Goal: Task Accomplishment & Management: Use online tool/utility

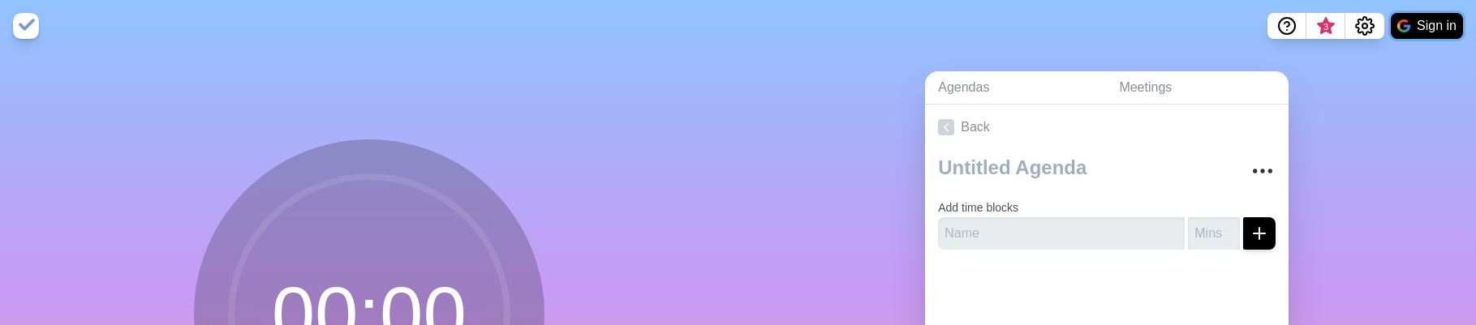
click at [1406, 28] on img at bounding box center [1403, 25] width 13 height 13
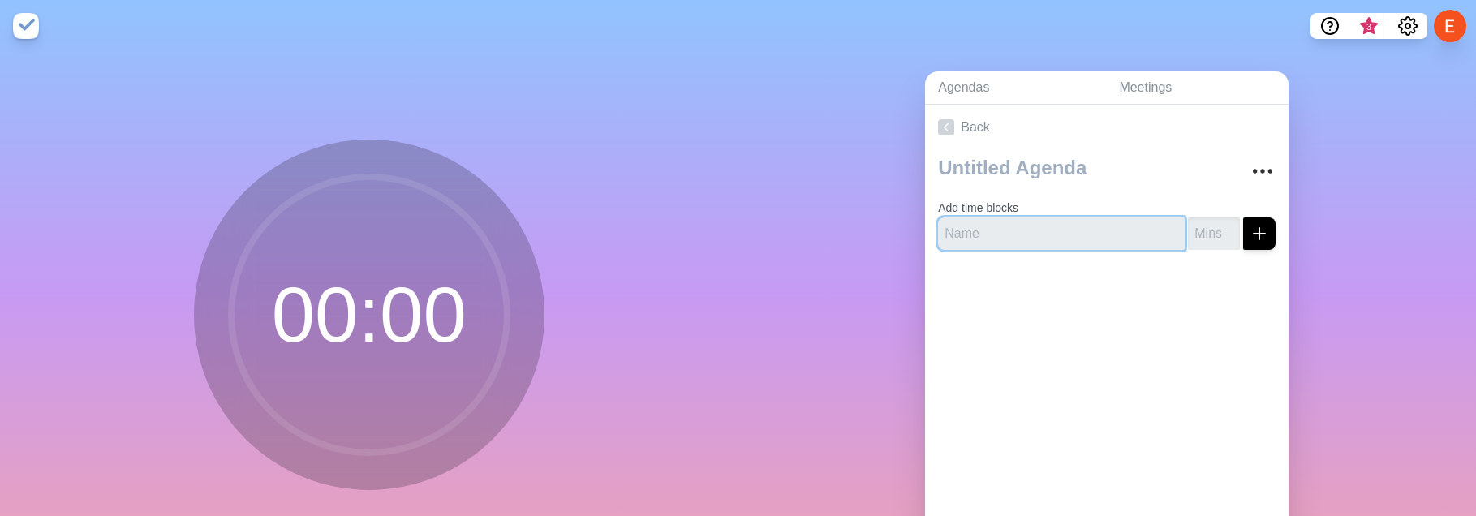
click at [1103, 231] on input "text" at bounding box center [1061, 233] width 247 height 32
type input "g"
type input "Ground Rules"
click at [1230, 235] on input "-1" at bounding box center [1214, 233] width 52 height 32
click at [1227, 228] on input "0" at bounding box center [1214, 233] width 52 height 32
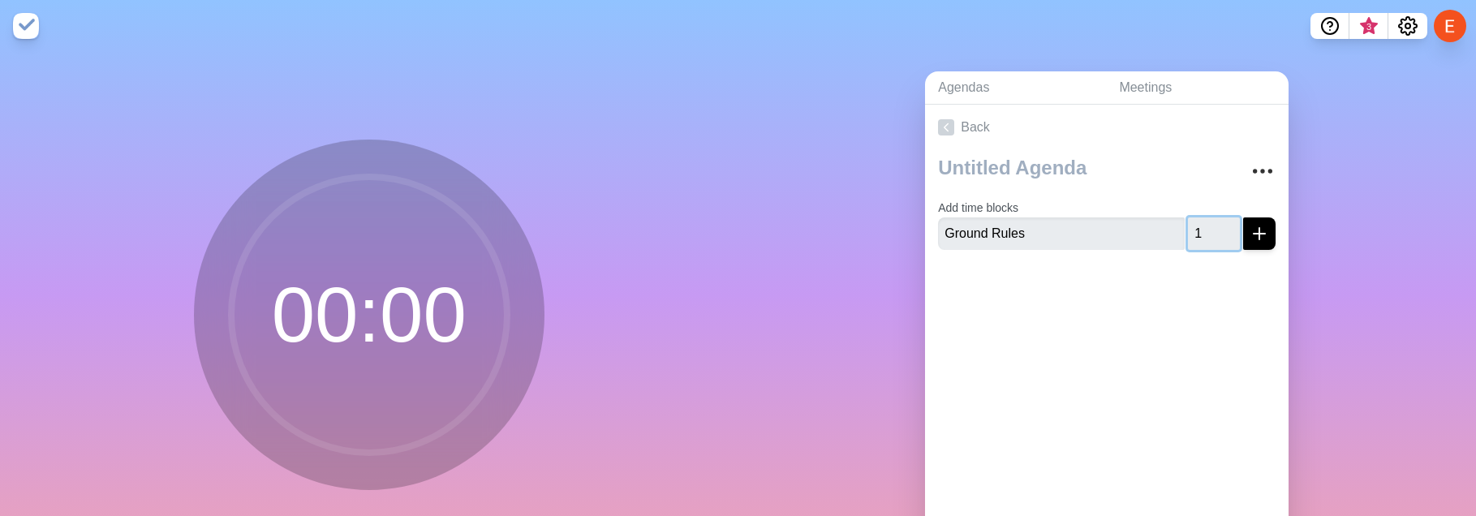
click at [1227, 228] on input "1" at bounding box center [1214, 233] width 52 height 32
click at [1227, 228] on input "2" at bounding box center [1214, 233] width 52 height 32
click at [1227, 228] on input "3" at bounding box center [1214, 233] width 52 height 32
click at [1227, 228] on input "4" at bounding box center [1214, 233] width 52 height 32
type input "5"
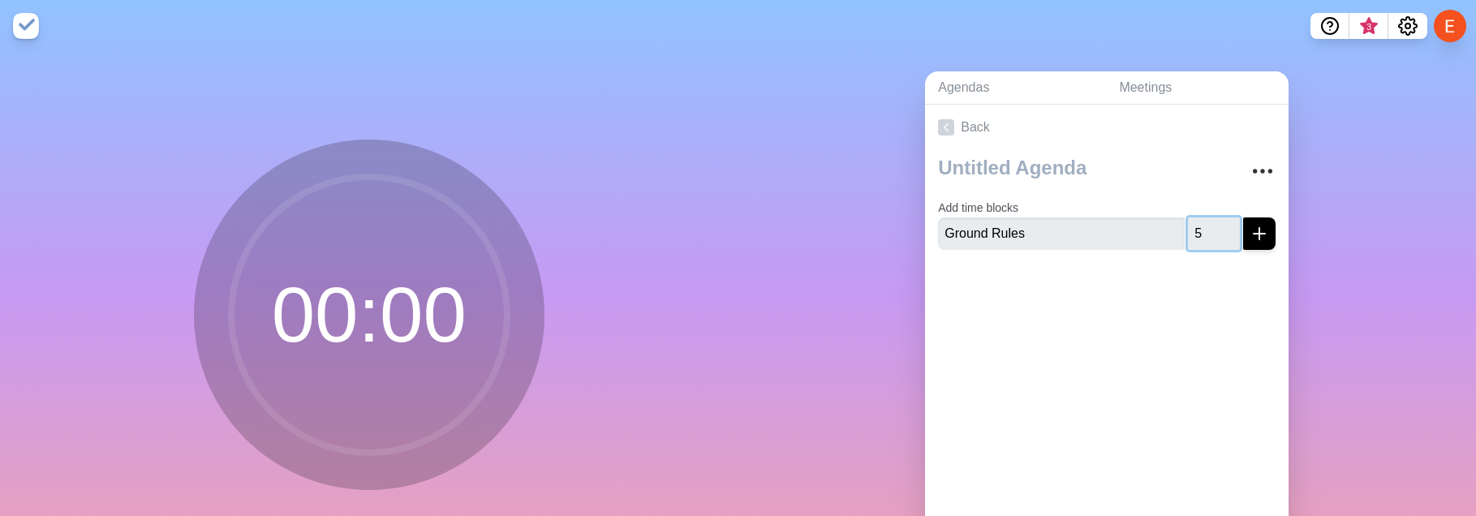
click at [1227, 228] on input "5" at bounding box center [1214, 233] width 52 height 32
click at [1262, 234] on line "submit" at bounding box center [1259, 234] width 11 height 0
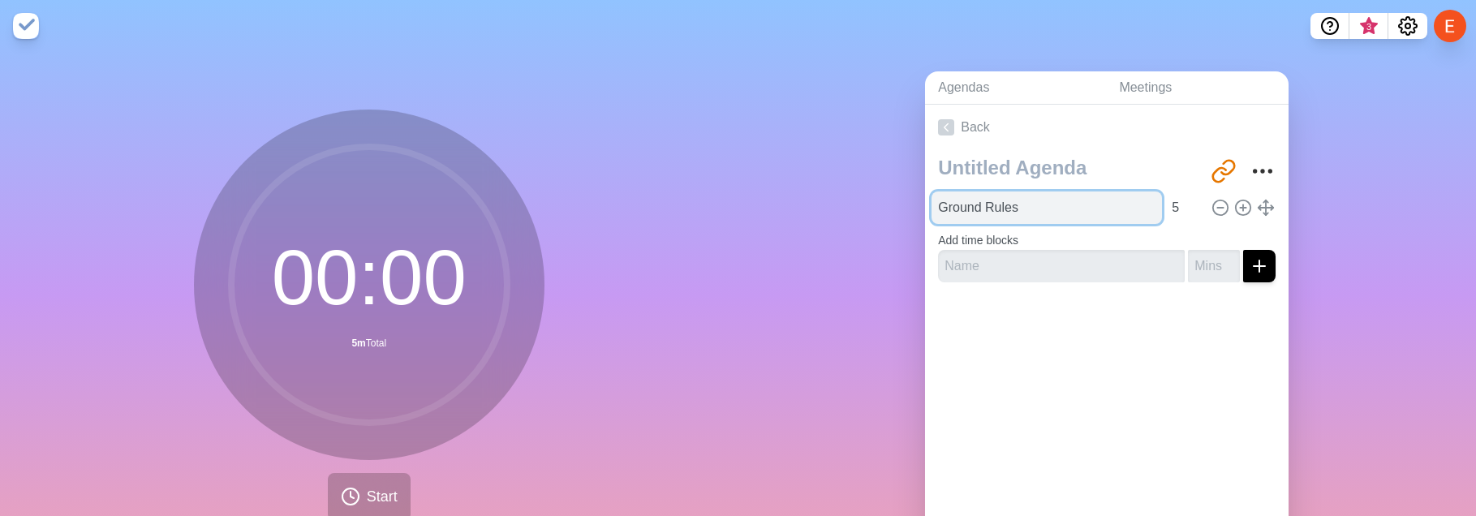
click at [1010, 213] on input "Ground Rules" at bounding box center [1047, 208] width 230 height 32
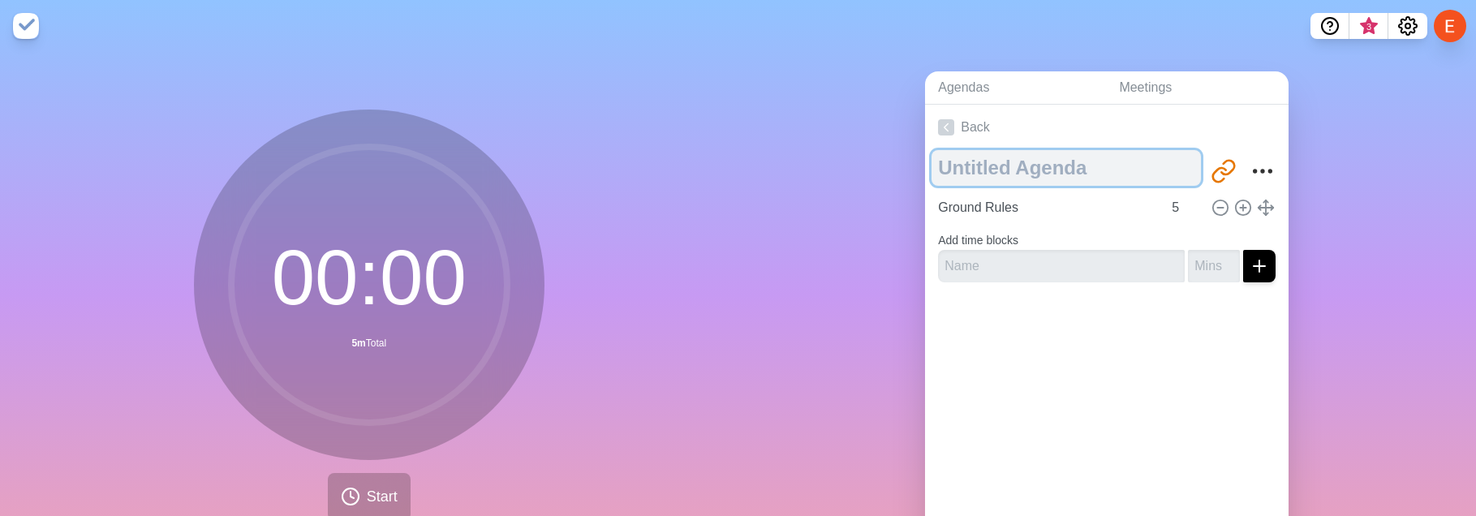
click at [1030, 170] on textarea at bounding box center [1066, 168] width 269 height 36
type textarea "C"
type textarea "FOH / PM+TM / Resolution"
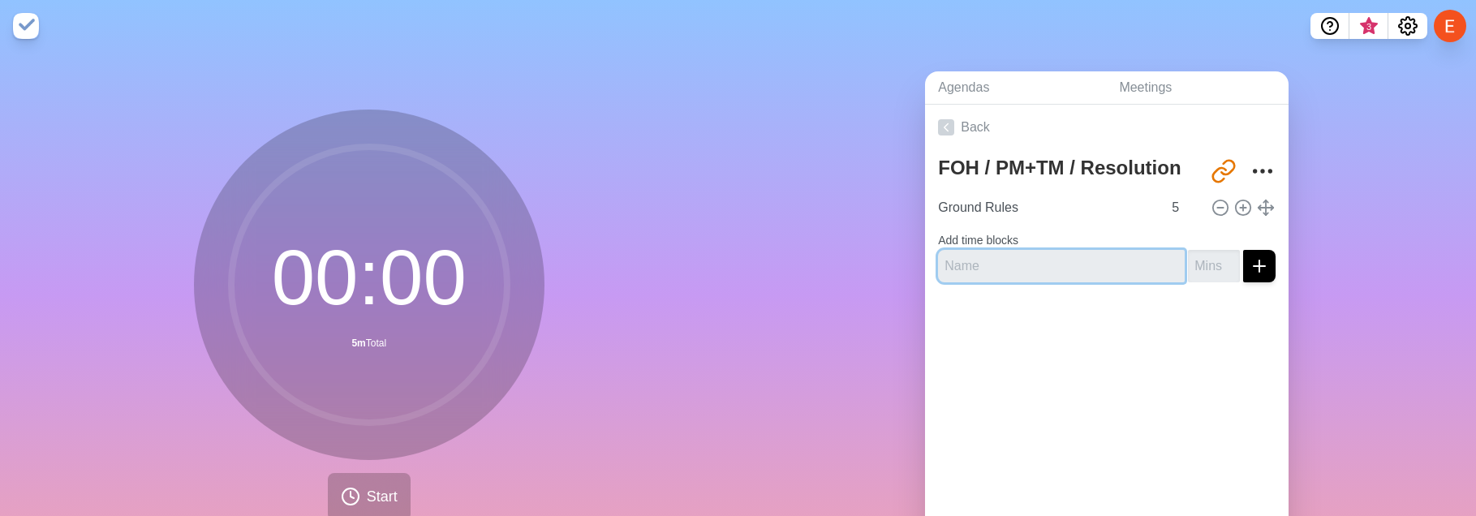
click at [1061, 268] on input "text" at bounding box center [1061, 266] width 247 height 32
paste input "[PERSON_NAME]'s FOH Perspective (FOH Technical Focus)"
type input "[PERSON_NAME]'s FOH Perspective (FOH Technical Focus)"
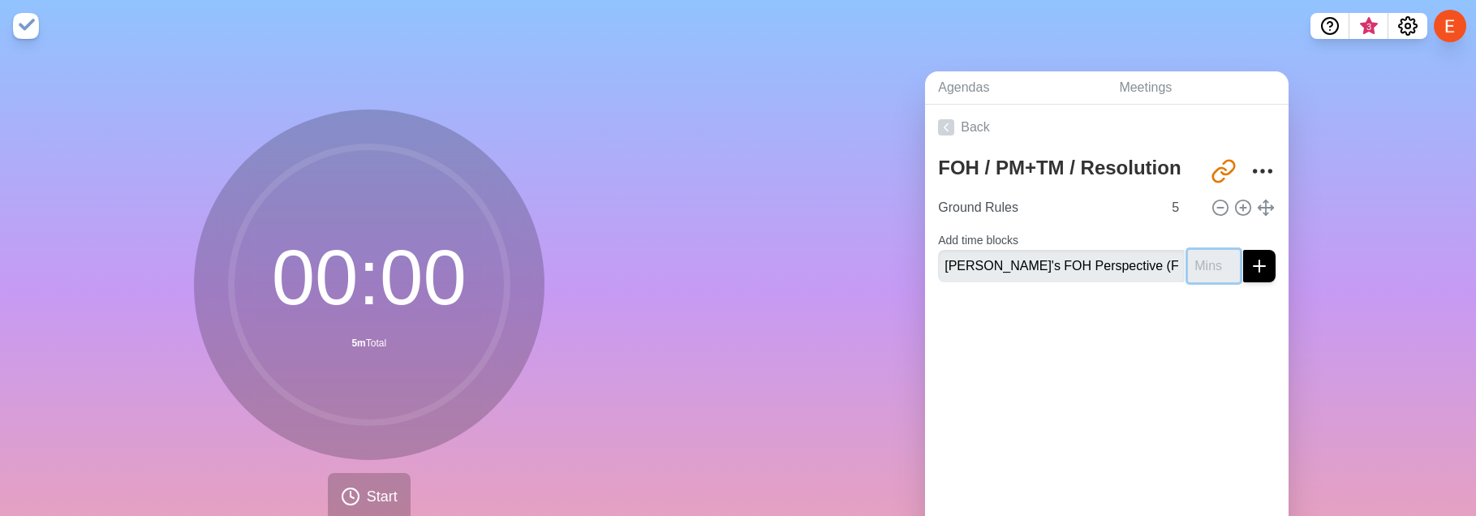
click at [1204, 262] on input "number" at bounding box center [1214, 266] width 52 height 32
type input "10"
click at [1263, 266] on line "submit" at bounding box center [1259, 266] width 11 height 0
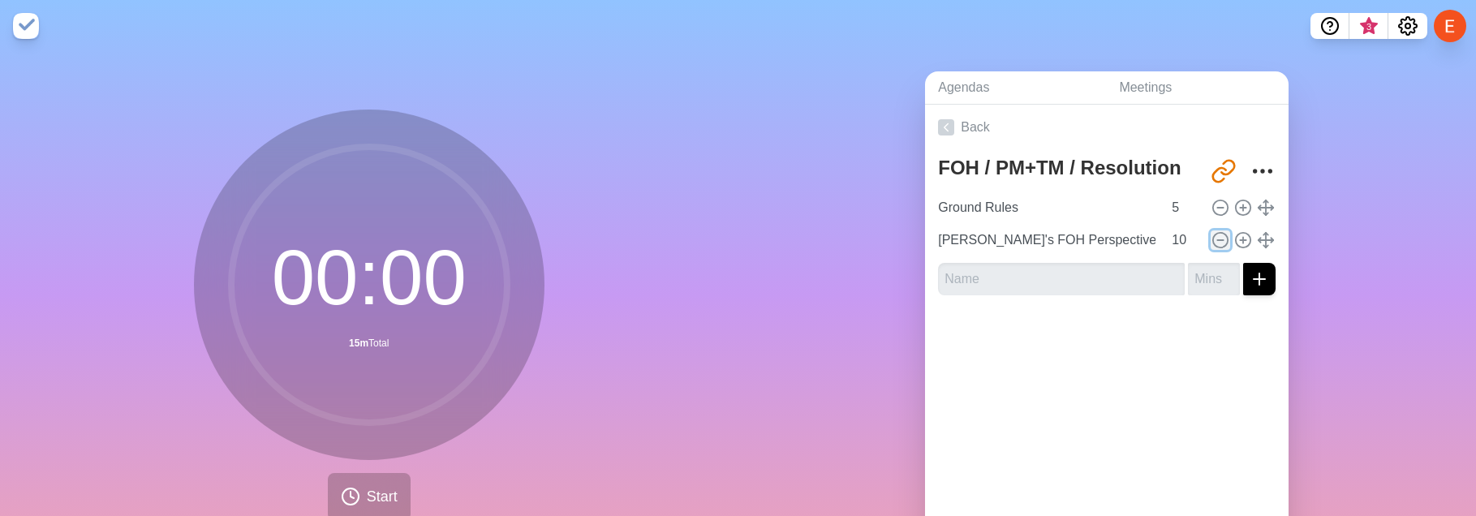
click at [1220, 241] on icon at bounding box center [1221, 240] width 18 height 18
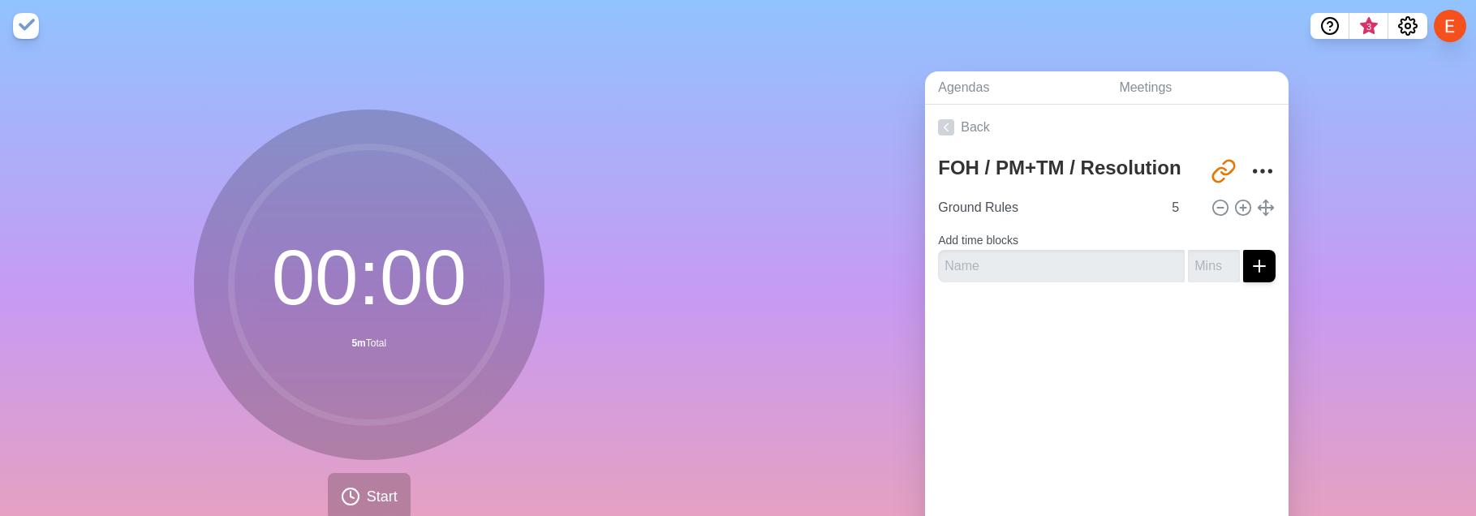
click at [993, 232] on form "Add time blocks" at bounding box center [1107, 253] width 338 height 58
click at [997, 240] on label "Add time blocks" at bounding box center [978, 240] width 80 height 13
click at [982, 262] on input "text" at bounding box center [1061, 266] width 247 height 32
paste input "[PERSON_NAME]'s FOH Perspective (FOH Technical Focus)"
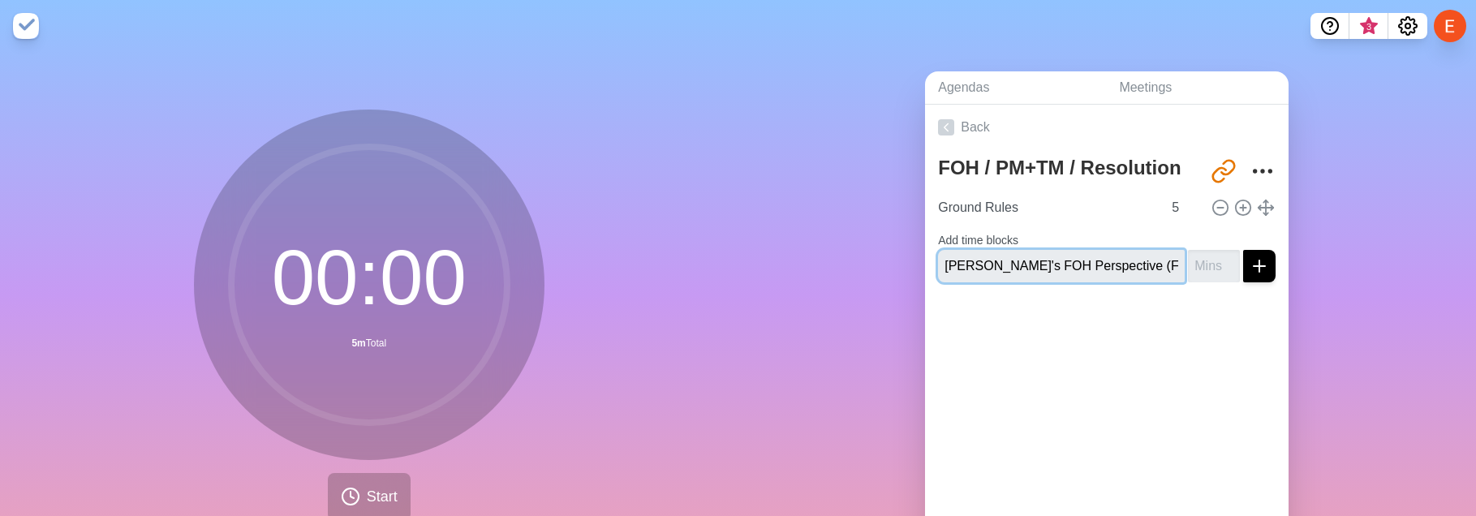
scroll to position [0, 52]
type input "[PERSON_NAME]'s FOH Perspective (FOH Technical Focus)"
click at [1261, 271] on icon "submit" at bounding box center [1259, 265] width 19 height 19
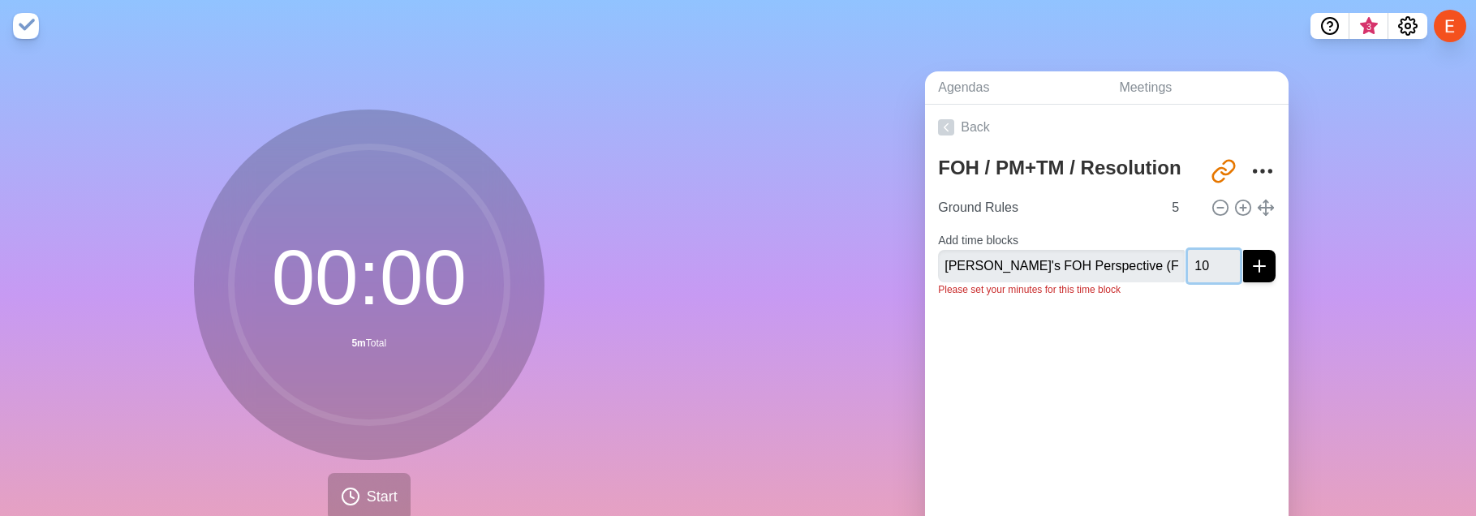
type input "10"
click at [1267, 267] on icon "submit" at bounding box center [1259, 265] width 19 height 19
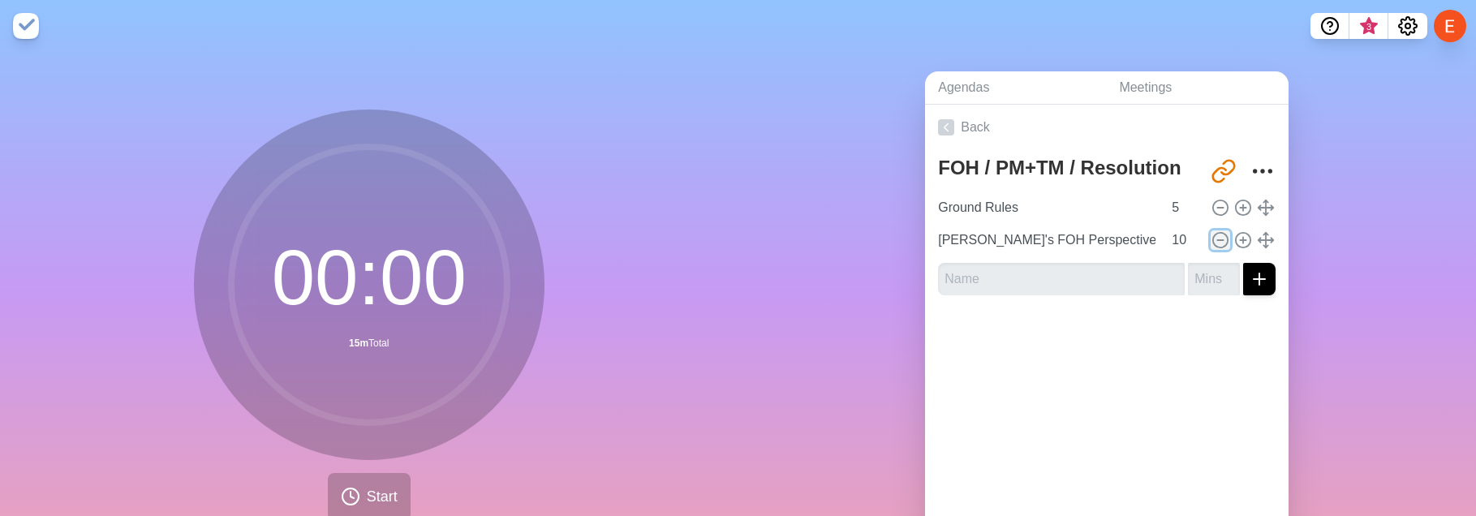
click at [1221, 241] on icon at bounding box center [1221, 240] width 18 height 18
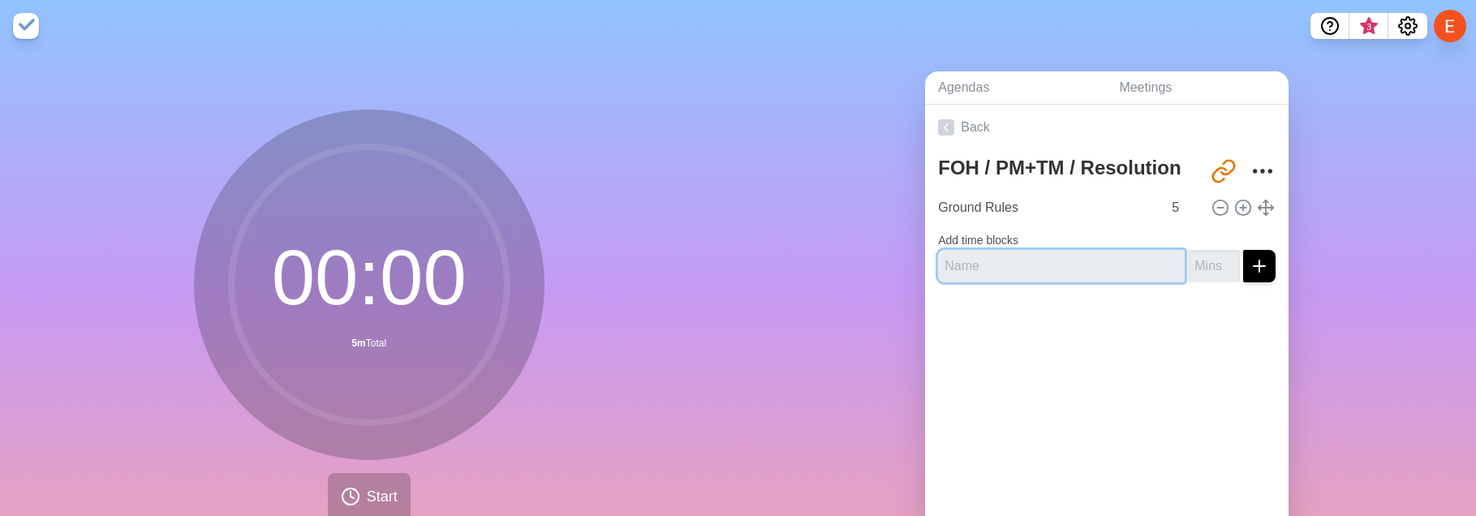
click at [996, 263] on input "text" at bounding box center [1061, 266] width 247 height 32
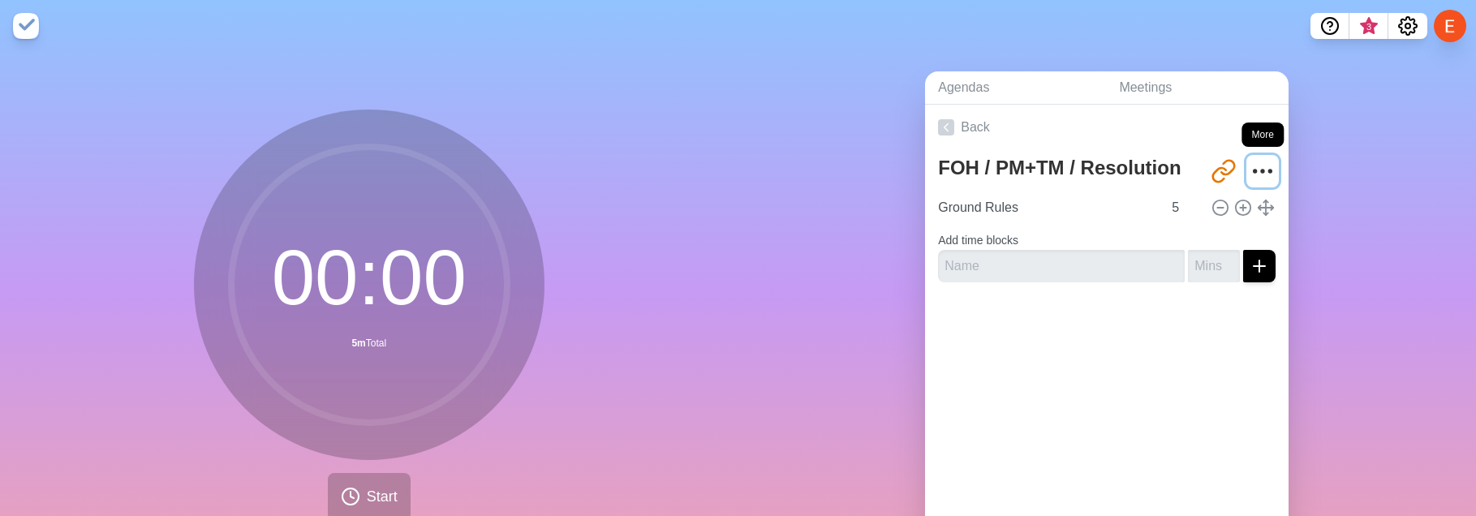
click at [1265, 175] on icon "More" at bounding box center [1263, 171] width 26 height 26
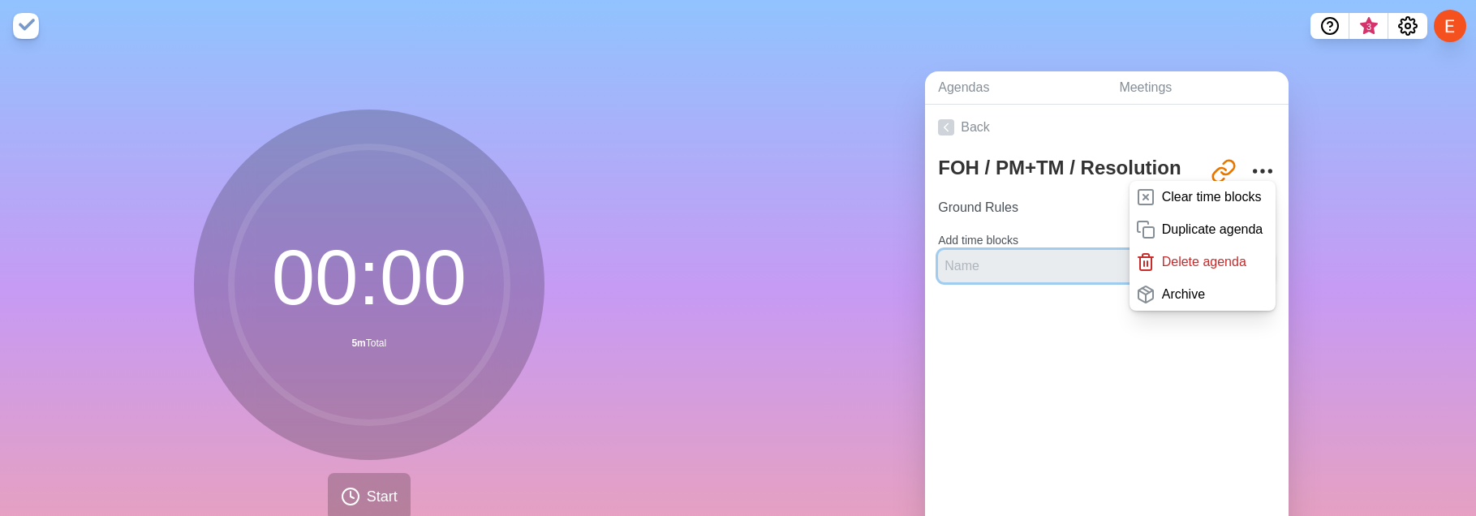
click at [1006, 263] on input "text" at bounding box center [1061, 266] width 247 height 32
click at [978, 325] on div at bounding box center [1107, 327] width 364 height 65
click at [987, 309] on div at bounding box center [1107, 327] width 364 height 65
click at [968, 255] on input "text" at bounding box center [1061, 266] width 247 height 32
paste input ""During the DannyLux show advance, what specific technical information was miss…"
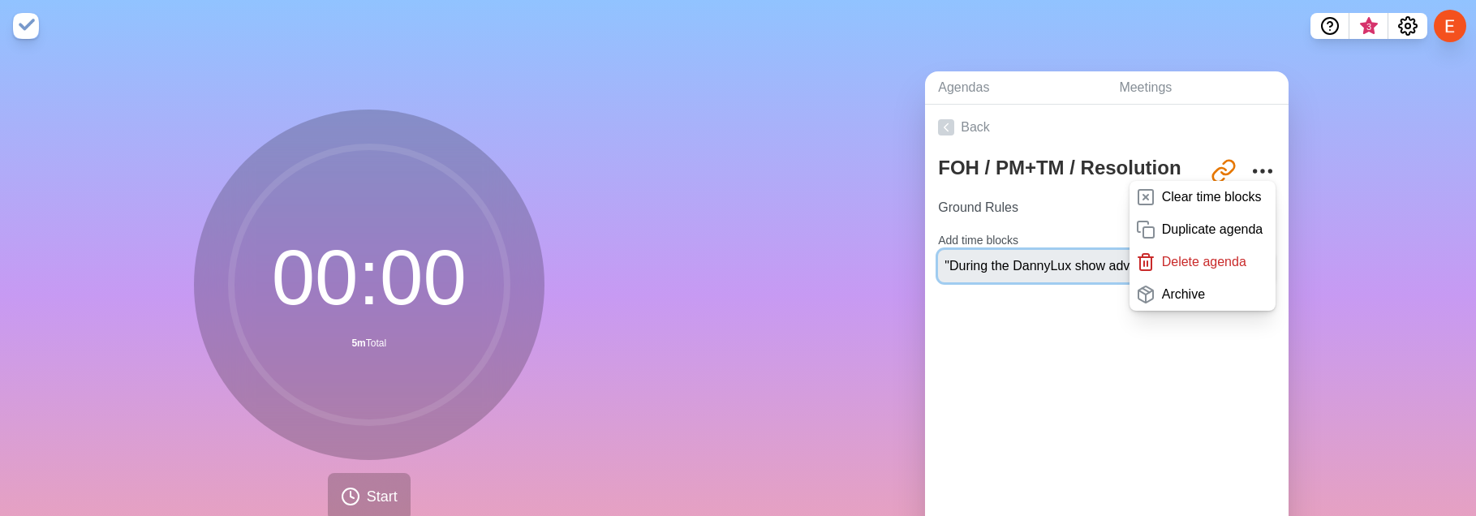
scroll to position [0, 659]
type input ""During the DannyLux show advance, what specific technical information was miss…"
click at [995, 325] on div "Back FOH / PM+TM / Resolution [URL][DOMAIN_NAME] Clear time blocks Duplicate ag…" at bounding box center [1107, 332] width 364 height 454
click at [1334, 235] on div "Agendas Meetings Back FOH / PM+TM / Resolution [URL][DOMAIN_NAME] Clear time bl…" at bounding box center [1107, 321] width 738 height 539
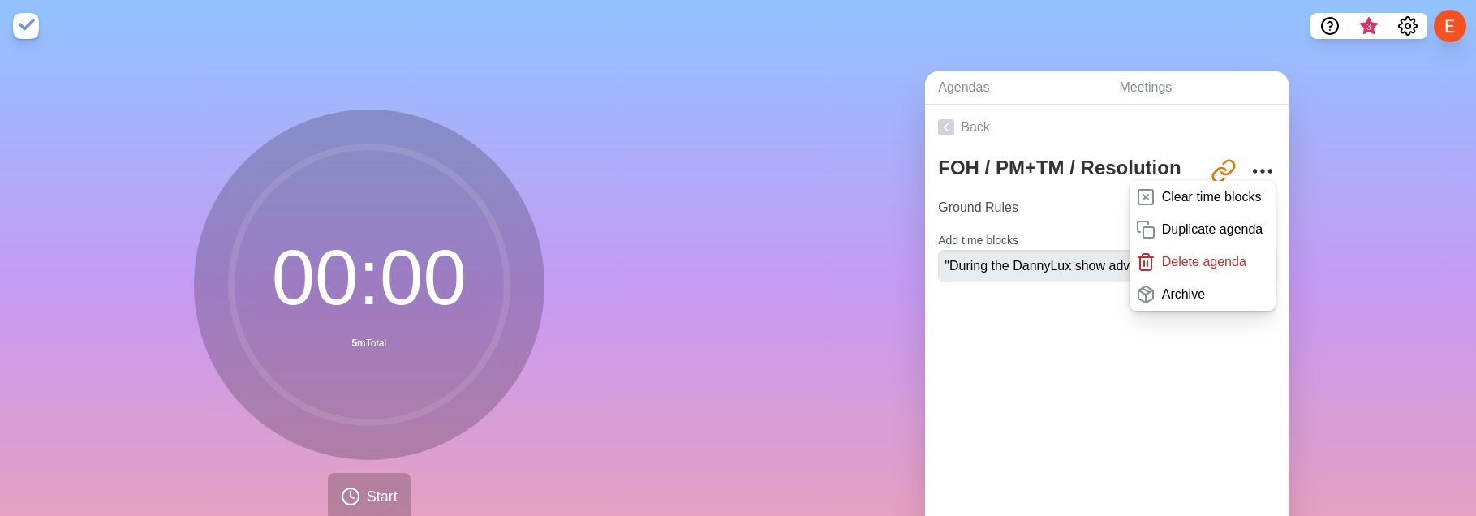
click at [966, 325] on div "Back FOH / PM+TM / Resolution [URL][DOMAIN_NAME] Clear time blocks Duplicate ag…" at bounding box center [1107, 332] width 364 height 454
click at [1250, 170] on icon "More" at bounding box center [1263, 171] width 26 height 26
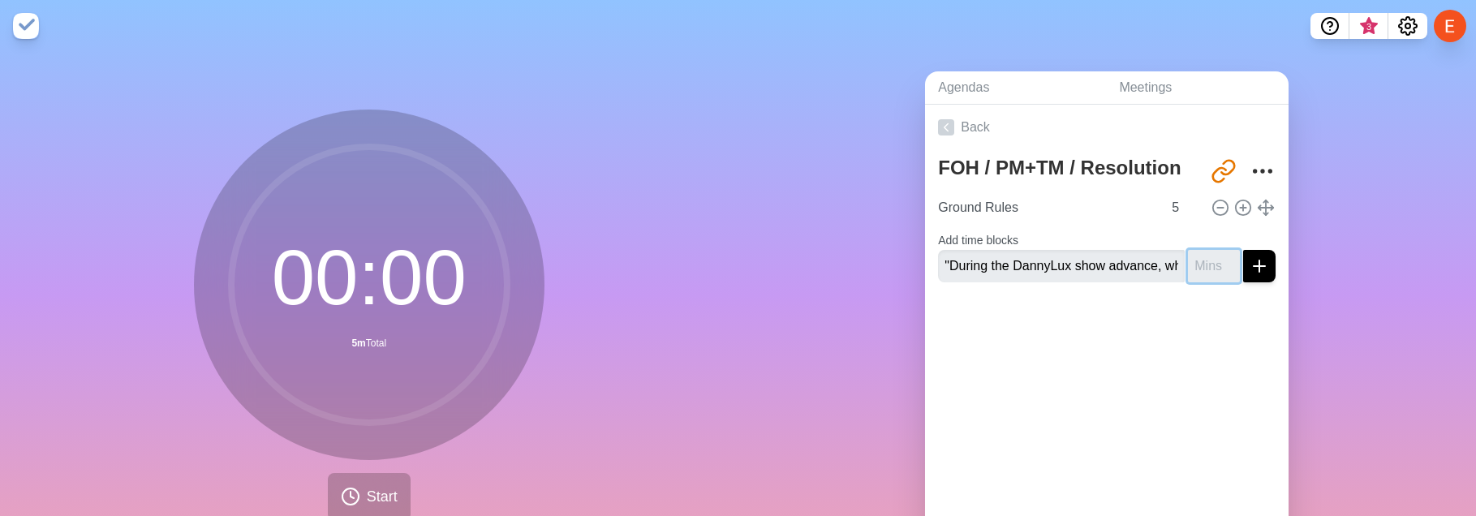
click at [1213, 269] on input "number" at bounding box center [1214, 266] width 52 height 32
type input "2"
click at [1139, 325] on div at bounding box center [1107, 327] width 364 height 65
click at [1256, 270] on icon "submit" at bounding box center [1259, 265] width 19 height 19
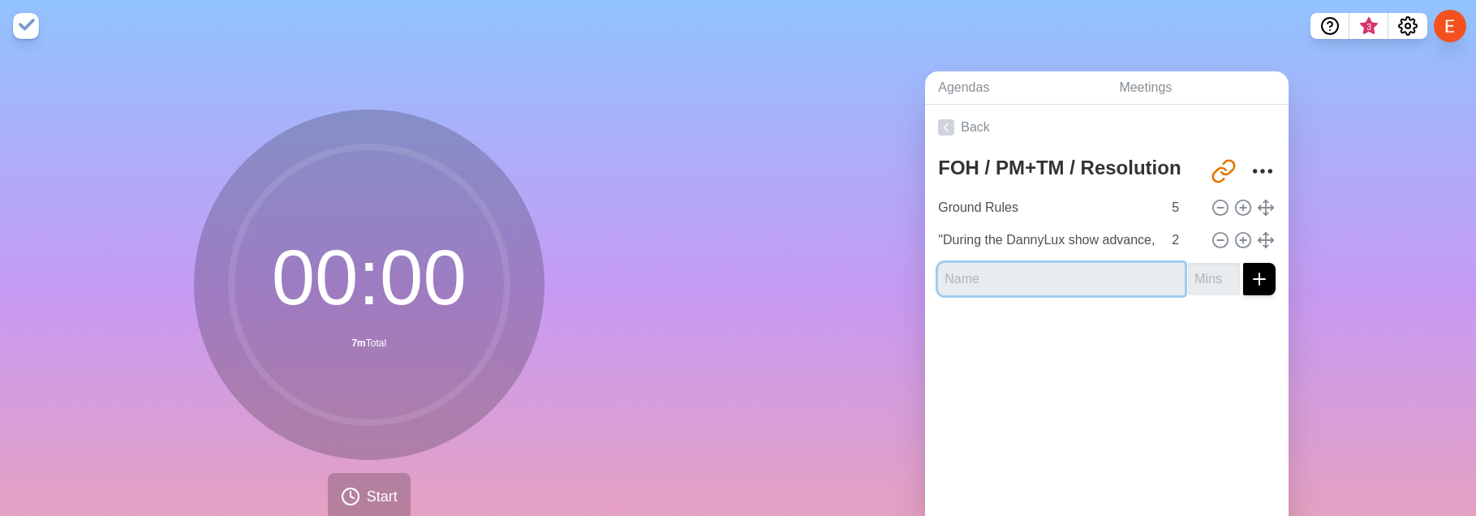
paste input "[PERSON_NAME]'s FOH Perspective"
type input "[PERSON_NAME]'s FOH Perspective"
click at [980, 325] on div at bounding box center [1107, 340] width 364 height 65
click at [1222, 278] on input "number" at bounding box center [1214, 279] width 52 height 32
type input "1"
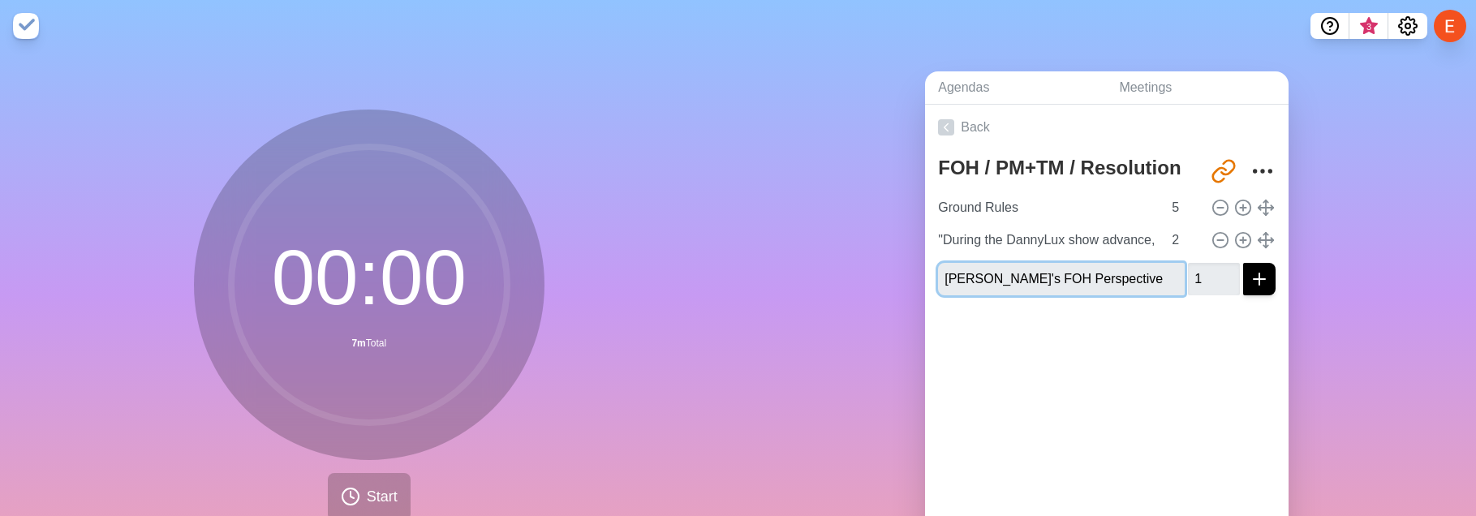
click at [945, 281] on input "[PERSON_NAME]'s FOH Perspective" at bounding box center [1061, 279] width 247 height 32
click at [1129, 278] on input "[PERSON_NAME]'s FOH Perspective" at bounding box center [1061, 279] width 247 height 32
click at [945, 278] on input "[PERSON_NAME]'s FOH Perspective" at bounding box center [1061, 279] width 247 height 32
click at [1251, 325] on div "Back FOH / PM+TM / Resolution [URL][DOMAIN_NAME] Ground Rules 5 "During the Dan…" at bounding box center [1107, 332] width 364 height 454
click at [1255, 279] on line "submit" at bounding box center [1259, 279] width 11 height 0
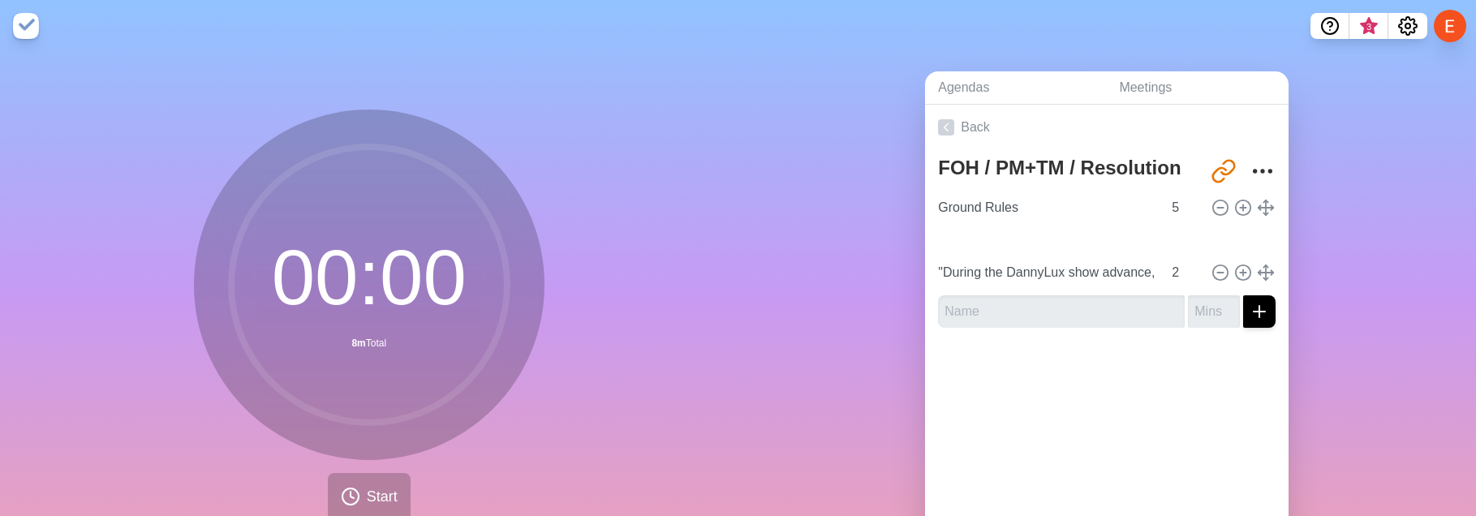
type input "[PERSON_NAME]'s FOH Perspective"
type input "1"
type input ""During the DannyLux show advance, what specific technical information was miss…"
type input "2"
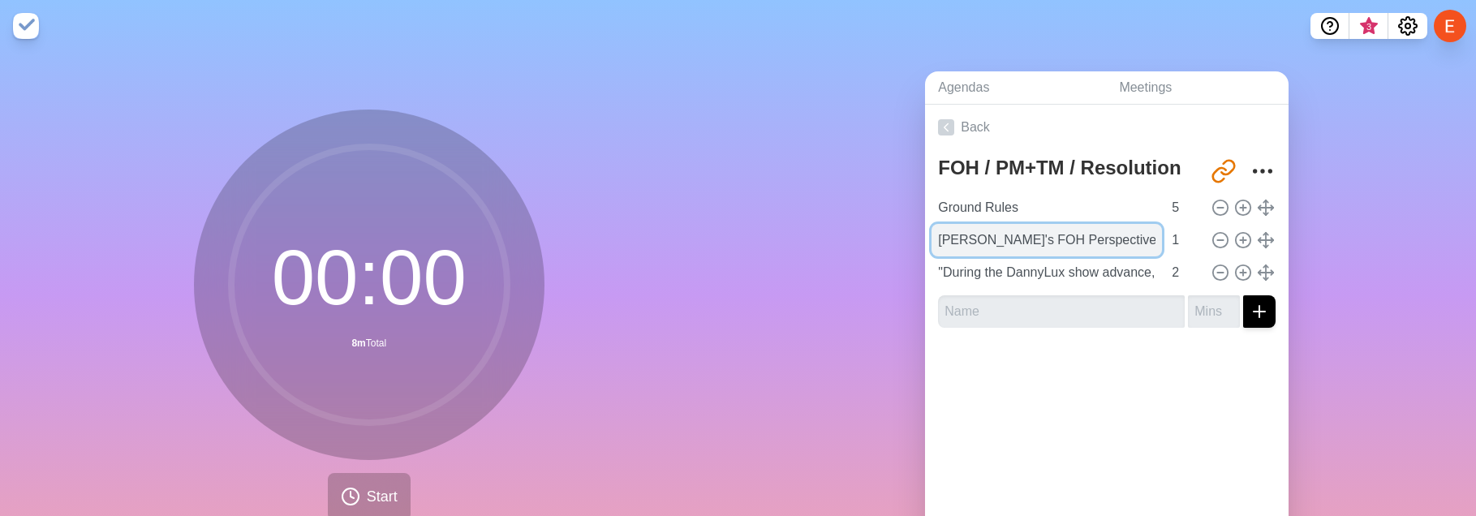
click at [1092, 236] on input "[PERSON_NAME]'s FOH Perspective" at bounding box center [1047, 240] width 230 height 32
type input "[PERSON_NAME]'s FOH Perspective [Format Review]"
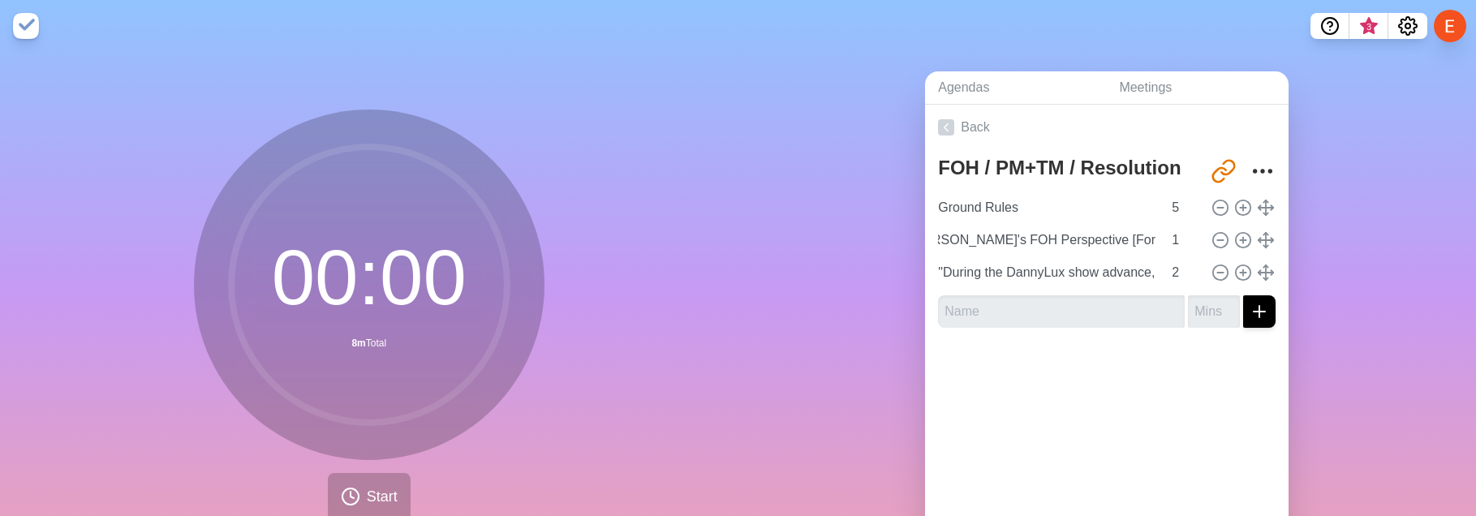
scroll to position [0, 0]
click at [1137, 325] on div "Back FOH / PM+TM / Resolution [URL][DOMAIN_NAME] Ground Rules 5 [PERSON_NAME]'s…" at bounding box center [1107, 332] width 364 height 454
click at [1115, 303] on input "text" at bounding box center [1061, 311] width 247 height 32
paste input ""What worked well during the DannyLux rehearsal day, and what created challenge…"
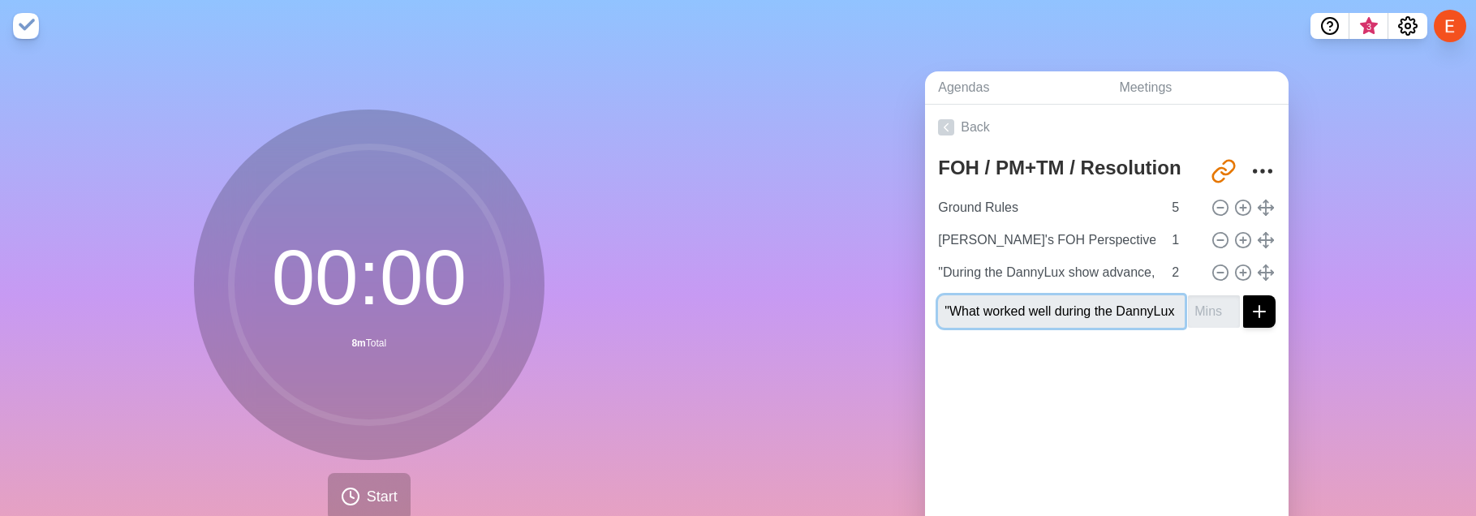
scroll to position [0, 270]
type input ""What worked well during the DannyLux rehearsal day, and what created challenge…"
click at [1211, 309] on input "number" at bounding box center [1214, 311] width 52 height 32
type input "2"
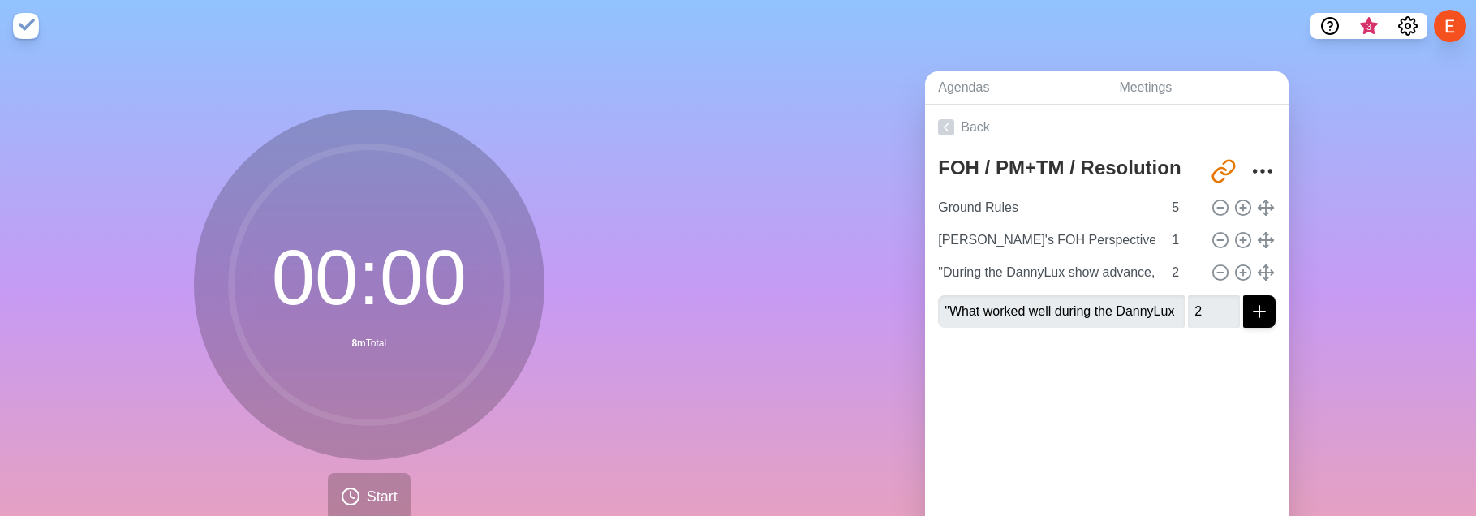
click at [1180, 325] on div at bounding box center [1107, 373] width 364 height 65
click at [1240, 269] on icon at bounding box center [1243, 273] width 18 height 18
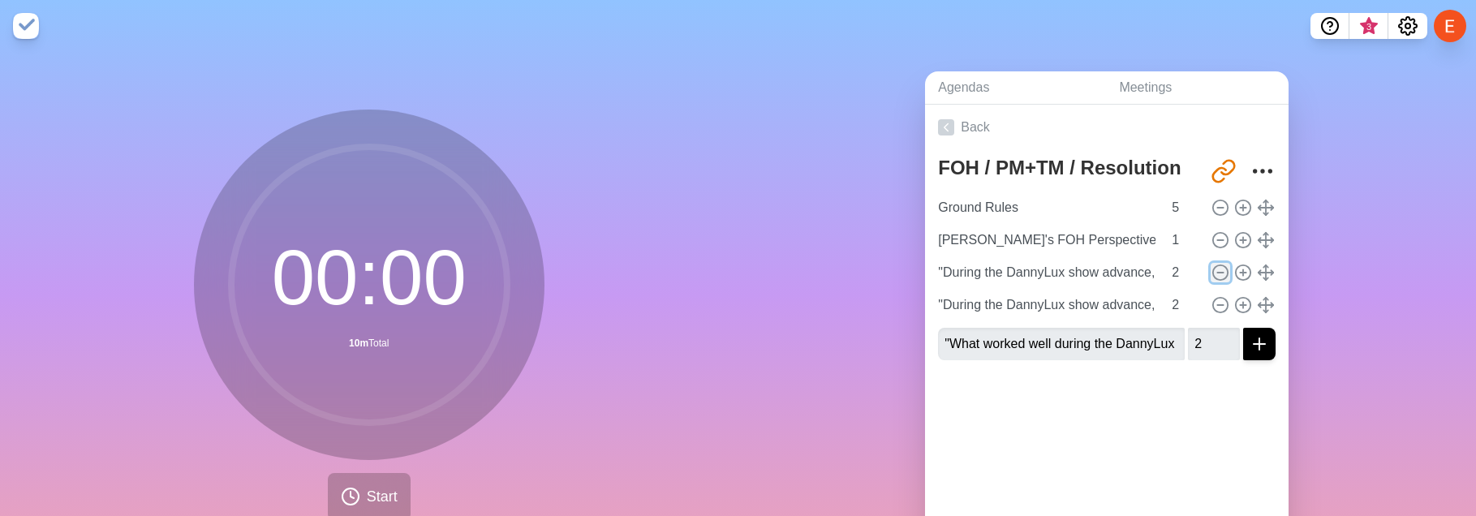
click at [1220, 269] on icon at bounding box center [1221, 273] width 18 height 18
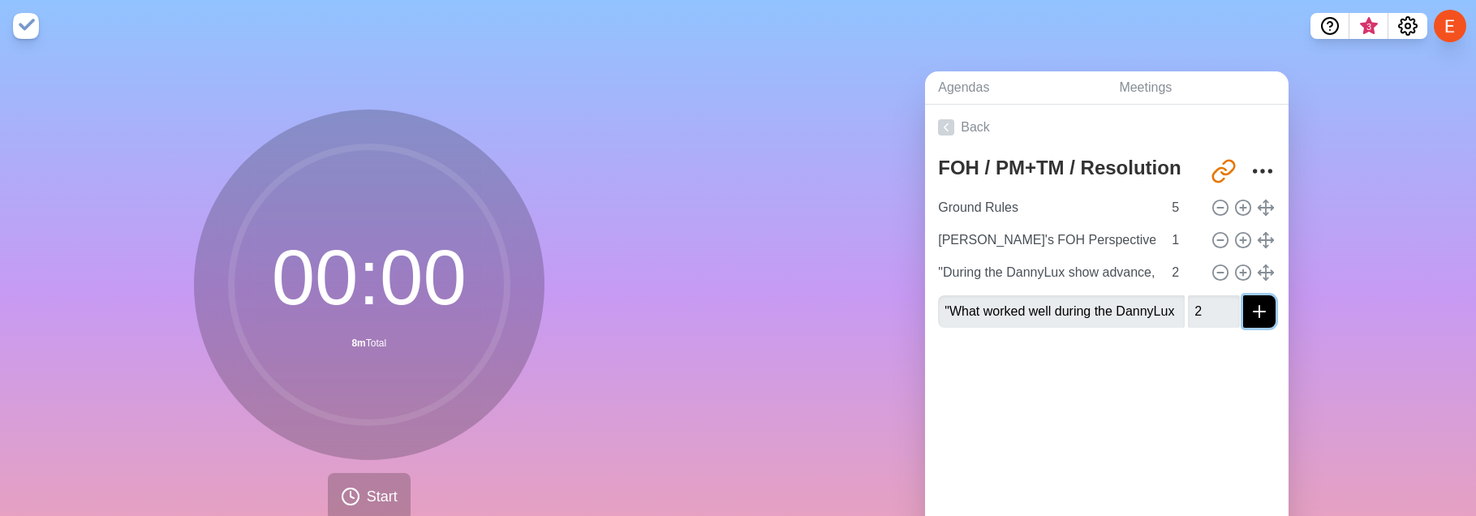
click at [1264, 305] on icon "submit" at bounding box center [1259, 311] width 19 height 19
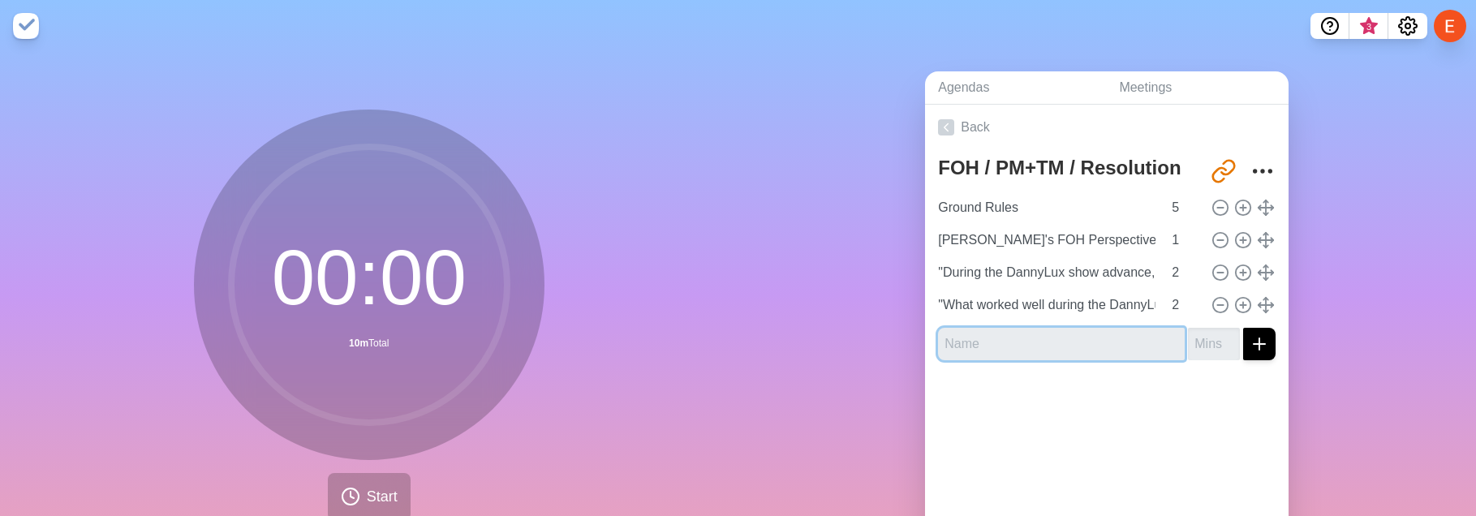
paste input ""When venue limitations arose during the DannyLux advance process, what creativ…"
type input ""When venue limitations arose during the DannyLux advance process, what creativ…"
click at [1204, 325] on input "number" at bounding box center [1214, 344] width 52 height 32
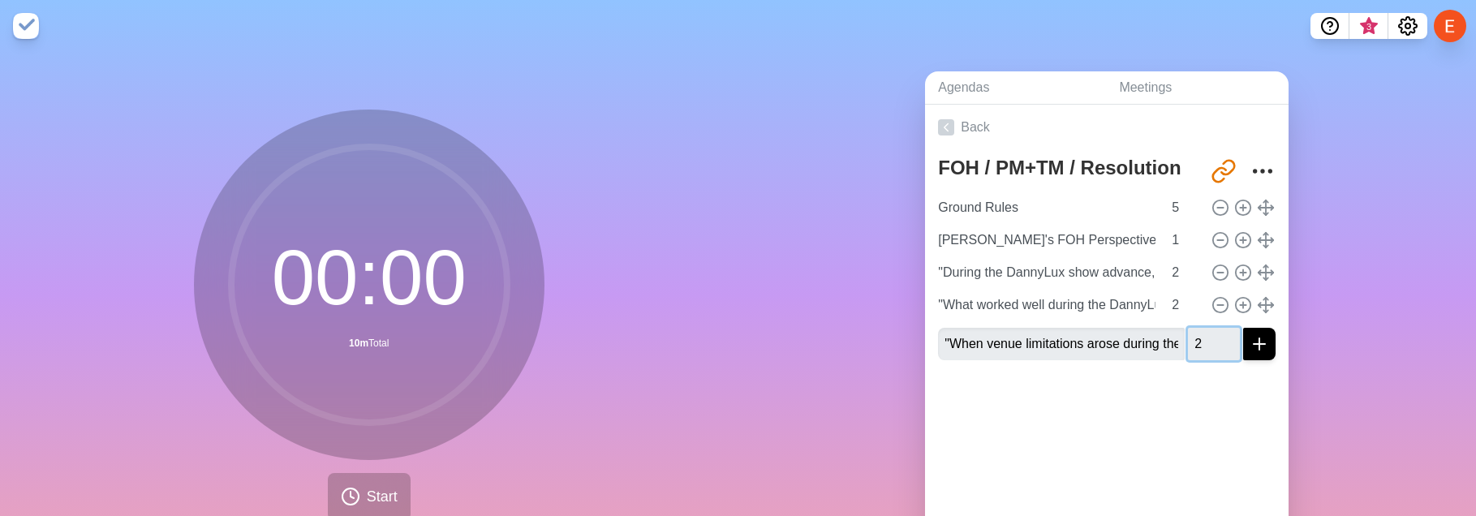
type input "2"
click at [1132, 325] on div at bounding box center [1107, 405] width 364 height 65
click at [1263, 325] on line "submit" at bounding box center [1259, 344] width 11 height 0
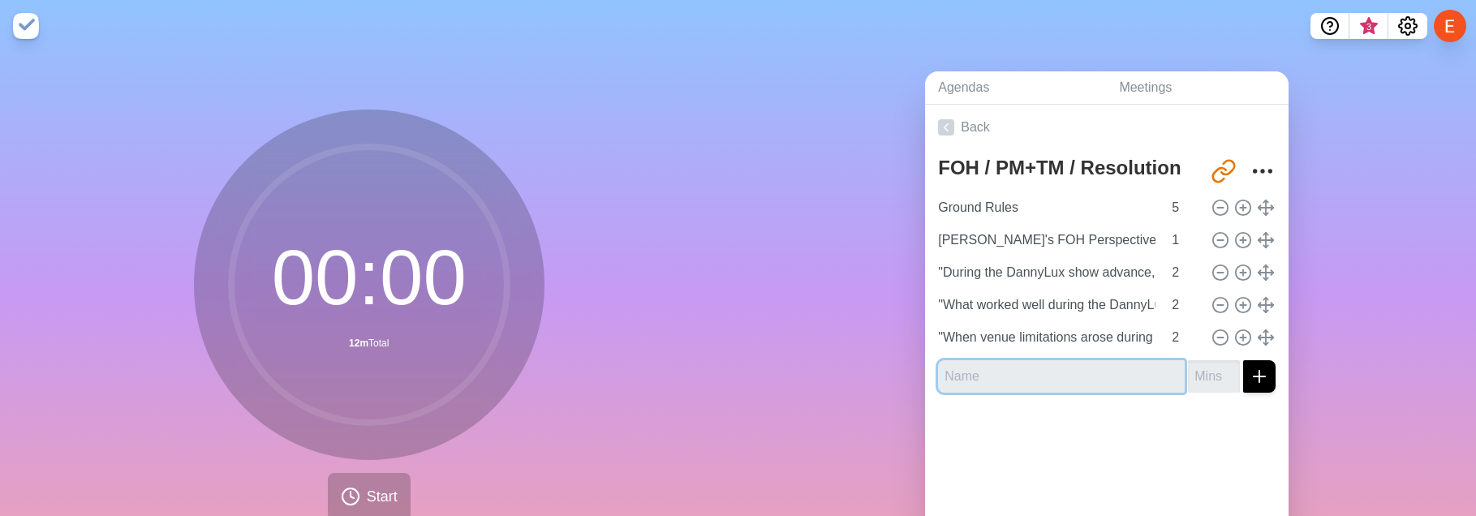
paste input ""What new methods could improve our advance coordination and show setup for fut…"
type input ""What new methods could improve our advance coordination and show setup for fut…"
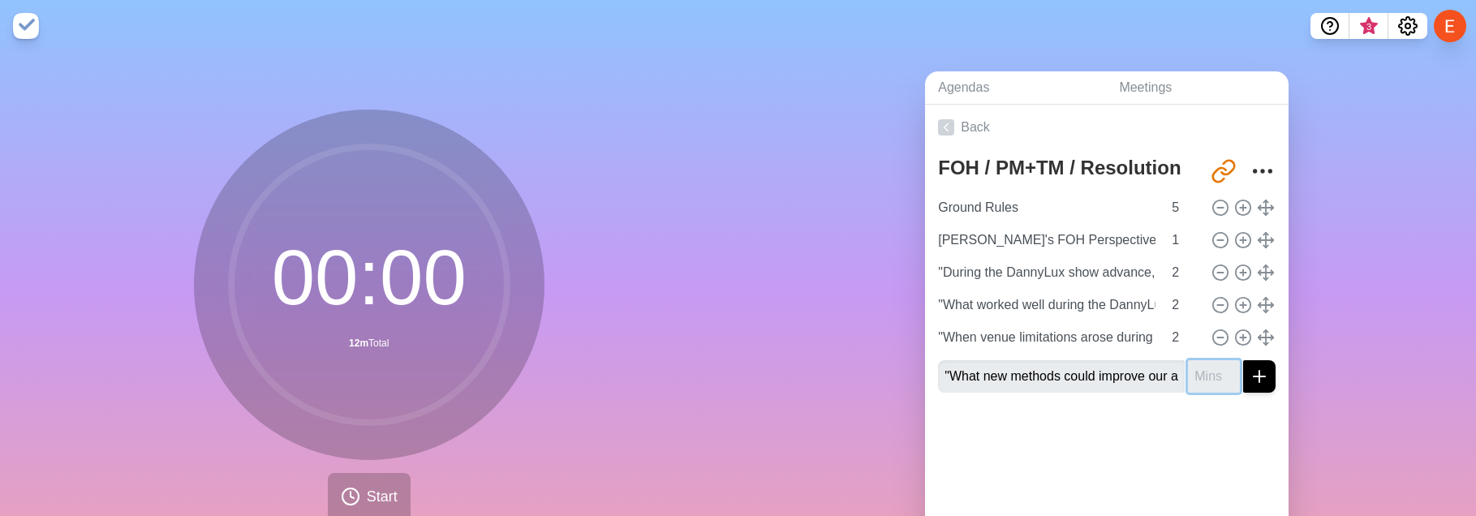
click at [1206, 325] on input "number" at bounding box center [1214, 376] width 52 height 32
type input "2"
click at [1270, 325] on button "submit" at bounding box center [1259, 376] width 32 height 32
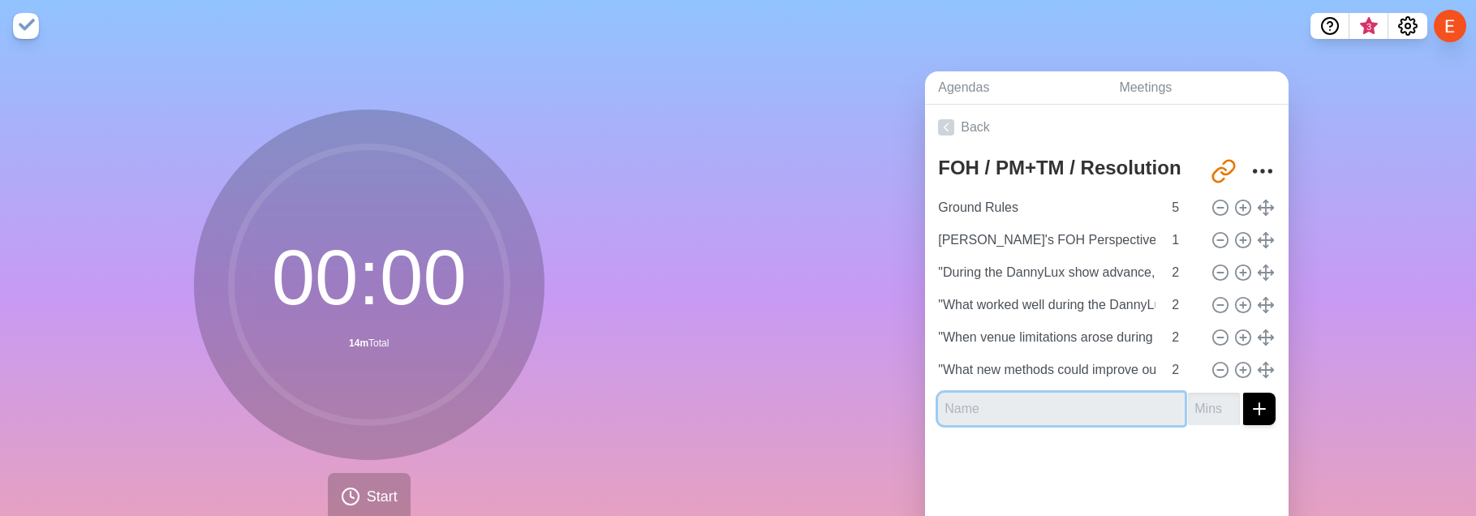
paste input "[PERSON_NAME] Production Perspective"
click at [1027, 325] on input "[PERSON_NAME] Production Perspective" at bounding box center [1061, 409] width 247 height 32
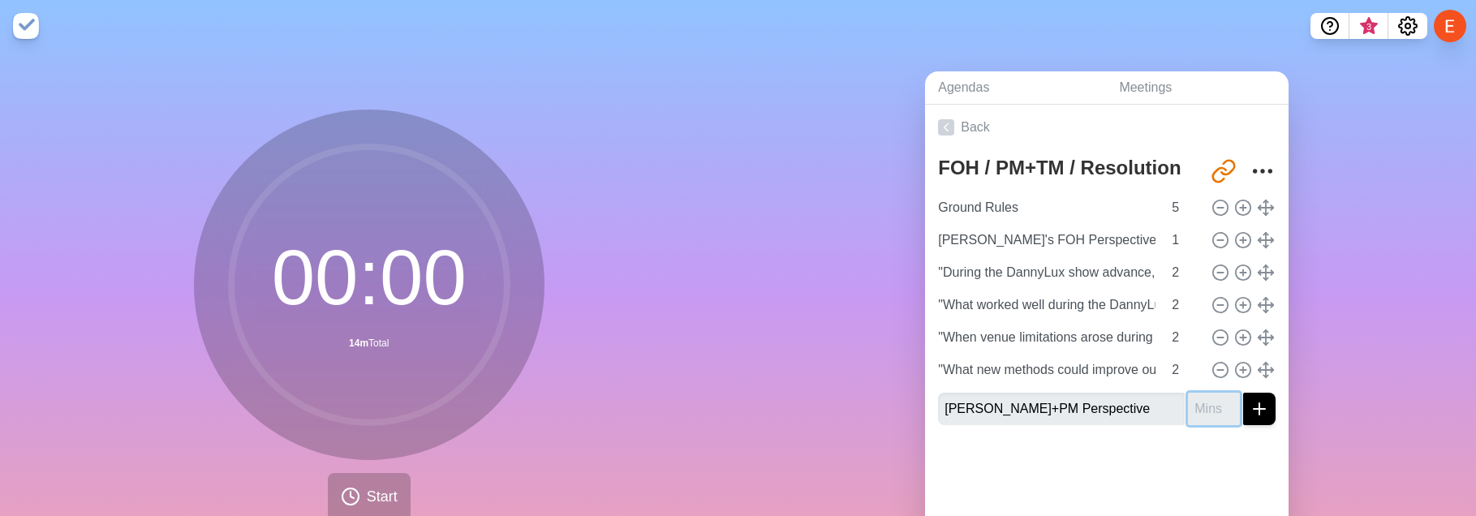
click at [1207, 325] on input "number" at bounding box center [1214, 409] width 52 height 32
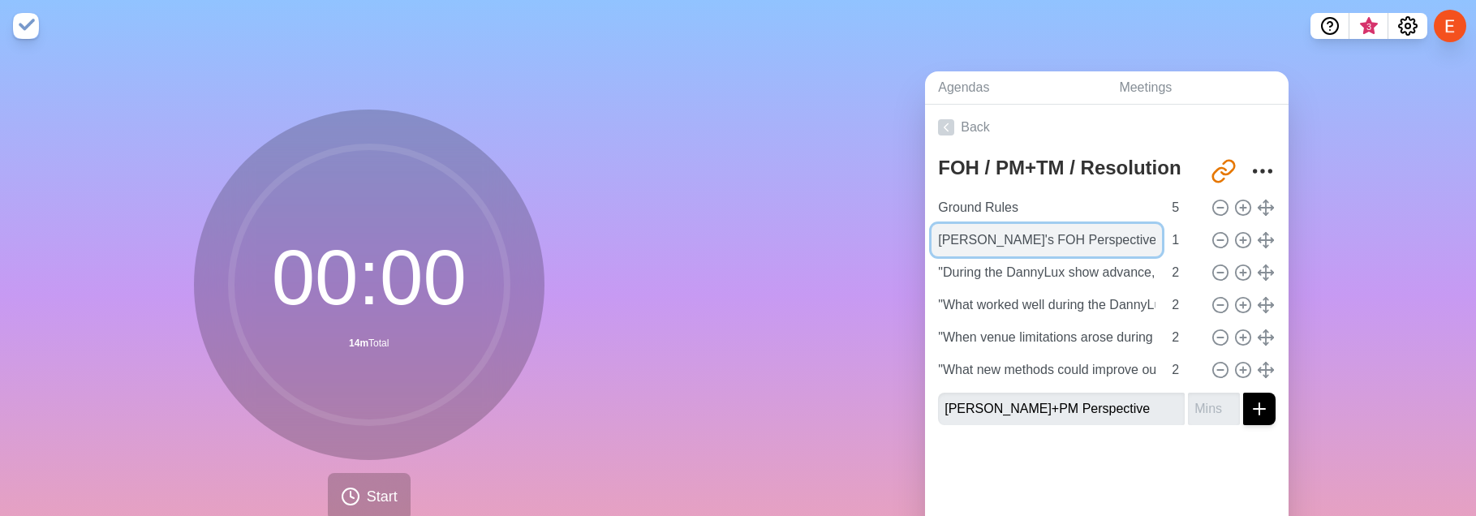
click at [1099, 243] on input "[PERSON_NAME]'s FOH Perspective [Format Review]" at bounding box center [1047, 240] width 230 height 32
click at [1087, 250] on input "[PERSON_NAME]'s FOH Perspective [Format Review]" at bounding box center [1047, 240] width 230 height 32
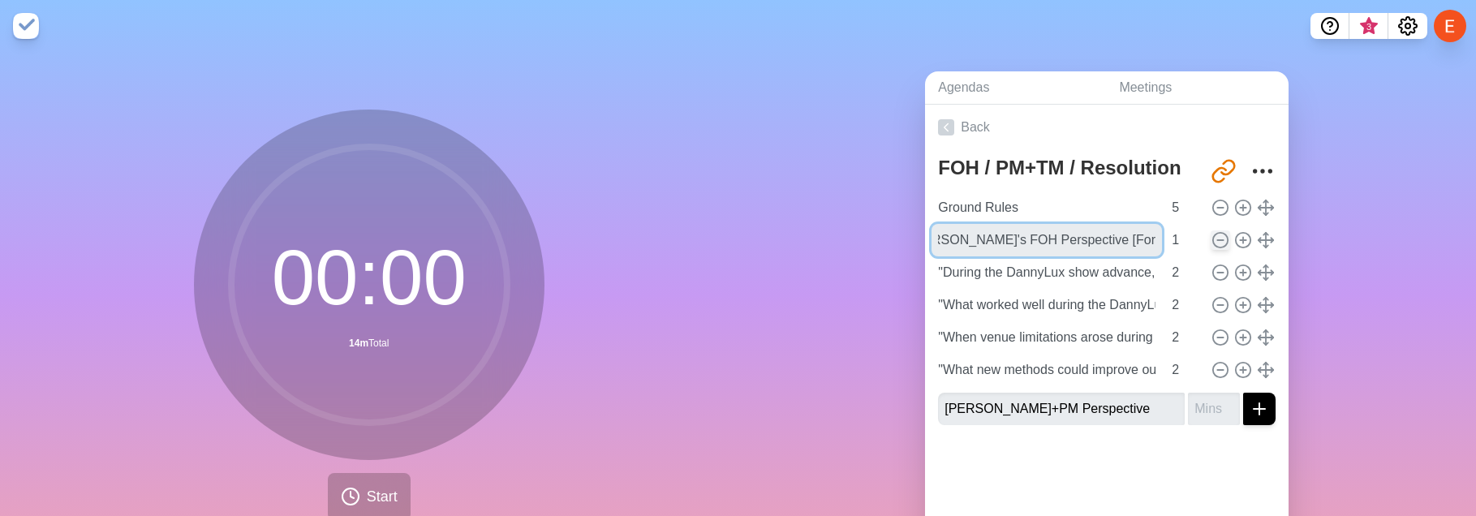
drag, startPoint x: 1089, startPoint y: 241, endPoint x: 1226, endPoint y: 242, distance: 137.1
click at [1226, 242] on div "[PERSON_NAME]'s FOH Perspective [Format Review] 1" at bounding box center [1107, 240] width 351 height 32
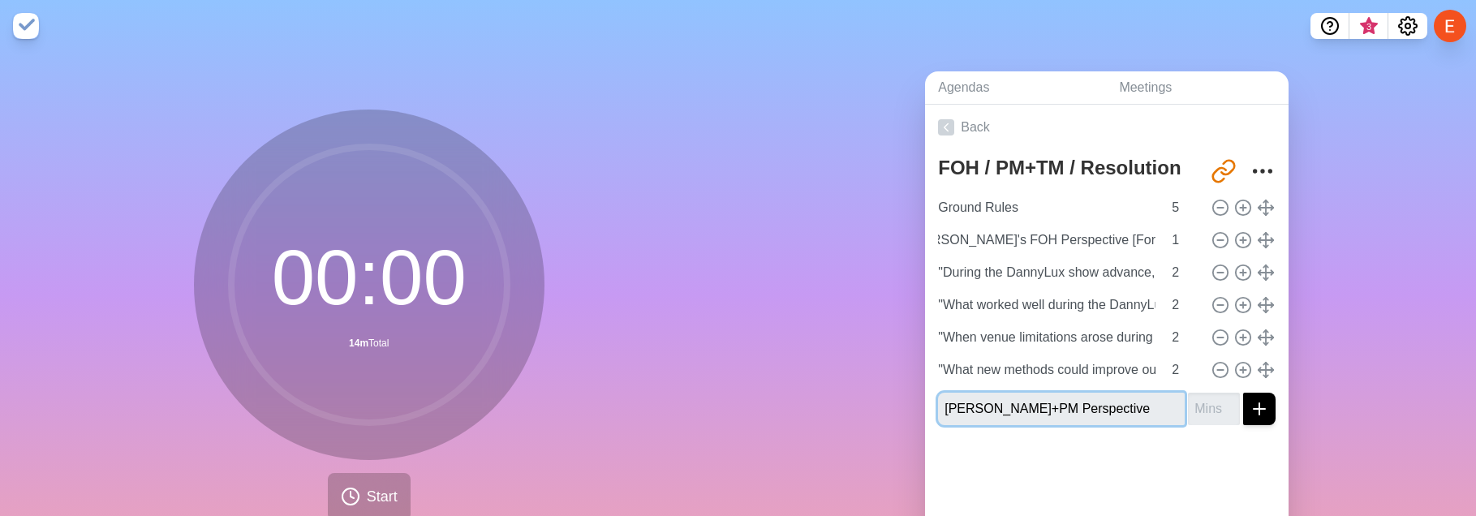
scroll to position [0, 0]
click at [1160, 325] on input "[PERSON_NAME]+PM Perspective" at bounding box center [1061, 409] width 247 height 32
paste input "[Format Review]"
type input "[PERSON_NAME]+PM Perspective [Format Review]"
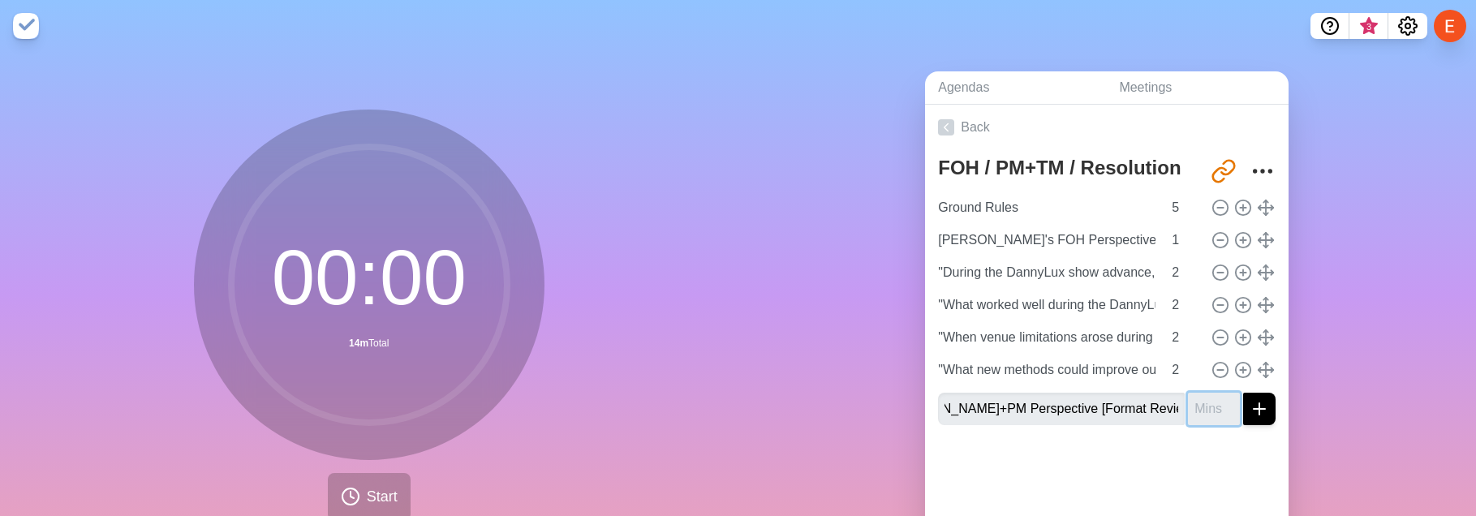
scroll to position [0, 0]
click at [1208, 325] on input "number" at bounding box center [1214, 409] width 52 height 32
type input "1"
click at [1257, 325] on icon "submit" at bounding box center [1259, 408] width 19 height 19
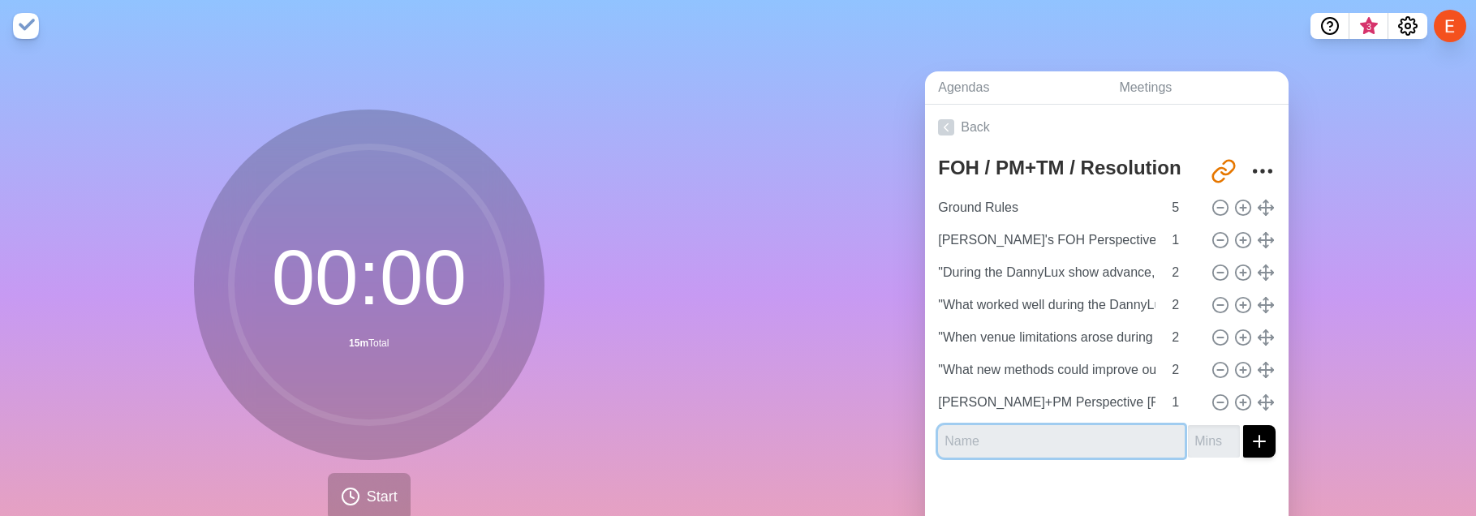
paste input "P: "During the DannyLux show advance, what management challenges affected your …"
type input "P: "During the DannyLux show advance, what management challenges affected your …"
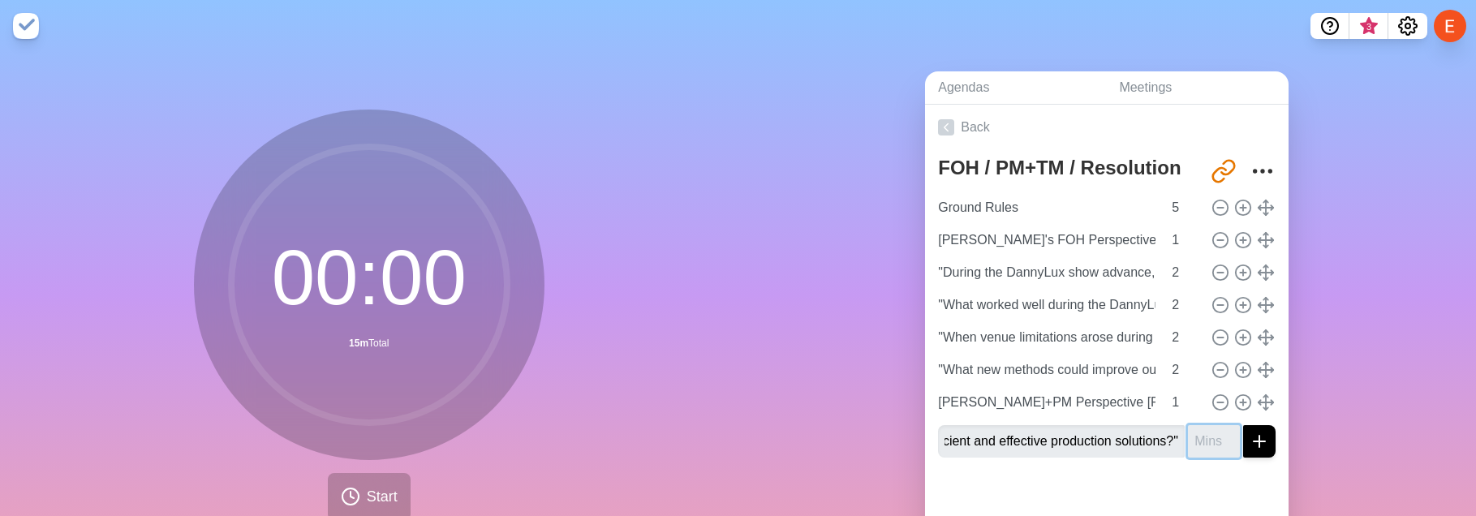
scroll to position [0, 0]
click at [1207, 325] on input "number" at bounding box center [1214, 441] width 52 height 32
type input "2"
click at [1243, 325] on line at bounding box center [1243, 370] width 0 height 6
type input ""What new methods could improve our advance coordination and show setup for fut…"
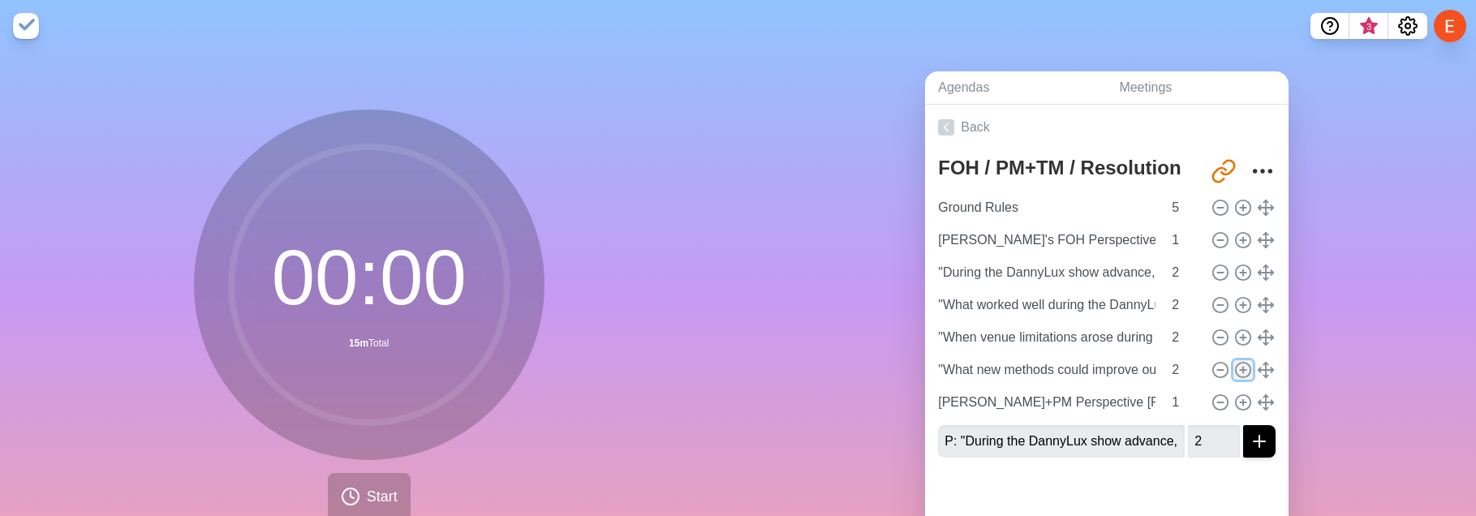
type input "2"
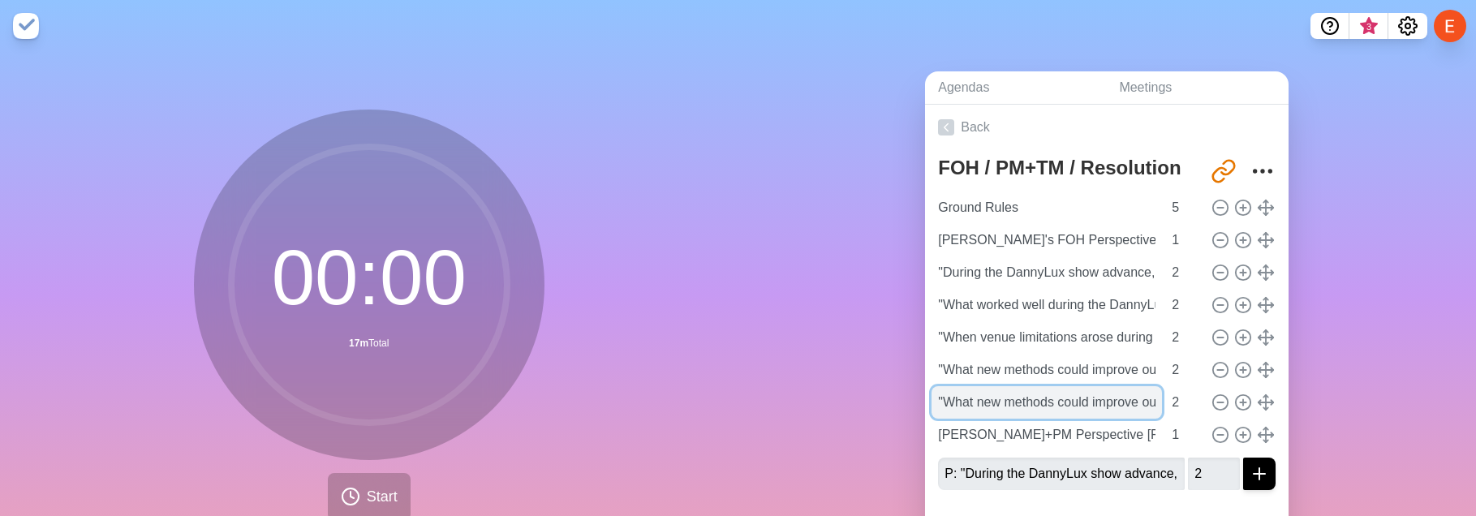
click at [1111, 325] on input ""What new methods could improve our advance coordination and show setup for fut…" at bounding box center [1047, 402] width 230 height 32
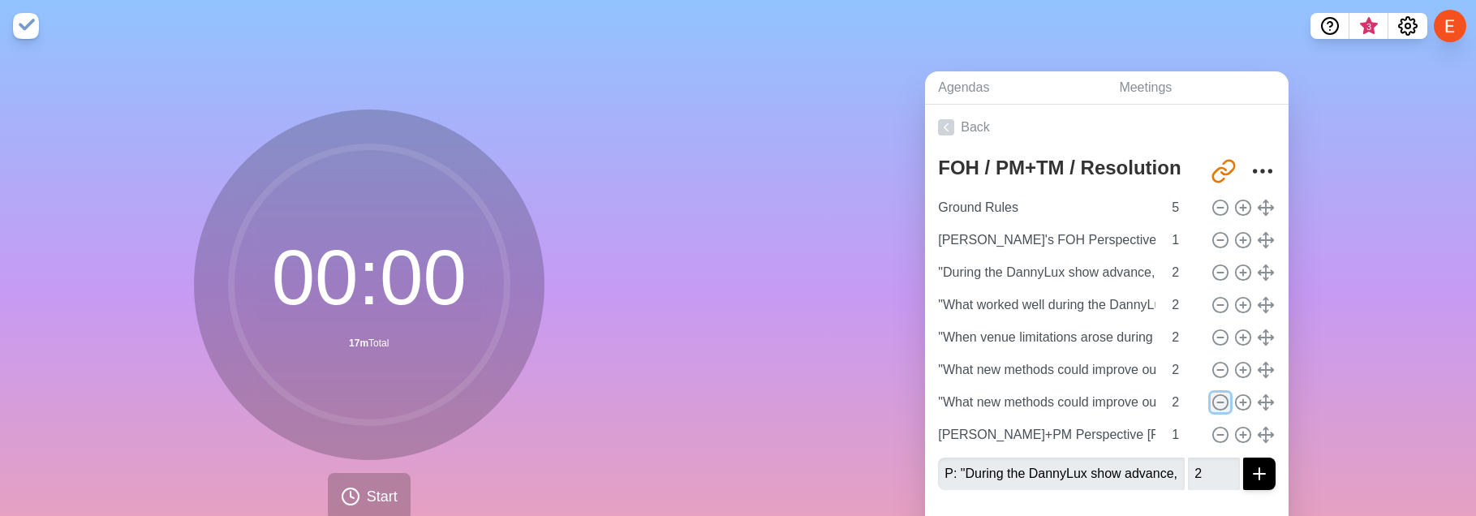
click at [1216, 325] on icon at bounding box center [1221, 403] width 18 height 18
type input "[PERSON_NAME]+PM Perspective [Format Review]"
type input "1"
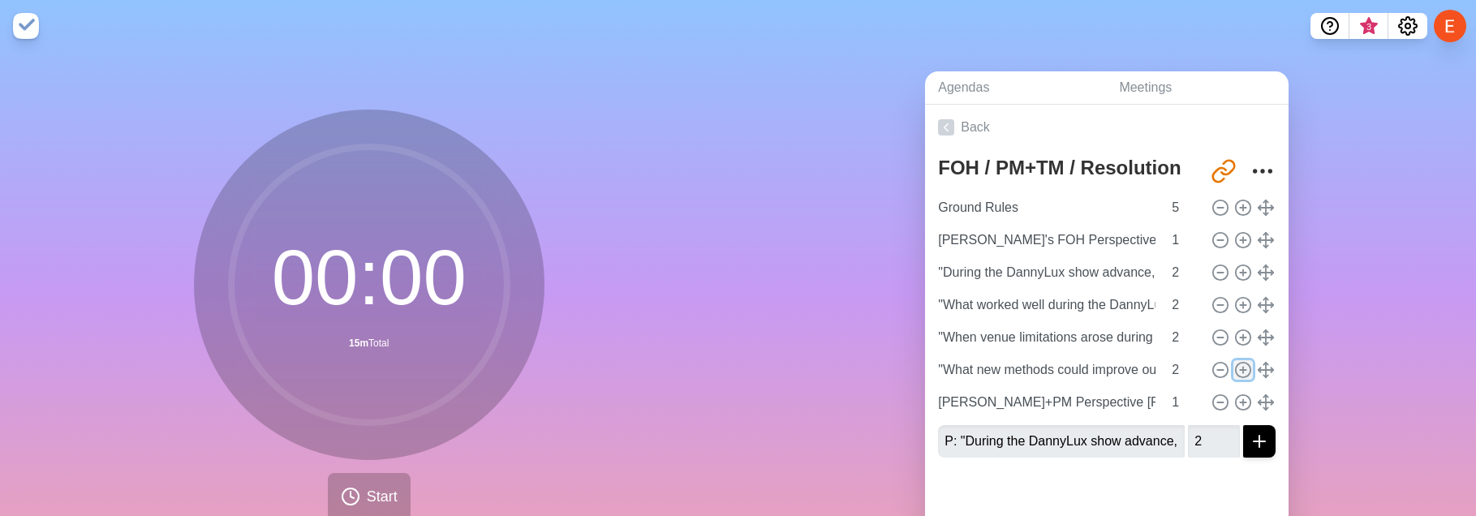
click at [1248, 325] on circle at bounding box center [1243, 370] width 15 height 15
type input ""What new methods could improve our advance coordination and show setup for fut…"
type input "2"
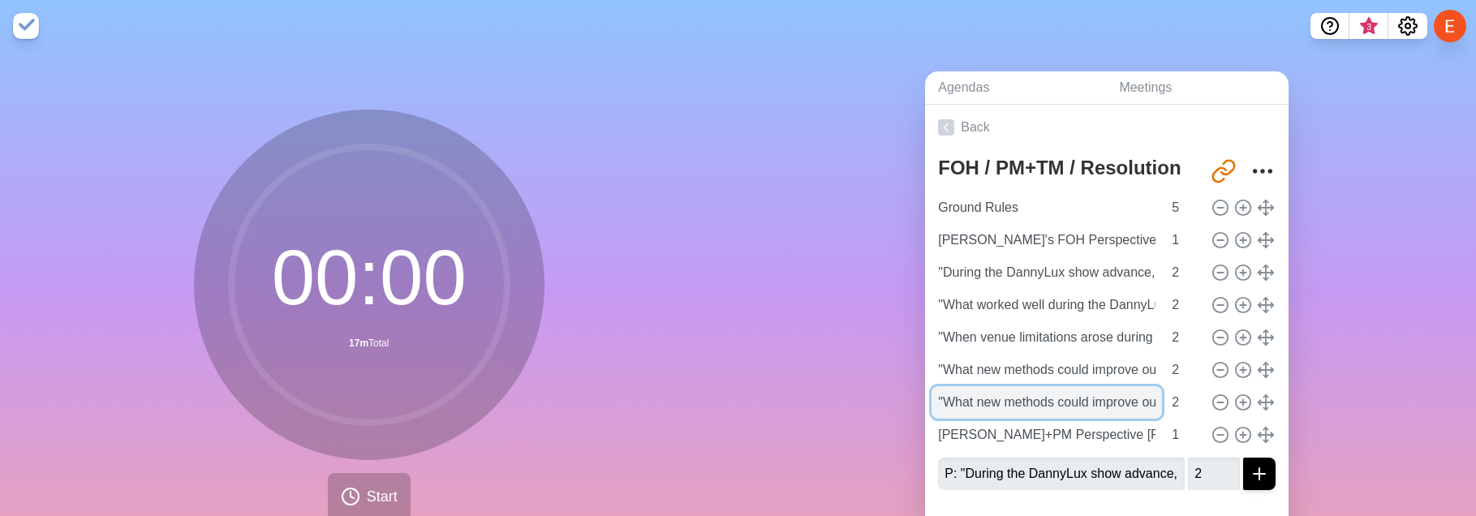
click at [1046, 325] on input ""What new methods could improve our advance coordination and show setup for fut…" at bounding box center [1047, 402] width 230 height 32
type input "Summary of [PERSON_NAME] answers"
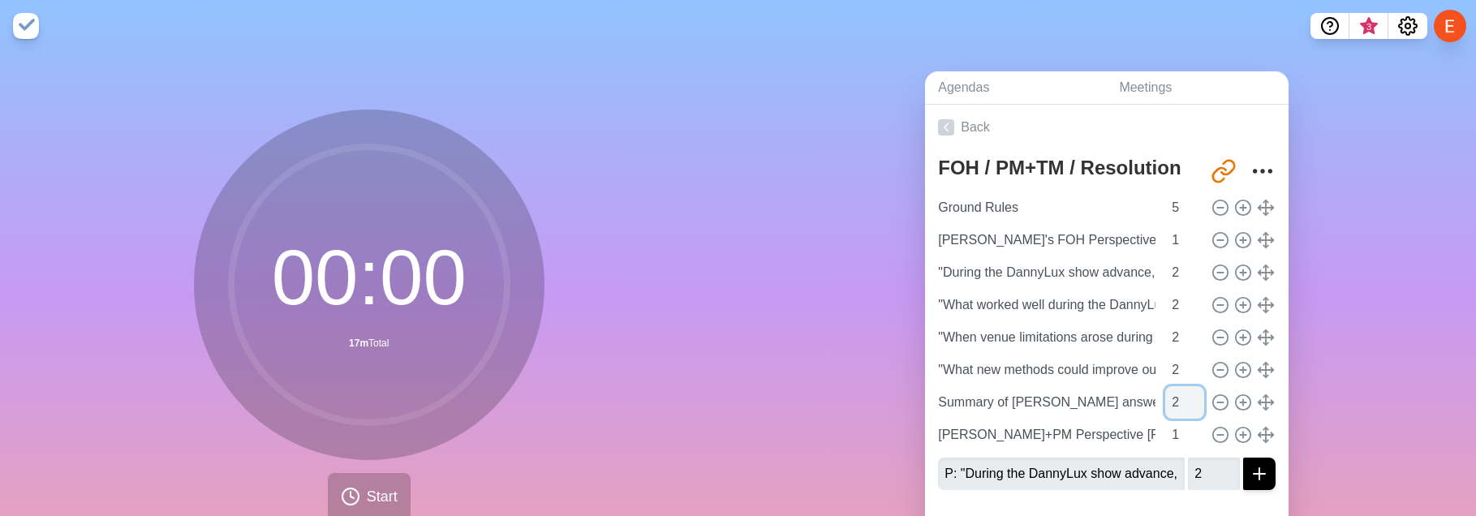
click at [1179, 325] on input "2" at bounding box center [1184, 402] width 39 height 32
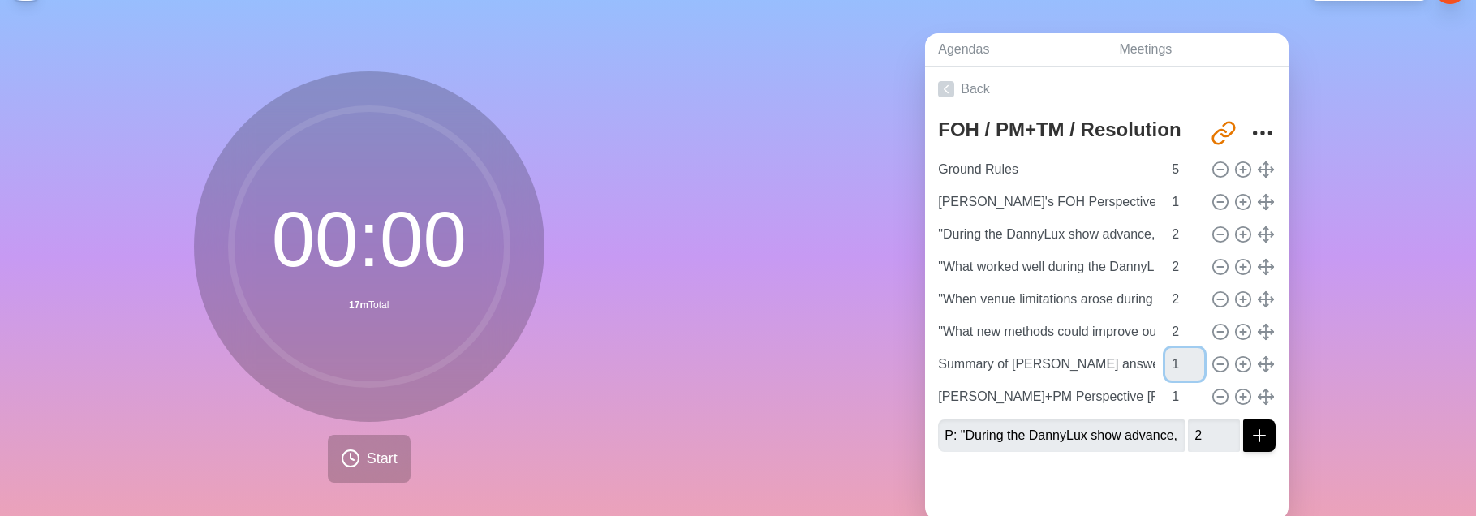
scroll to position [41, 0]
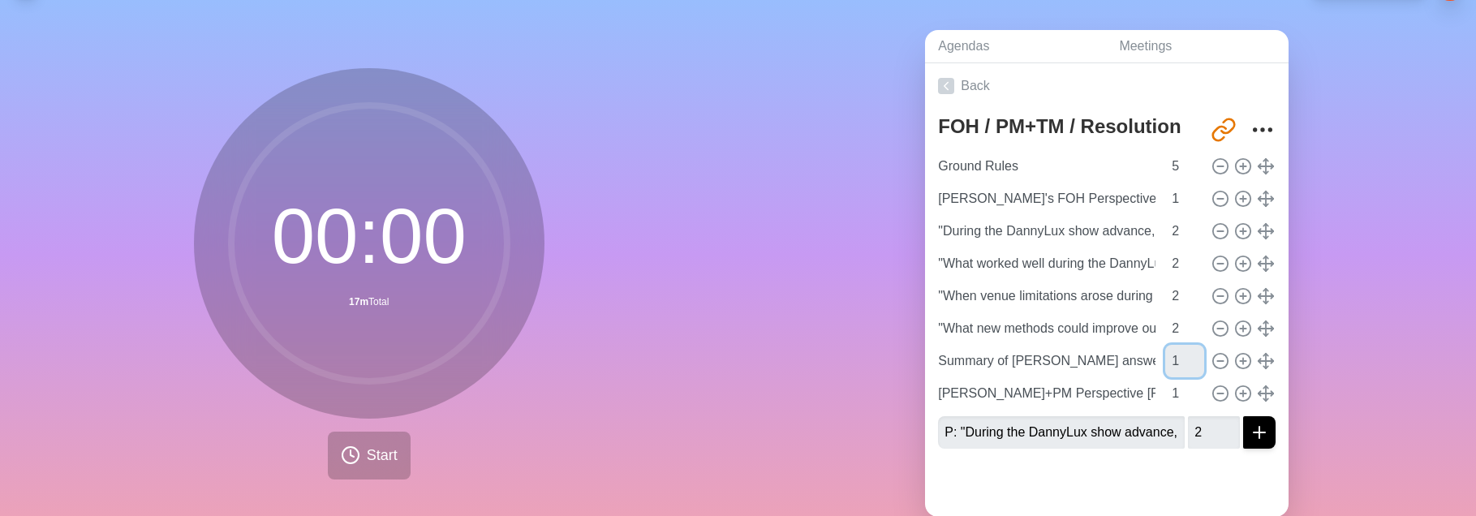
type input "1"
click at [1071, 325] on input "P: "During the DannyLux show advance, what management challenges affected your …" at bounding box center [1061, 432] width 247 height 32
click at [961, 325] on input "P: "During the DannyLux show advance, what management challenges affected your …" at bounding box center [1061, 432] width 247 height 32
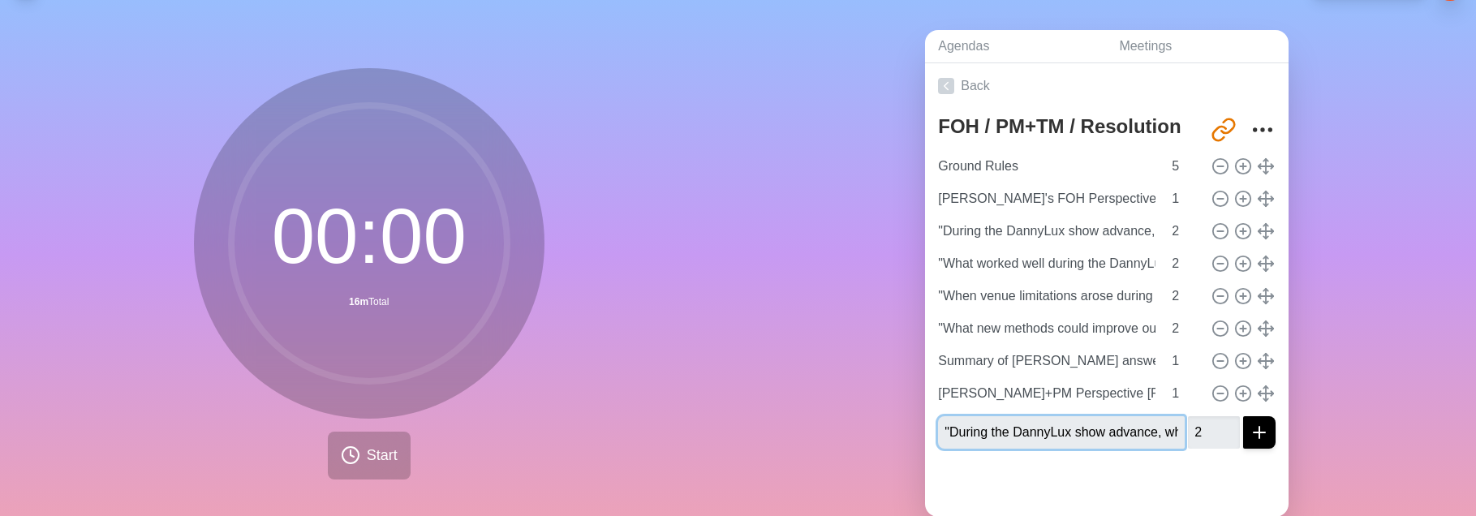
type input ""During the DannyLux show advance, what management challenges affected your abi…"
click at [1089, 325] on div at bounding box center [1107, 489] width 364 height 55
click at [1266, 325] on icon "submit" at bounding box center [1259, 432] width 19 height 19
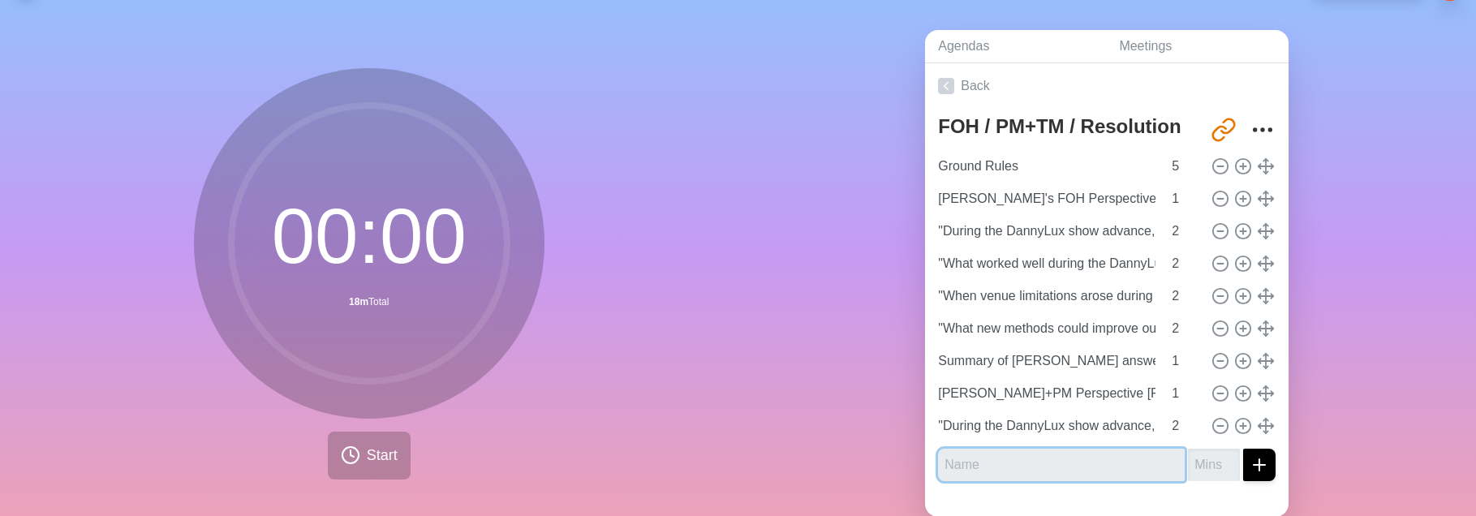
paste input ""How did the advance process for DannyLux impact rehearsal day and show day eff…"
type input ""How did the advance process for DannyLux impact rehearsal day and show day eff…"
click at [1201, 325] on input "number" at bounding box center [1214, 465] width 52 height 32
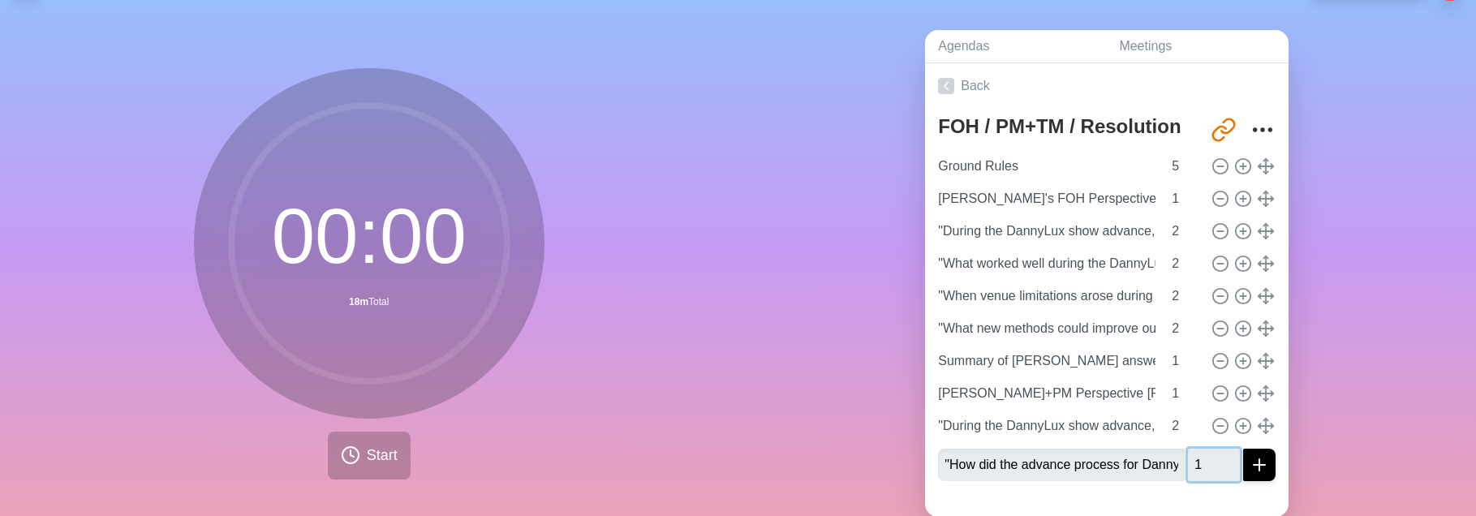
type input "1"
click at [1262, 325] on icon "submit" at bounding box center [1259, 464] width 19 height 19
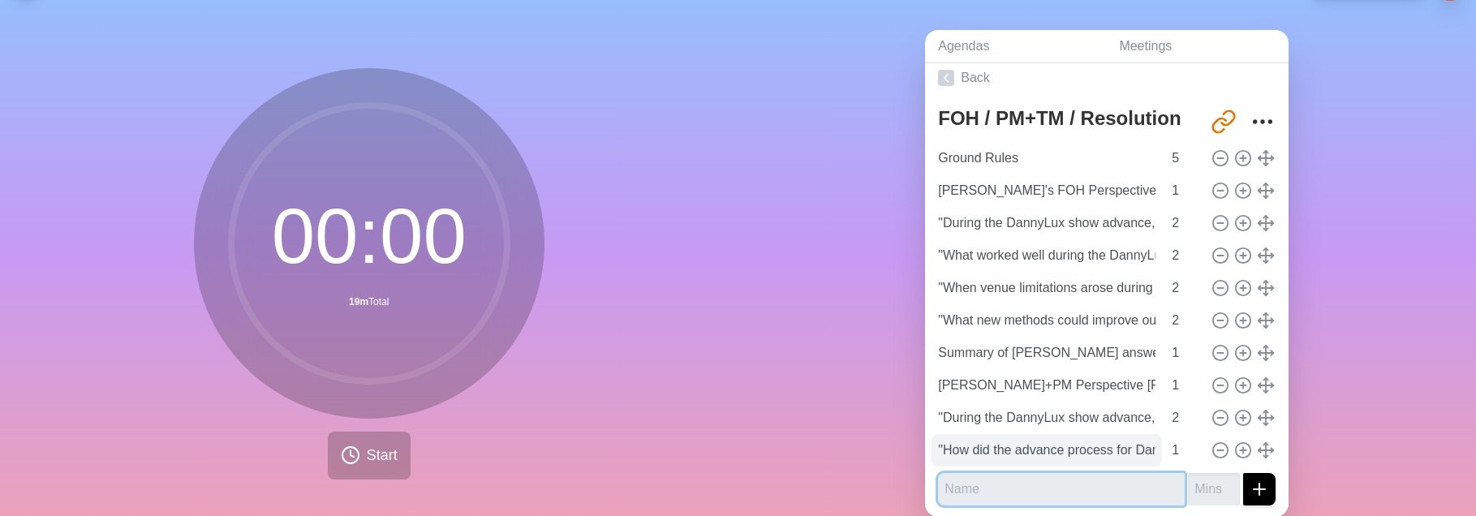
scroll to position [9, 0]
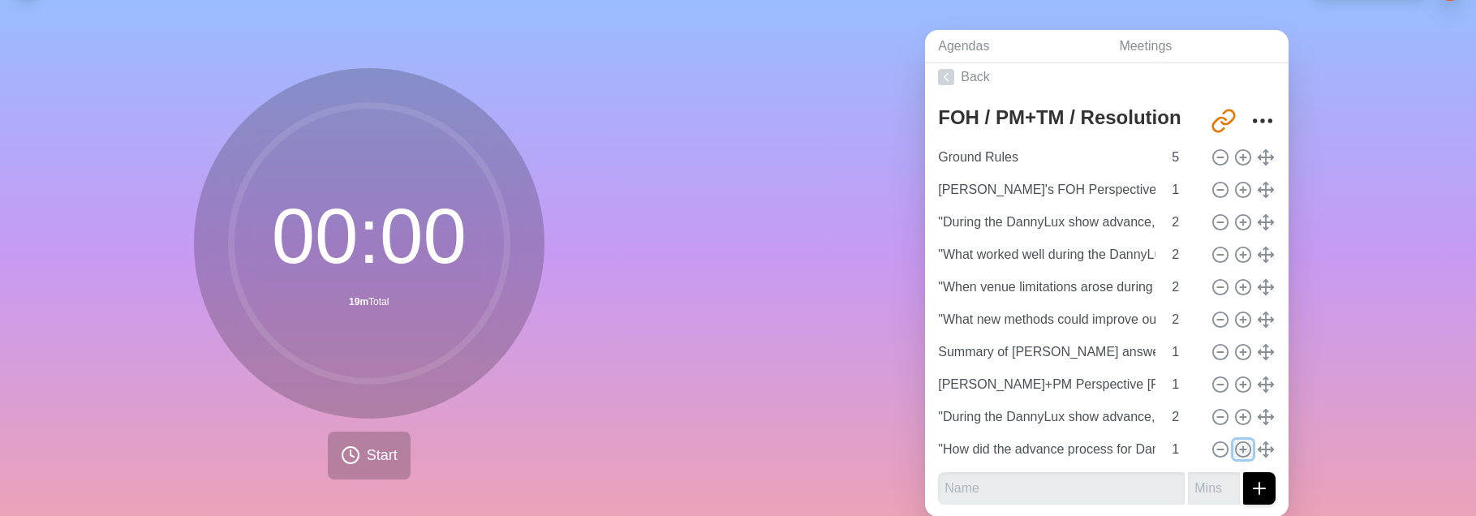
click at [1243, 325] on line at bounding box center [1243, 449] width 0 height 6
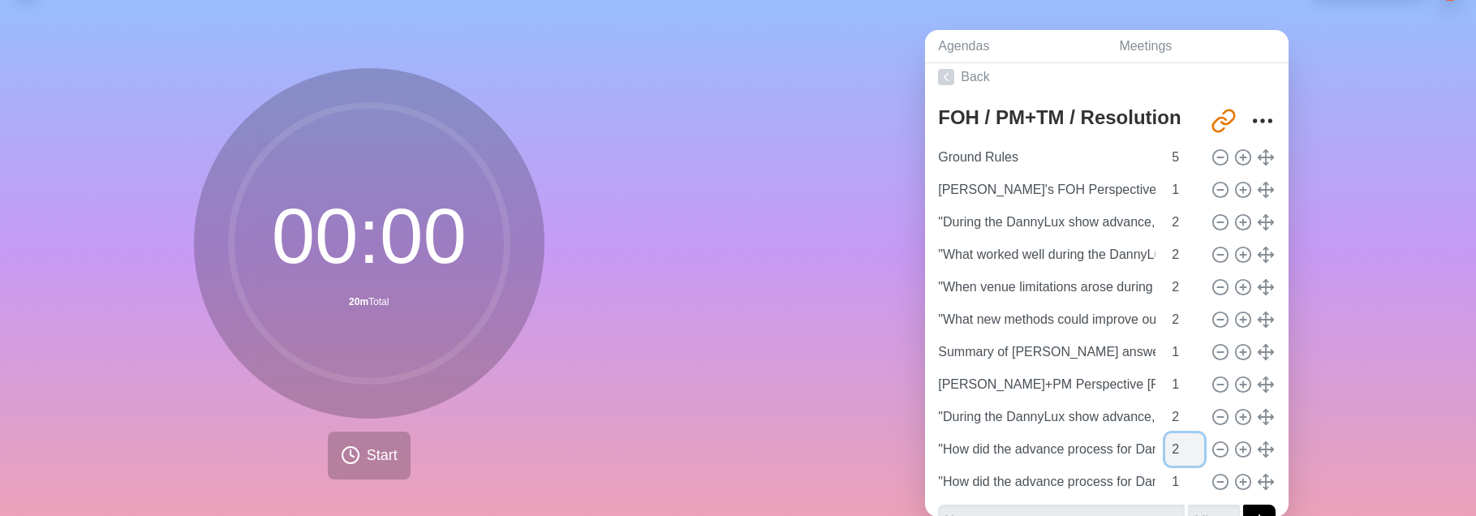
type input "2"
click at [1195, 325] on input "2" at bounding box center [1184, 449] width 39 height 32
click at [1220, 325] on line at bounding box center [1221, 482] width 6 height 0
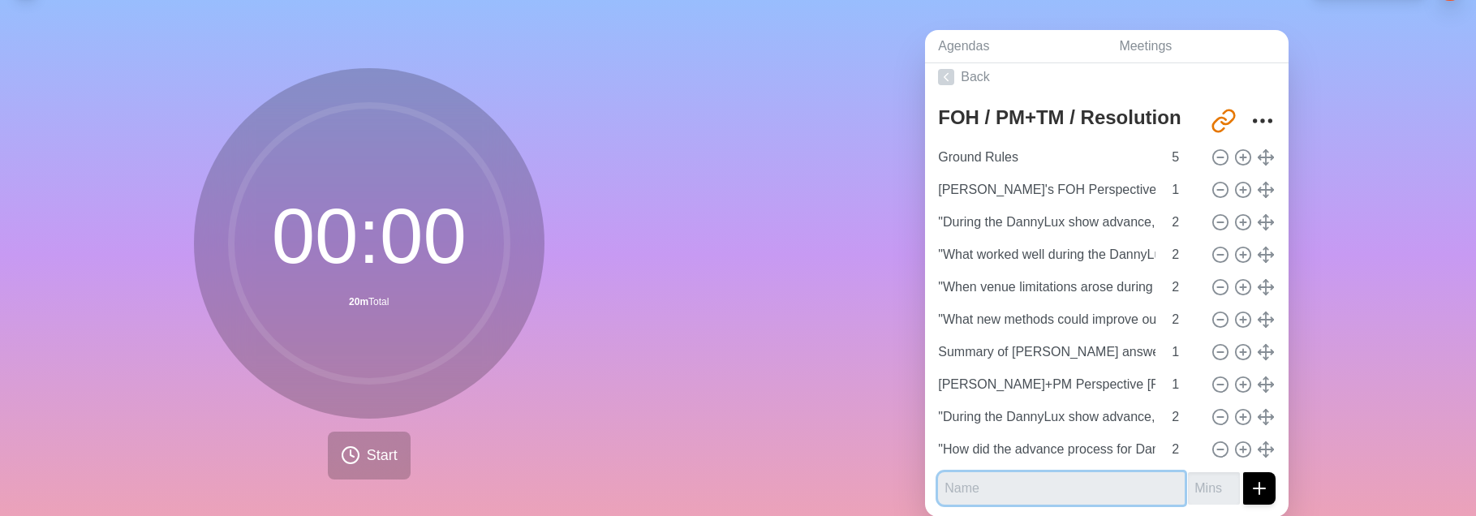
click at [1040, 325] on input "text" at bounding box center [1061, 488] width 247 height 32
paste input ""What communication patterns emerged during the DannyLux advance process betwee…"
click at [1144, 325] on input ""What communication patterns emerged during the DannyLux advance process betwee…" at bounding box center [1061, 488] width 247 height 32
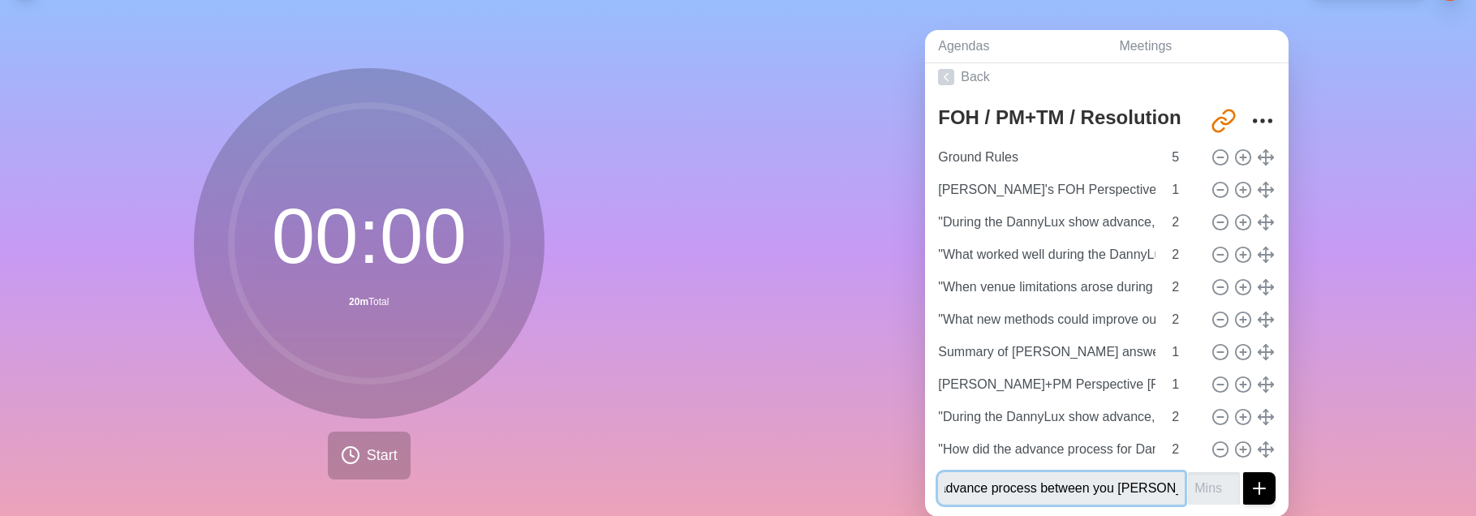
scroll to position [0, 361]
type input ""What communication patterns emerged during the DannyLux advance process betwee…"
click at [1203, 325] on input "number" at bounding box center [1214, 488] width 52 height 32
type input "2"
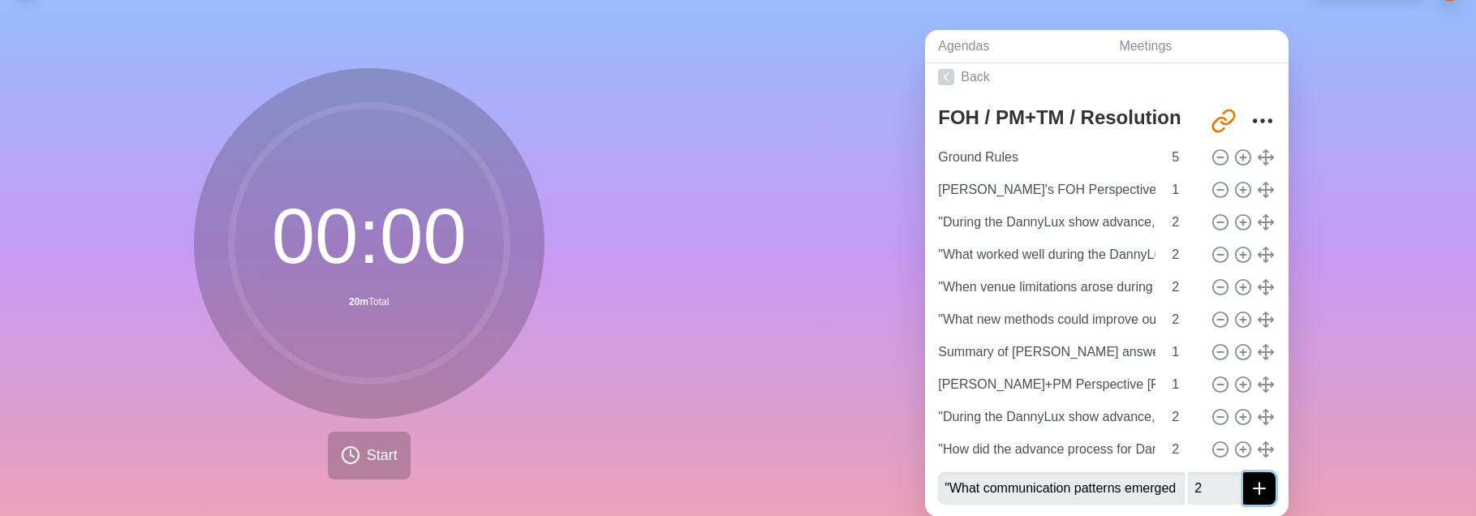
click at [1251, 325] on icon "submit" at bounding box center [1259, 488] width 19 height 19
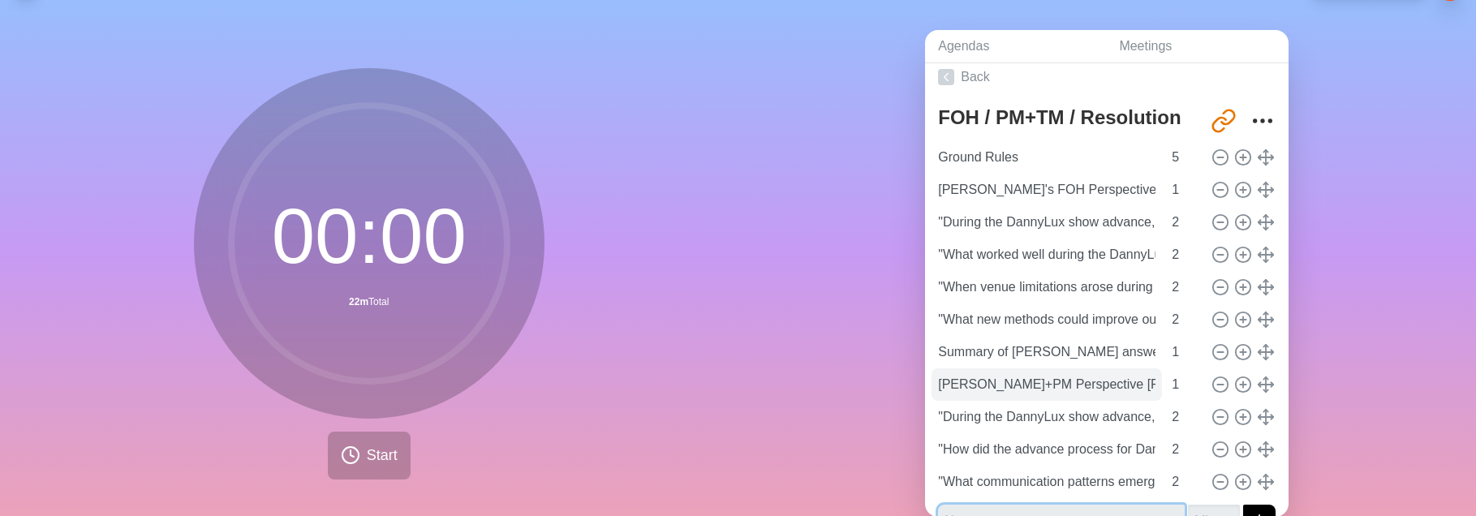
scroll to position [41, 0]
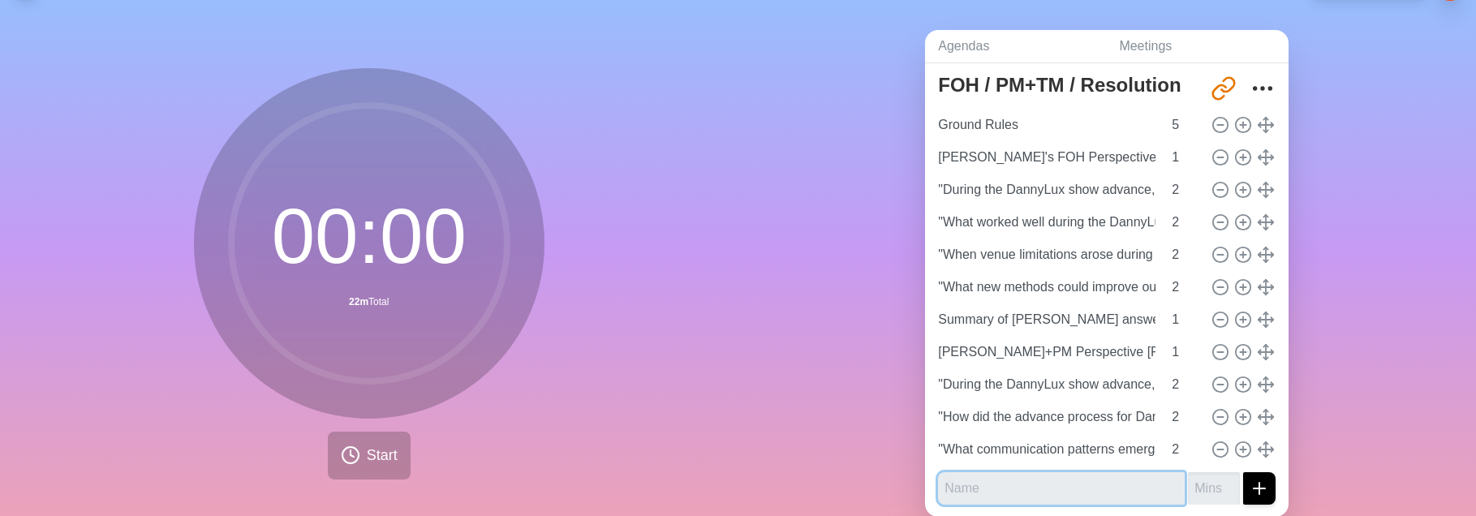
click at [997, 325] on input "text" at bounding box center [1061, 488] width 247 height 32
paste input ""How did rehearsal and show day challenges affect band, crew morale and artist …"
type input ""How did rehearsal and show day challenges affect band, crew morale and artist …"
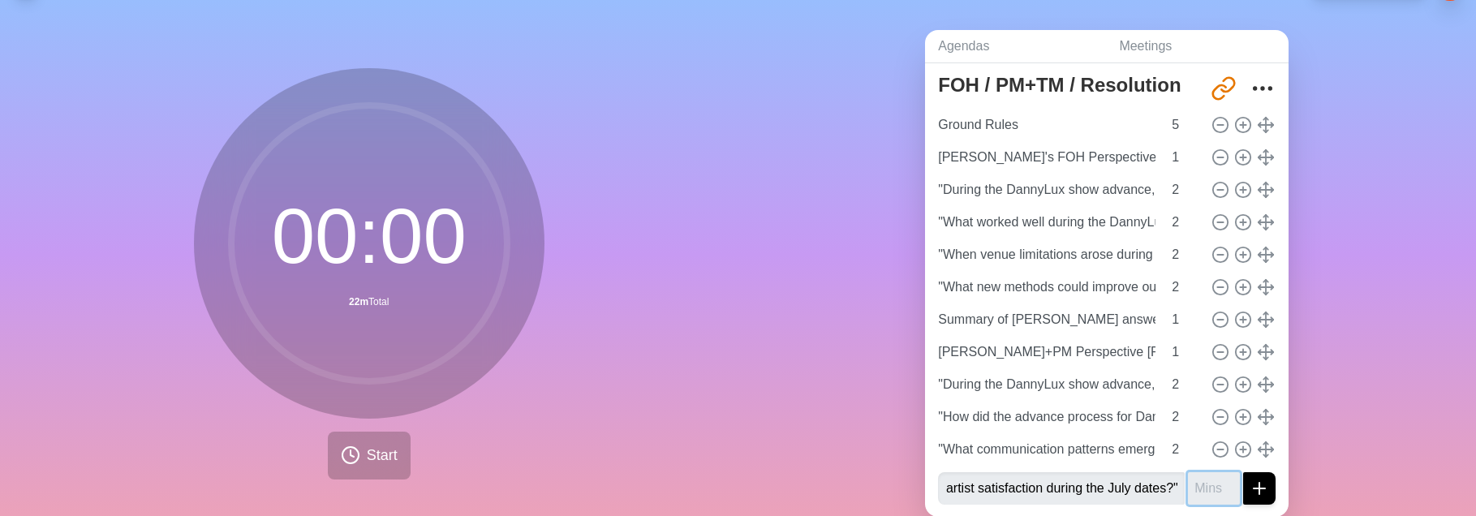
scroll to position [0, 0]
click at [1219, 325] on input "number" at bounding box center [1214, 488] width 52 height 32
type input "2"
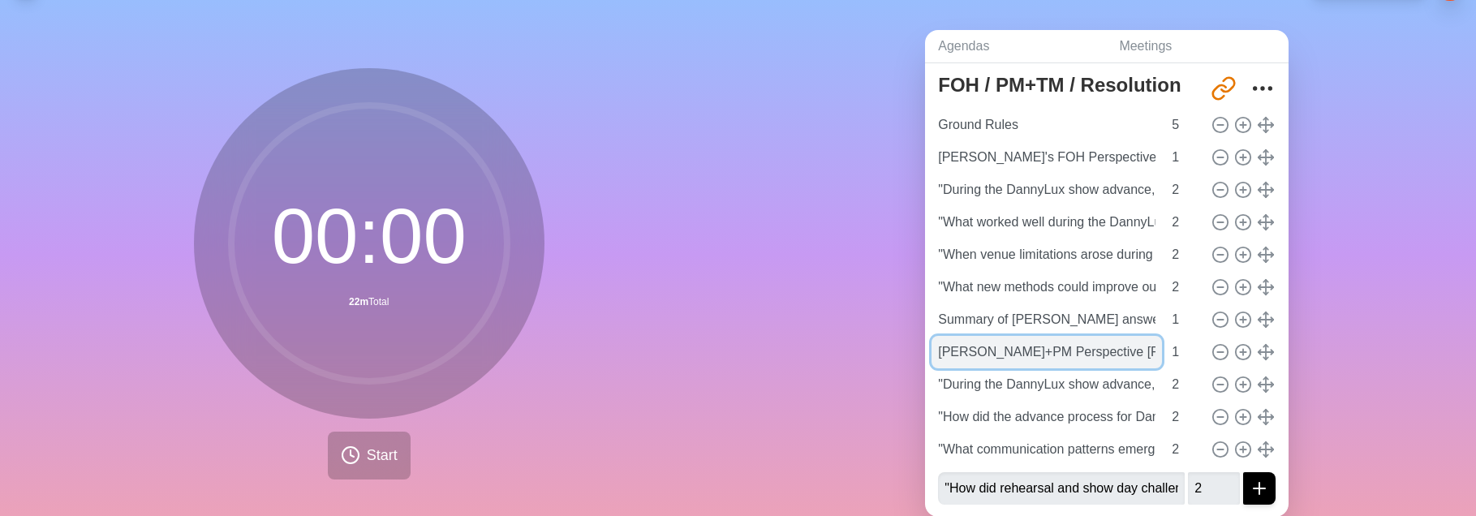
click at [1075, 325] on input "[PERSON_NAME]+PM Perspective [Format Review]" at bounding box center [1047, 352] width 230 height 32
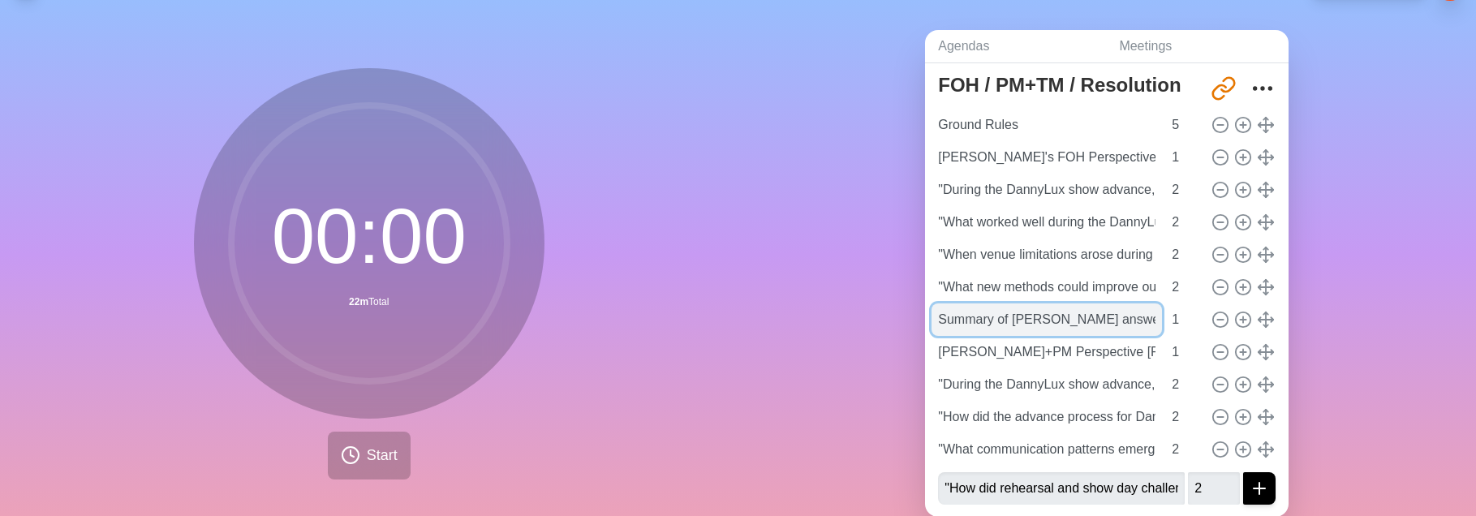
click at [1050, 318] on input "Summary of [PERSON_NAME] answers" at bounding box center [1047, 319] width 230 height 32
click at [1043, 317] on input "Summary of [PERSON_NAME] answers" at bounding box center [1047, 319] width 230 height 32
click at [998, 318] on input "Summary of [PERSON_NAME]'s answers" at bounding box center [1047, 319] width 230 height 32
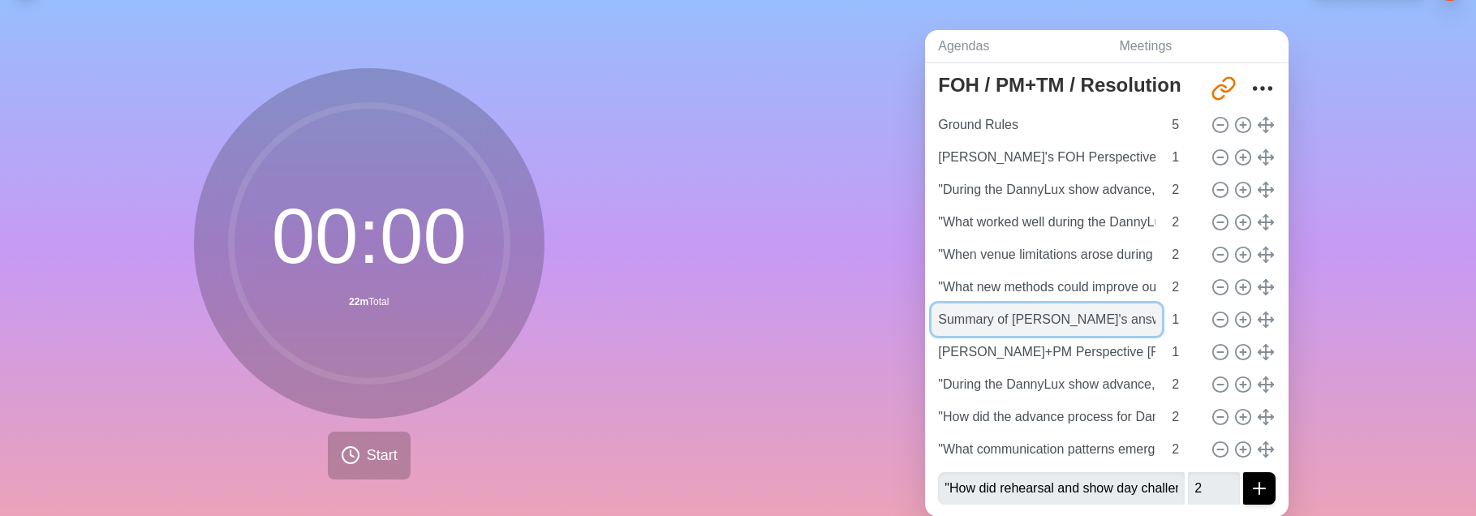
click at [997, 318] on input "Summary of [PERSON_NAME]'s answers" at bounding box center [1047, 319] width 230 height 32
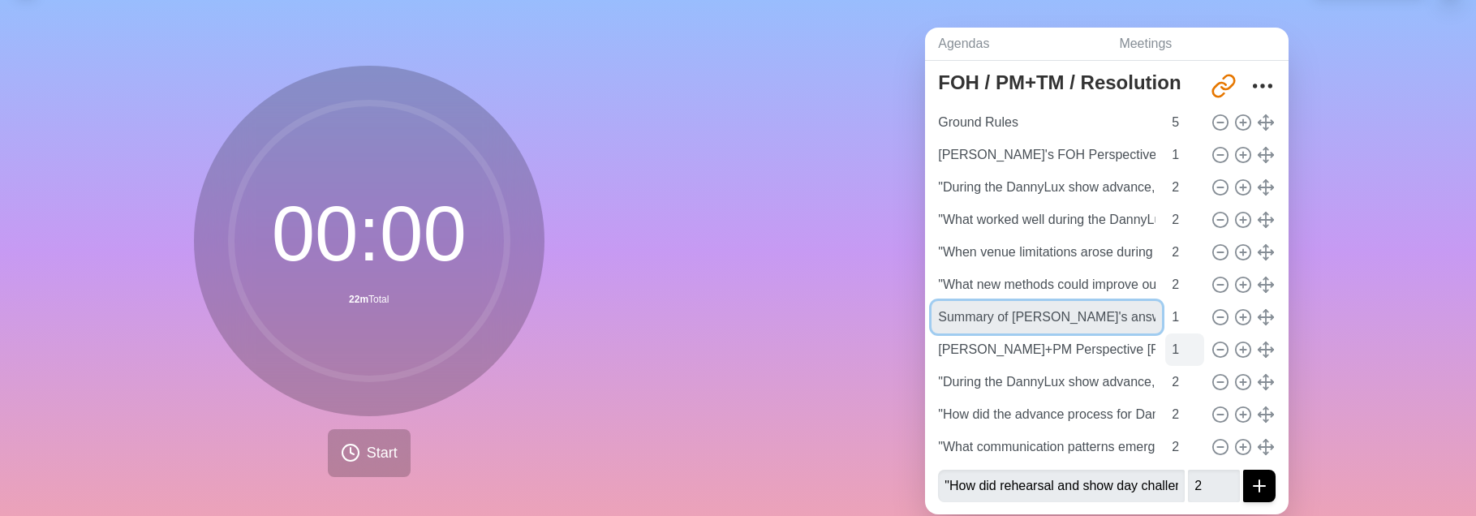
scroll to position [75, 0]
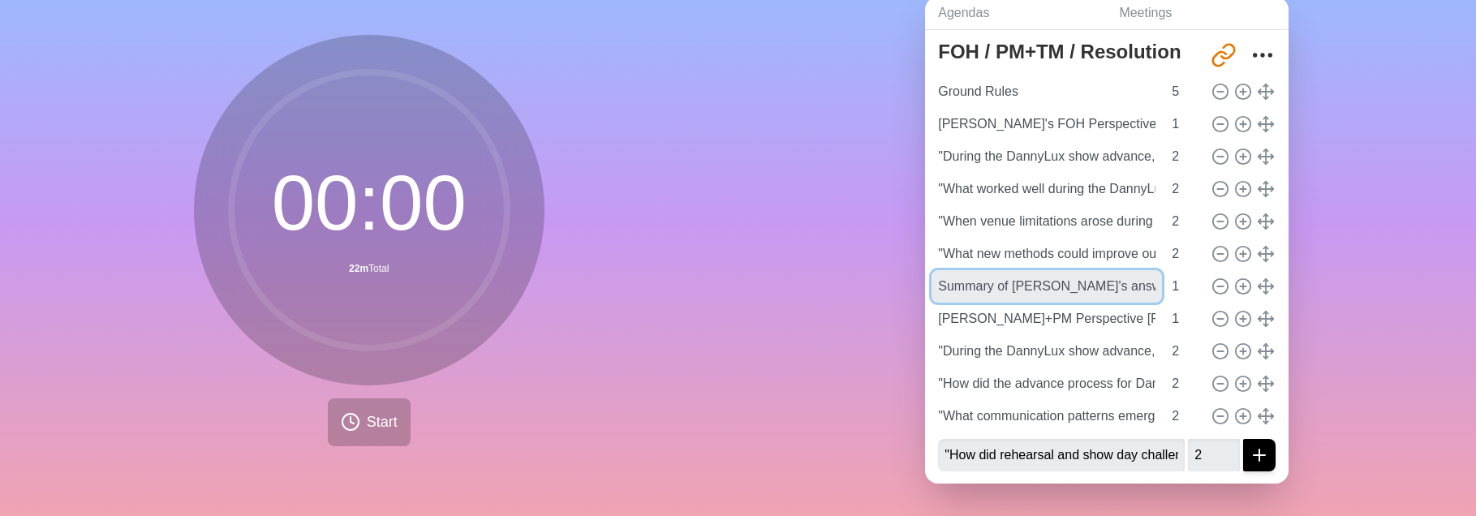
type input "Summary of [PERSON_NAME]'s answers"
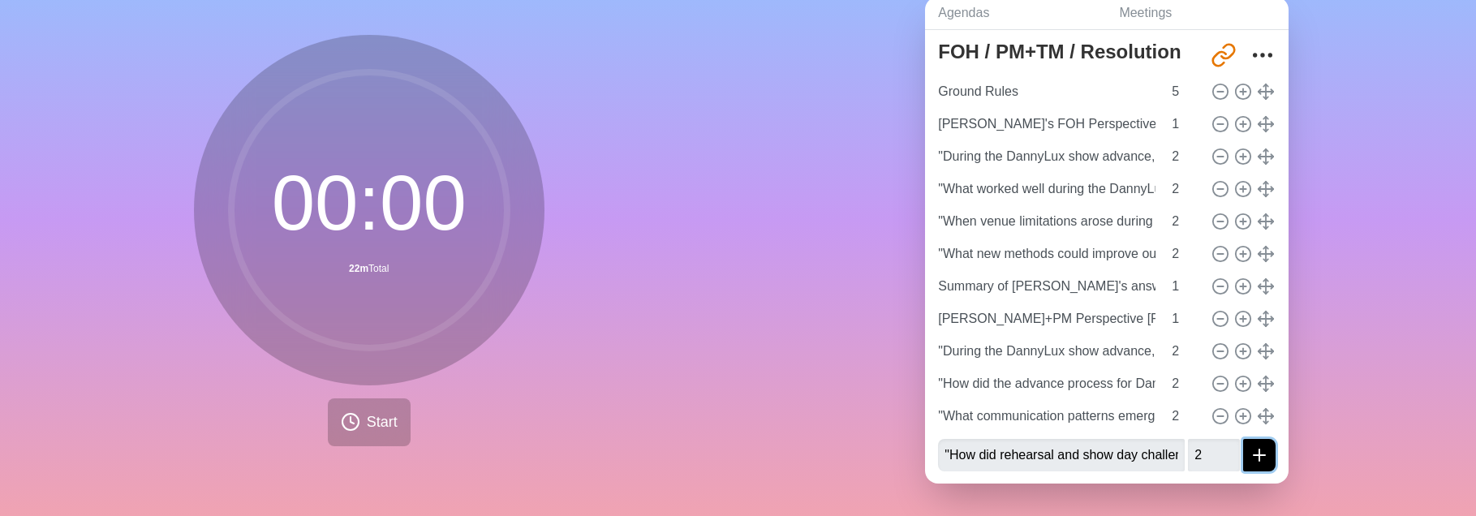
click at [1266, 325] on icon "submit" at bounding box center [1259, 455] width 19 height 19
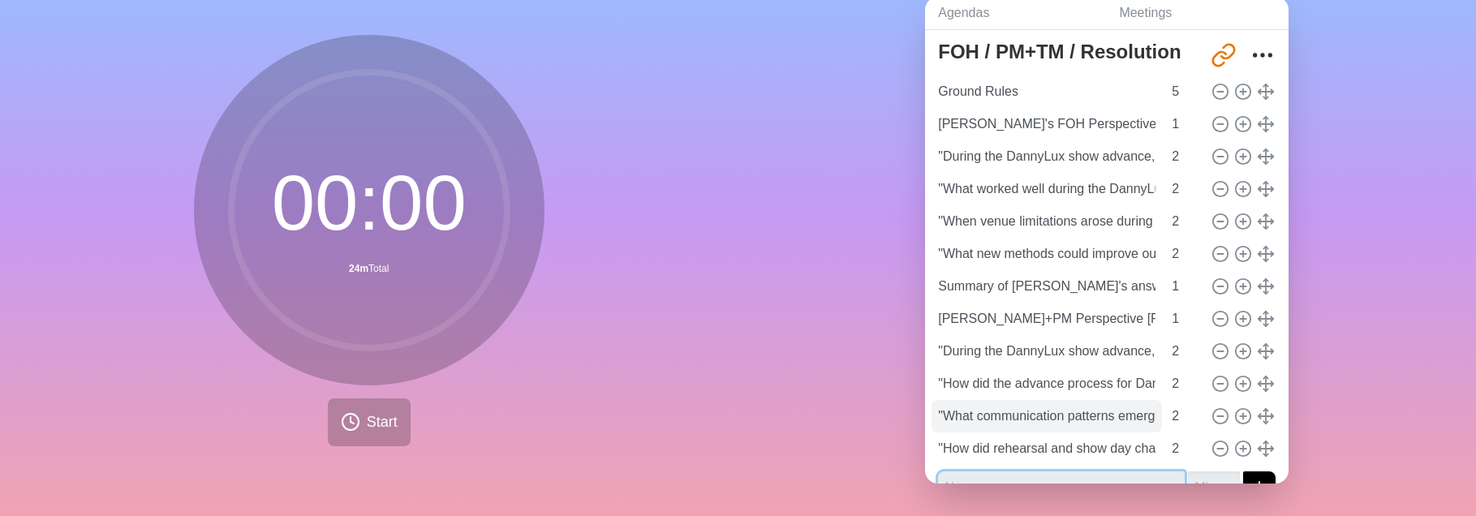
scroll to position [74, 0]
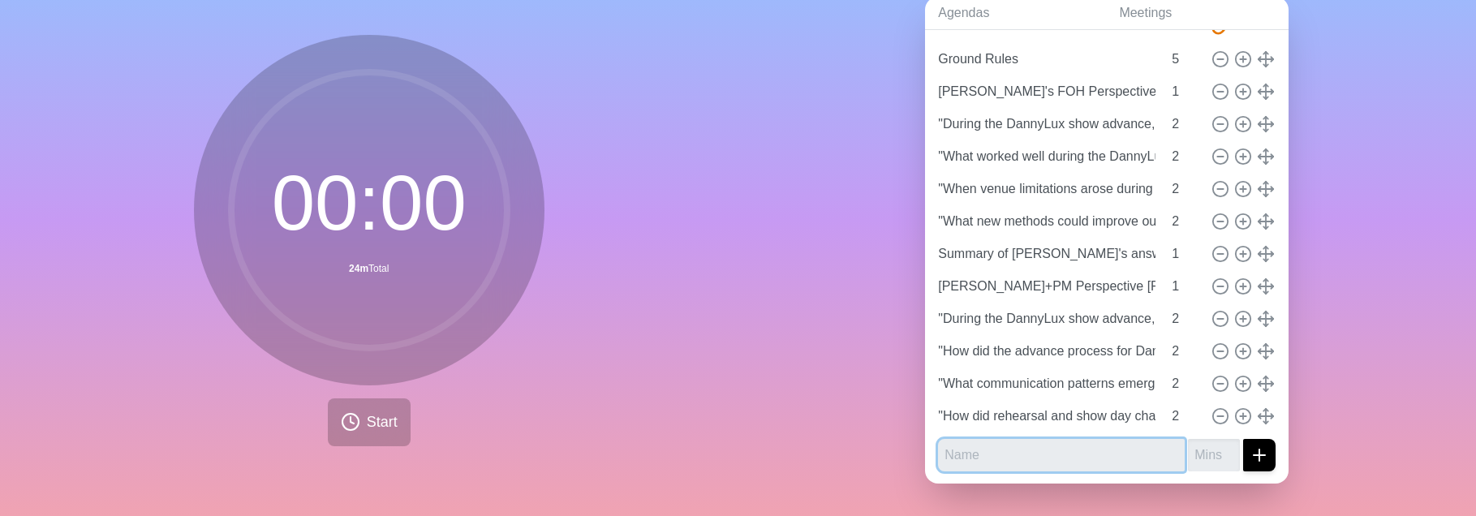
paste input "Summary of [PERSON_NAME]'s answers"
type input "Summary of [PERSON_NAME]'s answers"
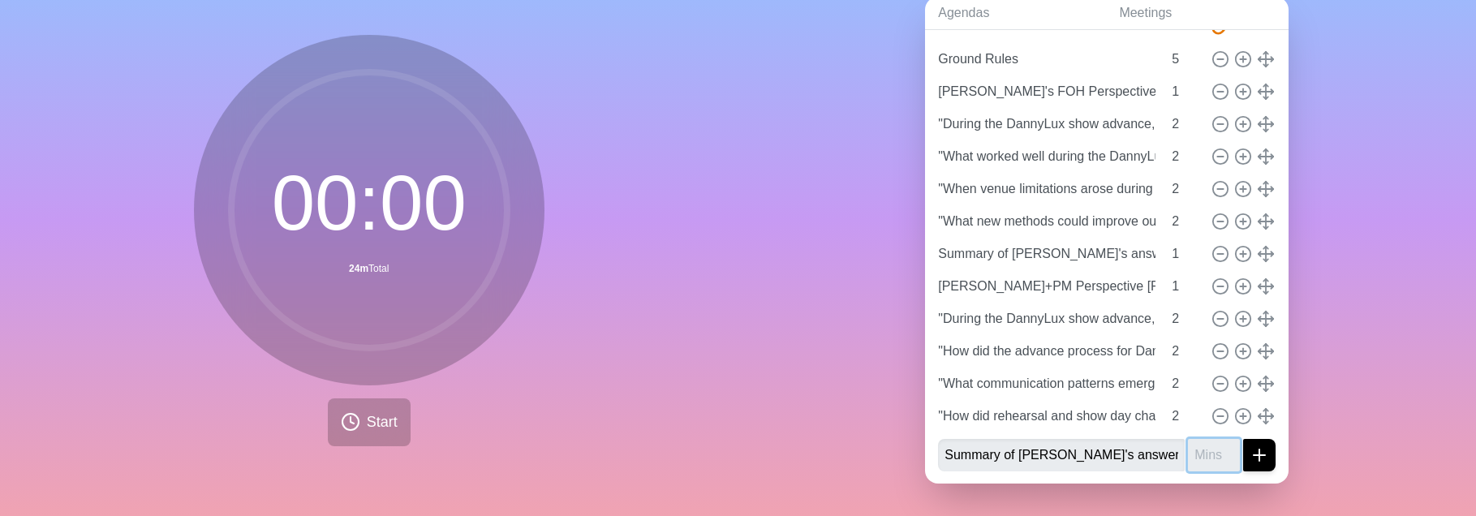
click at [1207, 325] on input "number" at bounding box center [1214, 455] width 52 height 32
type input "1"
click at [1260, 325] on icon "submit" at bounding box center [1259, 455] width 19 height 19
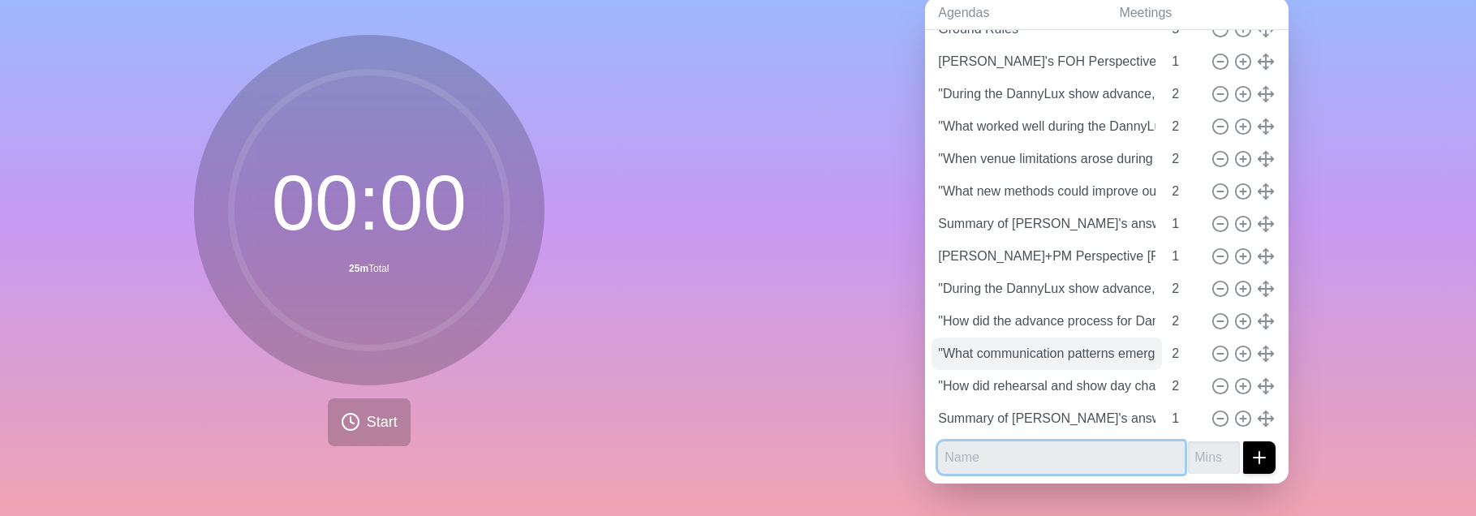
scroll to position [106, 0]
paste input "Pre-Show Advancing & Technical Management"
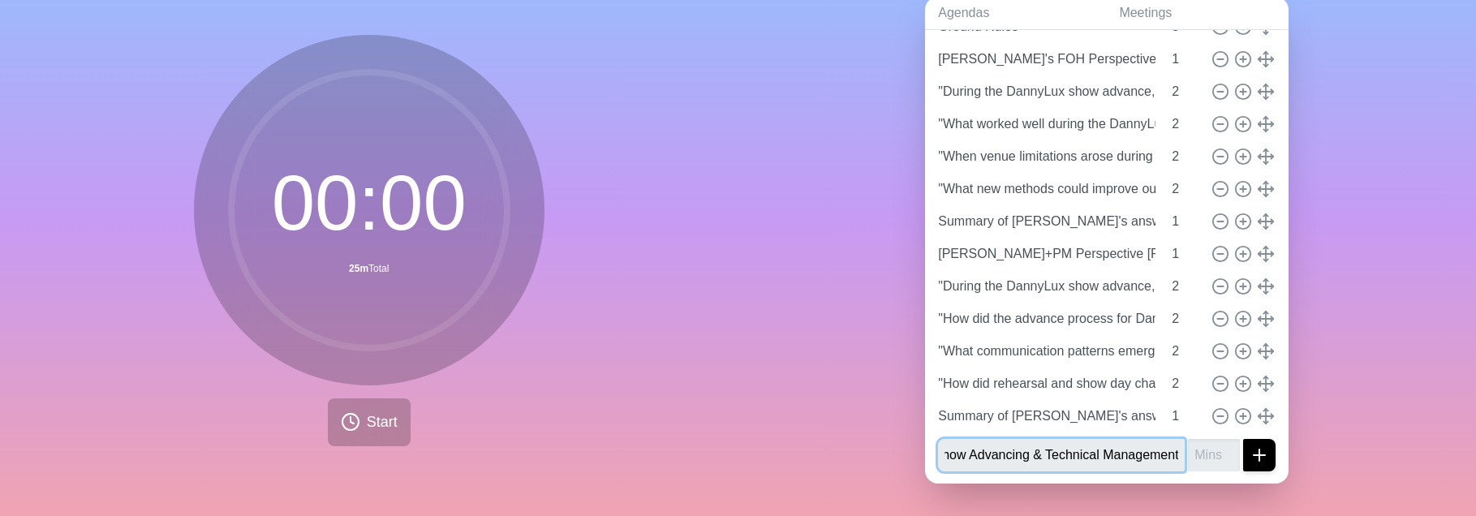
scroll to position [0, 0]
type input "[Collaborative] Pre-Show Advancing & Technical Management"
click at [1199, 325] on input "number" at bounding box center [1214, 455] width 52 height 32
type input "1"
click at [1261, 325] on icon "submit" at bounding box center [1259, 455] width 19 height 19
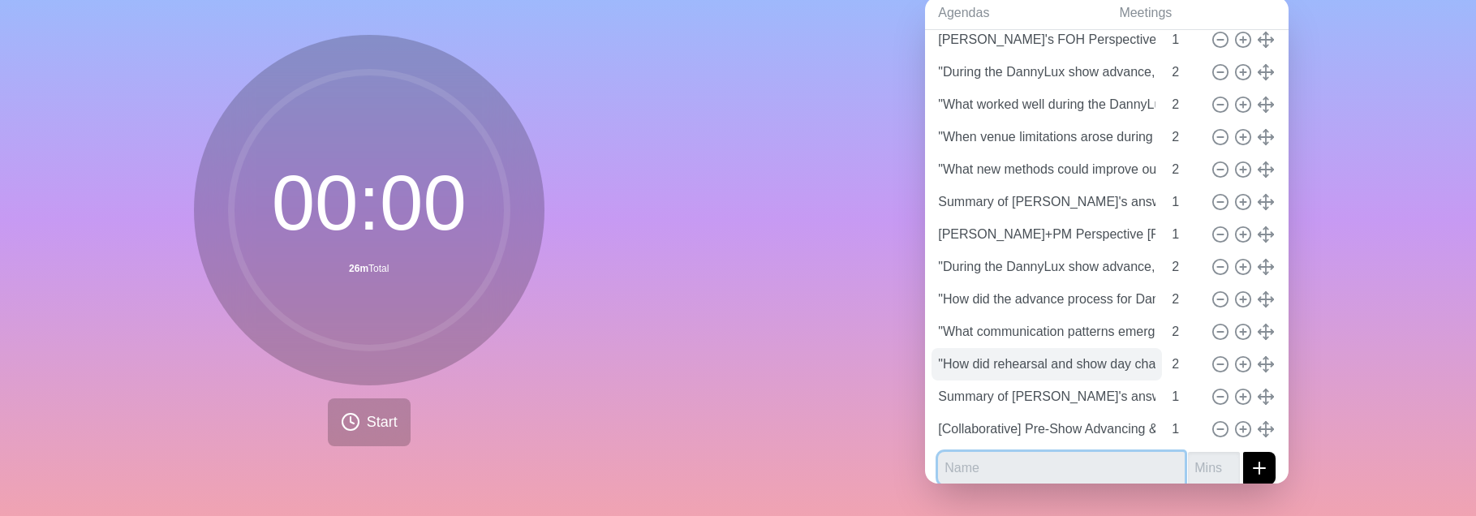
scroll to position [139, 0]
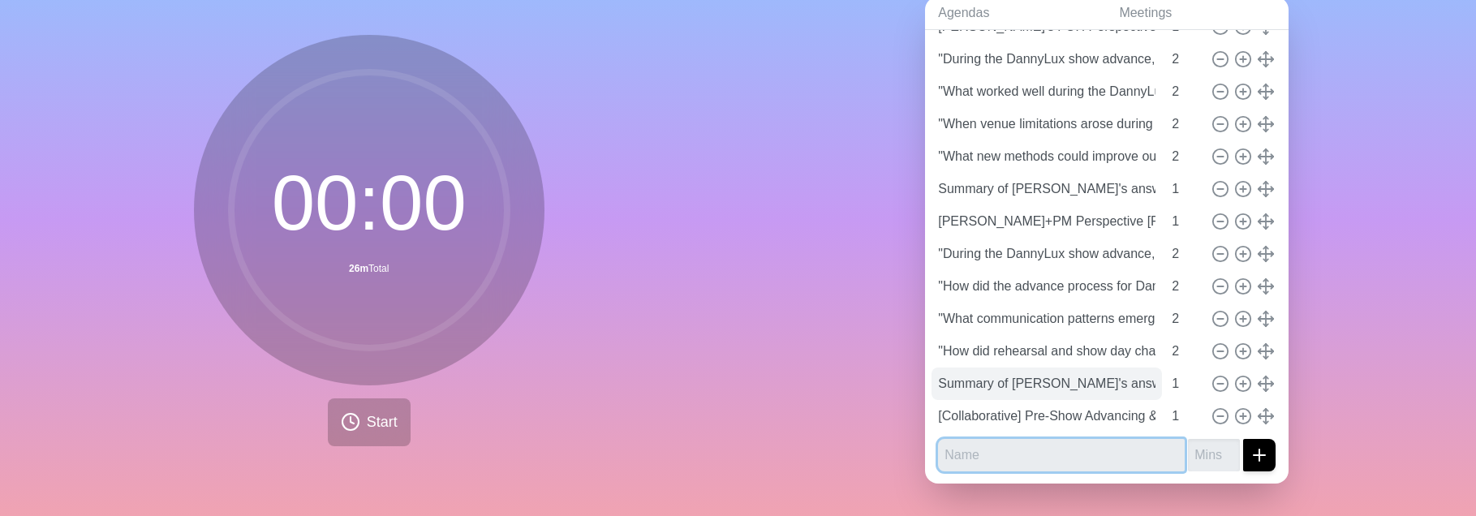
paste input ""What specific challenges did we encounter during the DannyLux show advance tha…"
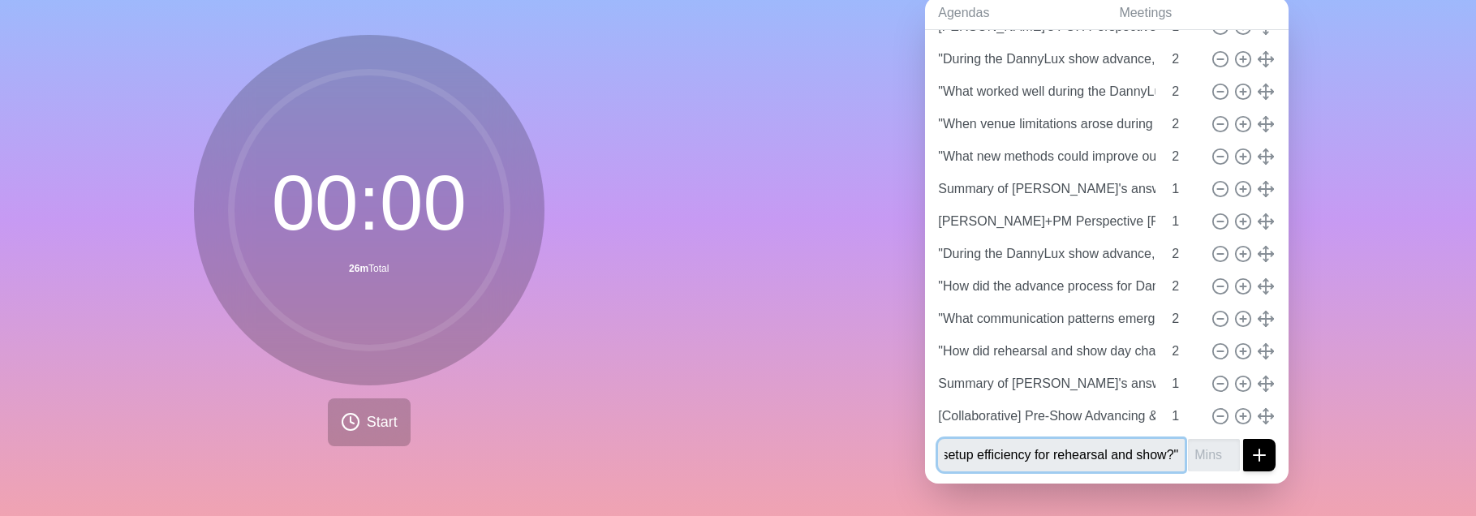
type input ""What specific challenges did we encounter during the DannyLux show advance tha…"
click at [1208, 325] on input "number" at bounding box center [1214, 455] width 52 height 32
type input "2"
click at [1272, 325] on button "submit" at bounding box center [1259, 455] width 32 height 32
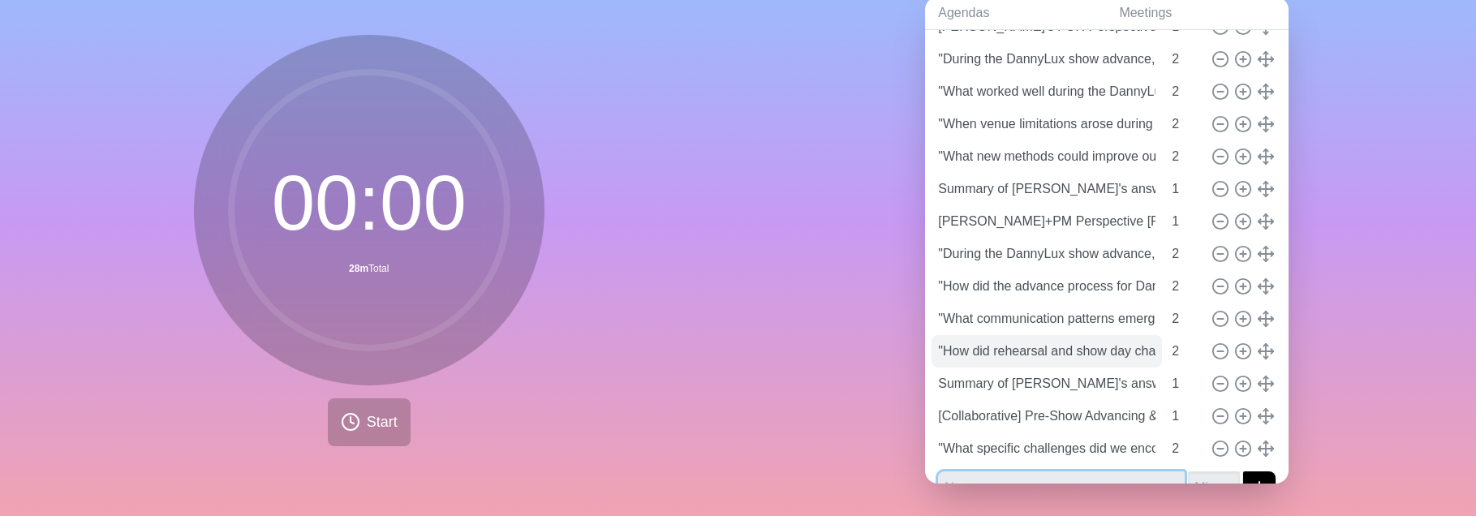
scroll to position [171, 0]
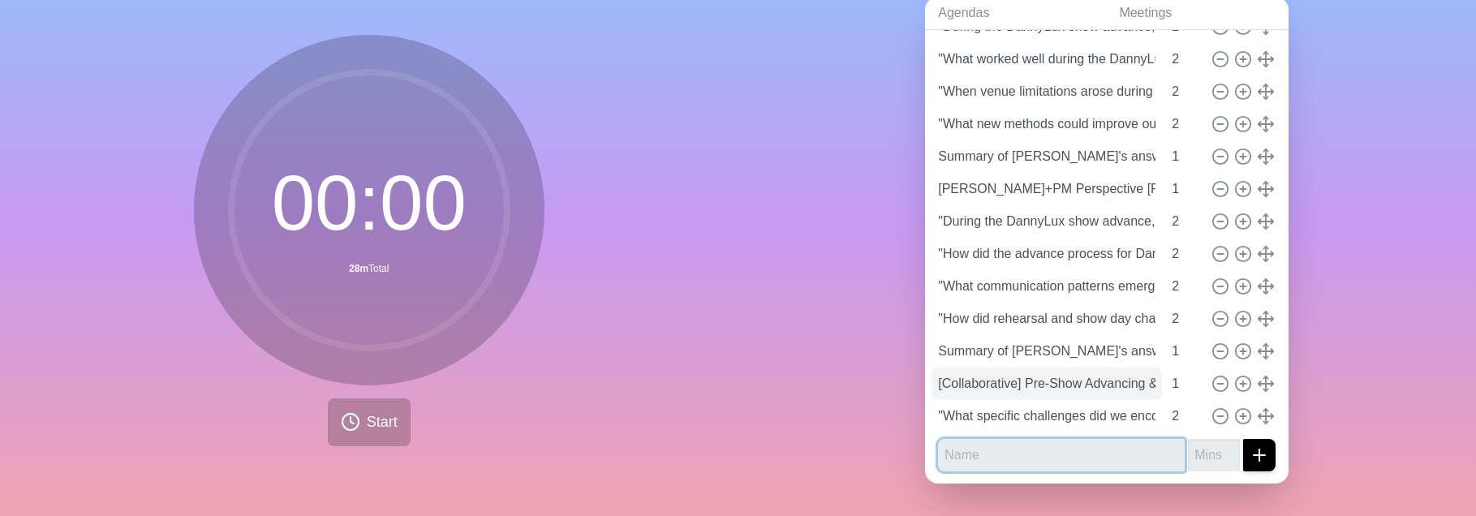
paste input ""How can advance conversations for future [PERSON_NAME] shows deliver technical…"
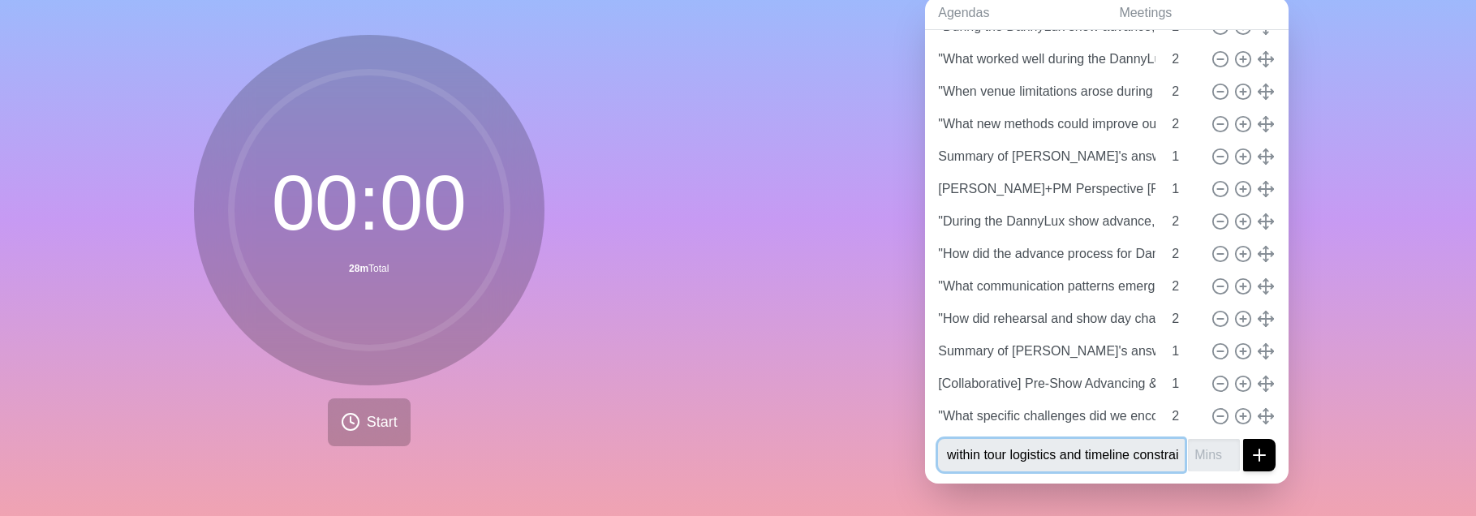
type input ""How can advance conversations for future [PERSON_NAME] shows deliver technical…"
click at [1209, 325] on input "number" at bounding box center [1214, 455] width 52 height 32
type input "2"
click at [1258, 325] on icon "submit" at bounding box center [1259, 455] width 19 height 19
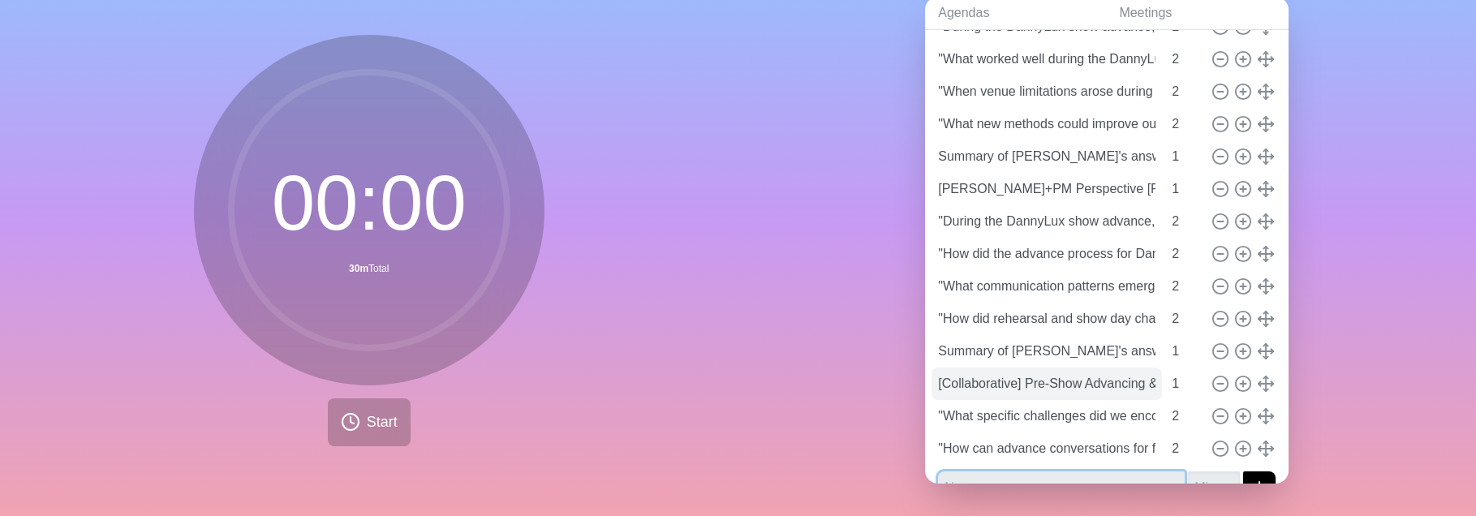
scroll to position [204, 0]
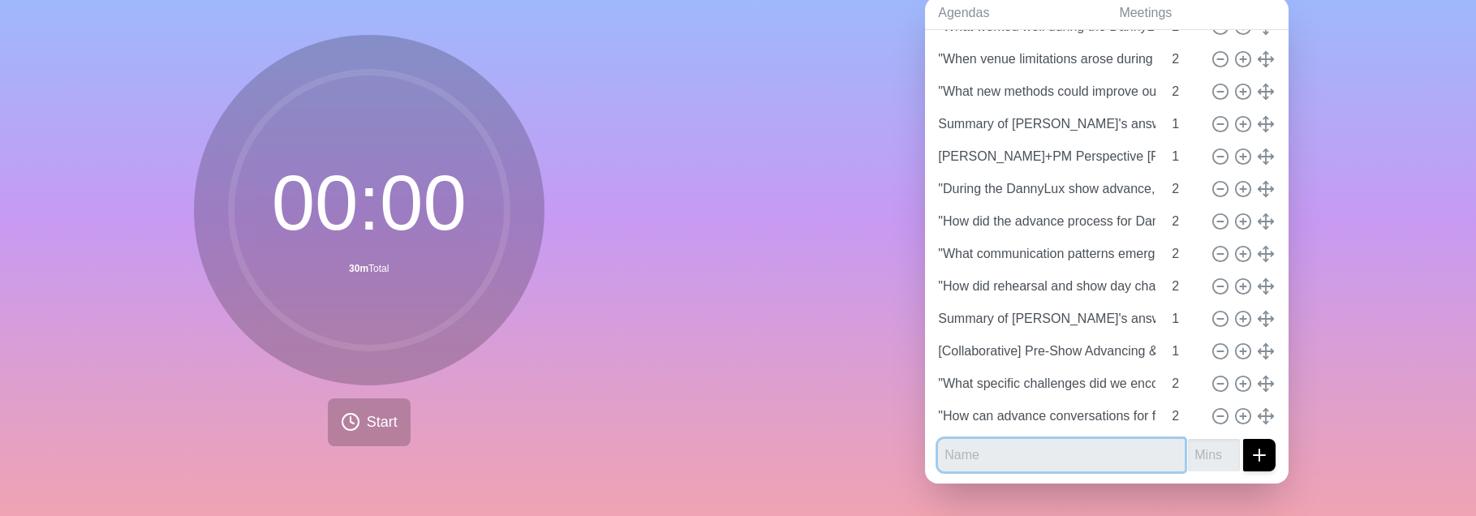
paste input ""What communication gaps during the DannyLux advance process created problems o…"
type input ""What communication gaps during the DannyLux advance process created problems o…"
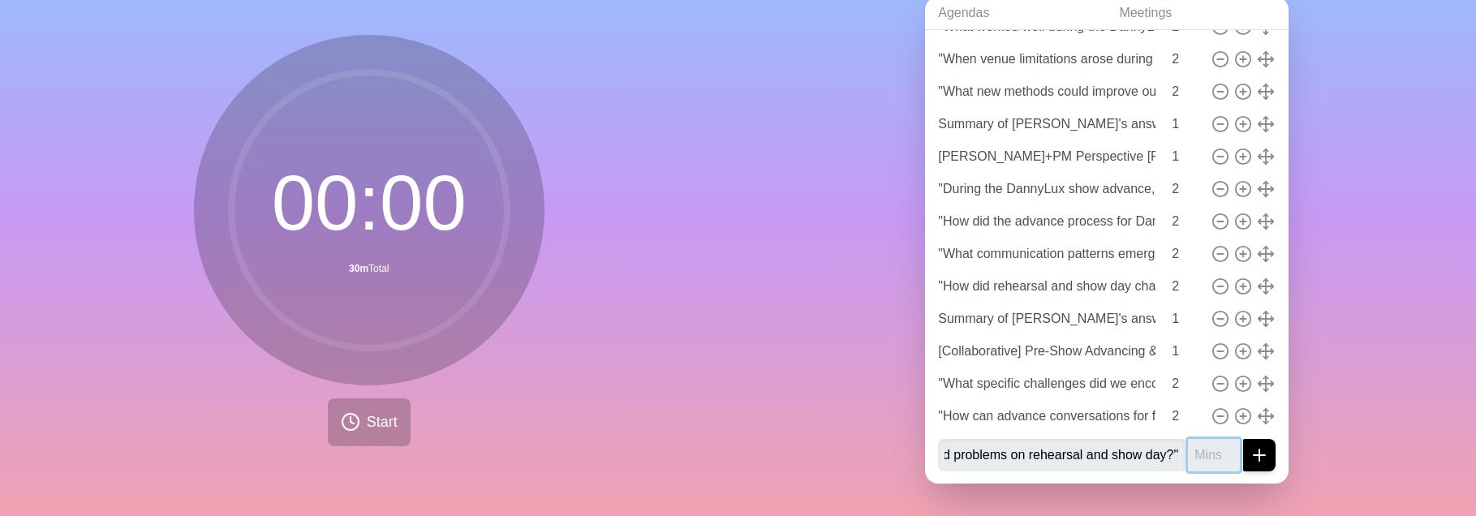
scroll to position [0, 0]
click at [1199, 325] on input "number" at bounding box center [1214, 455] width 52 height 32
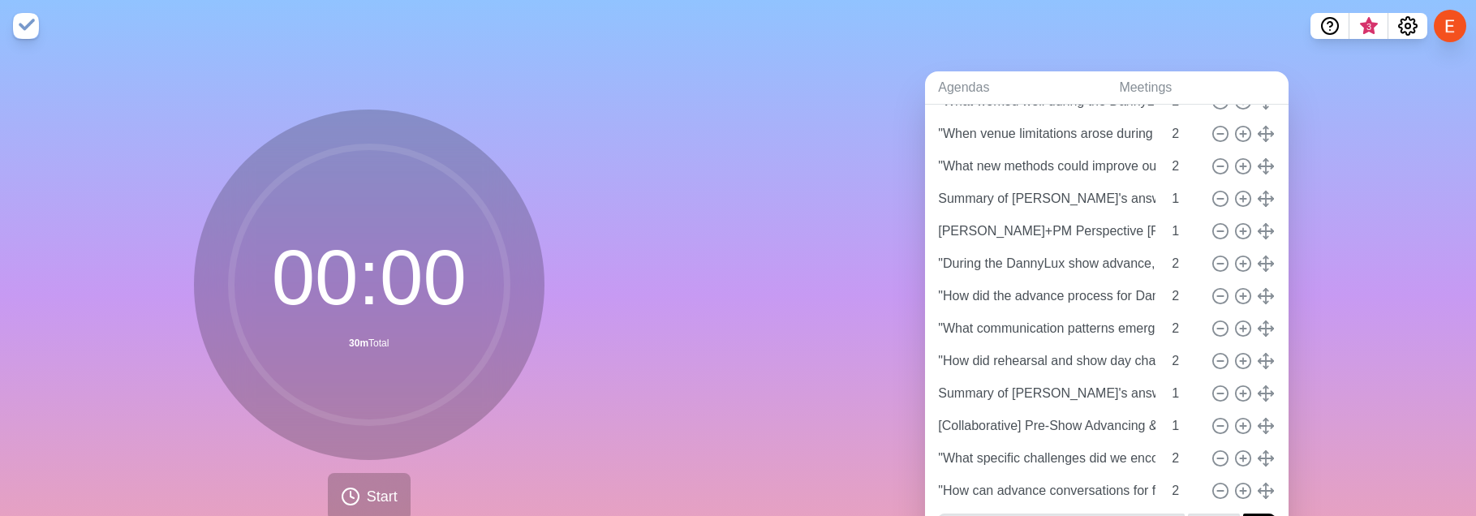
click at [1388, 325] on div "Agendas Meetings Back FOH / PM+TM / Resolution [URL][DOMAIN_NAME] Ground Rules …" at bounding box center [1107, 321] width 738 height 539
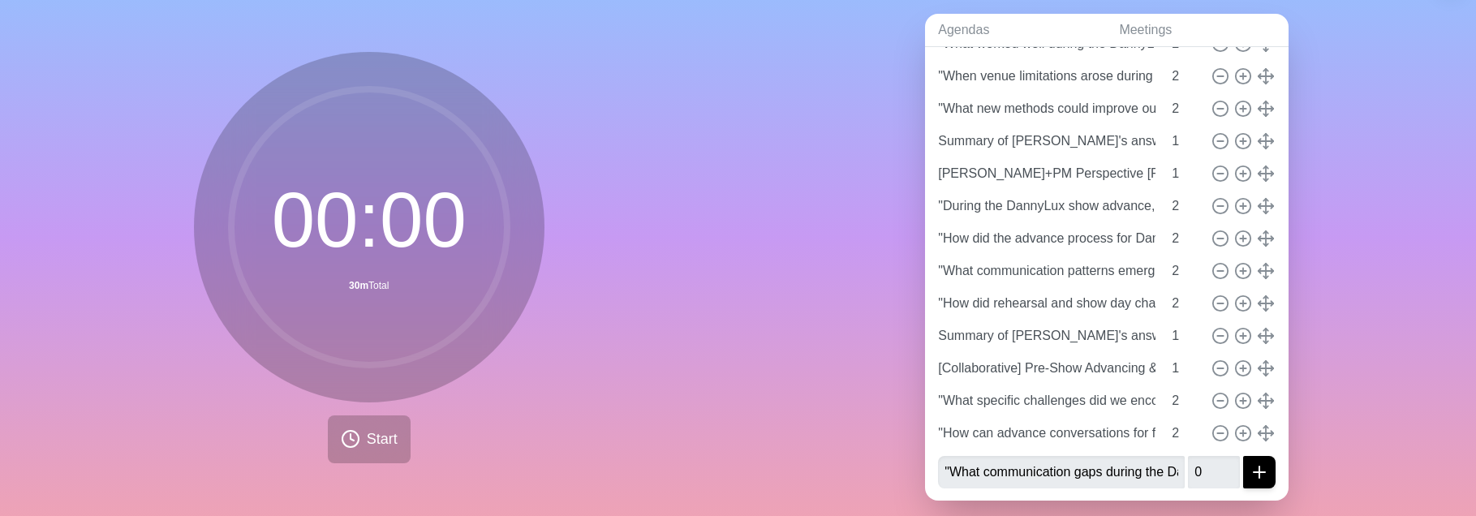
scroll to position [75, 0]
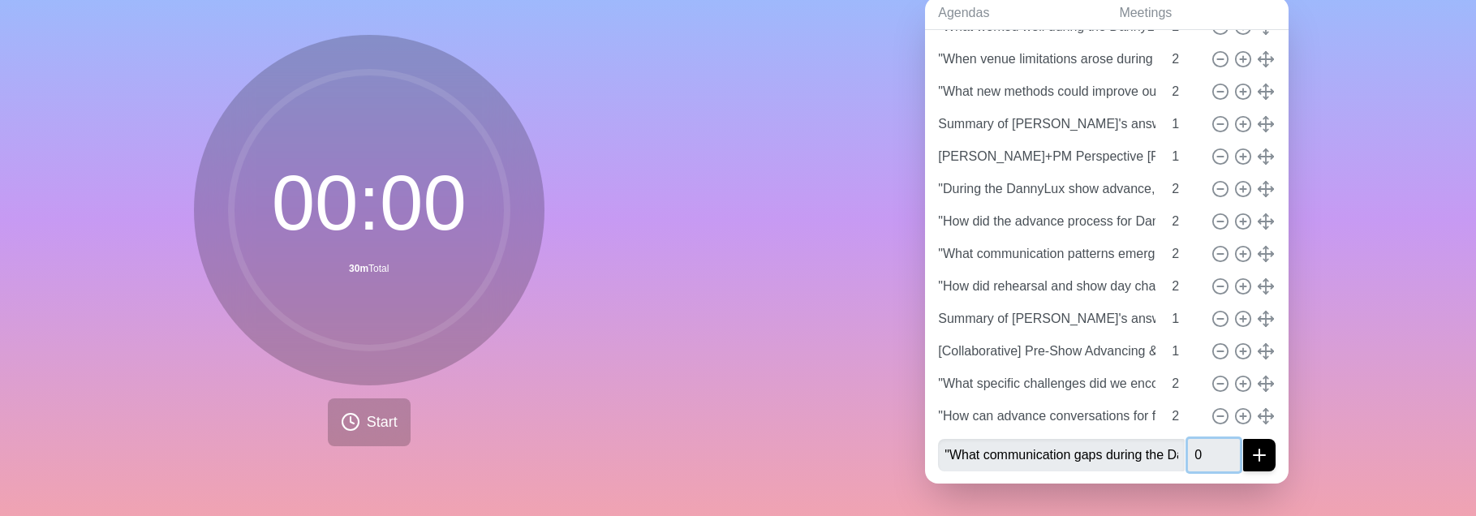
click at [1207, 325] on input "0" at bounding box center [1214, 455] width 52 height 32
click at [1194, 325] on input "0" at bounding box center [1214, 455] width 52 height 32
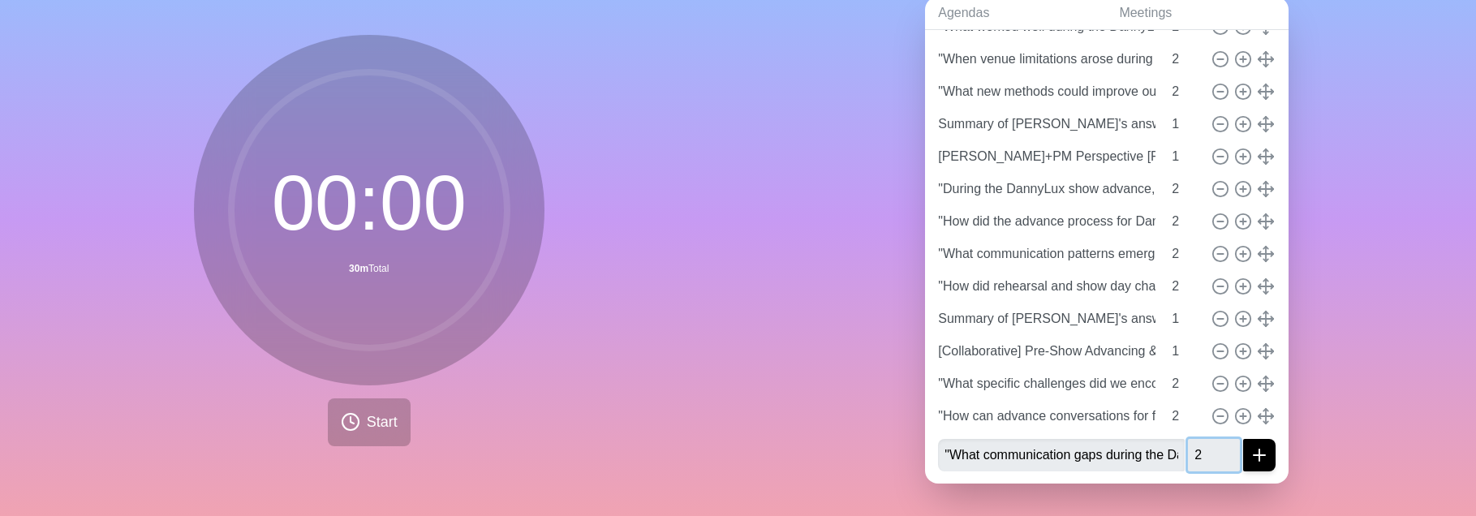
type input "2"
click at [1356, 325] on div "Agendas Meetings Back FOH / PM+TM / Resolution [URL][DOMAIN_NAME] Ground Rules …" at bounding box center [1107, 246] width 738 height 539
click at [1259, 325] on line "submit" at bounding box center [1259, 455] width 0 height 11
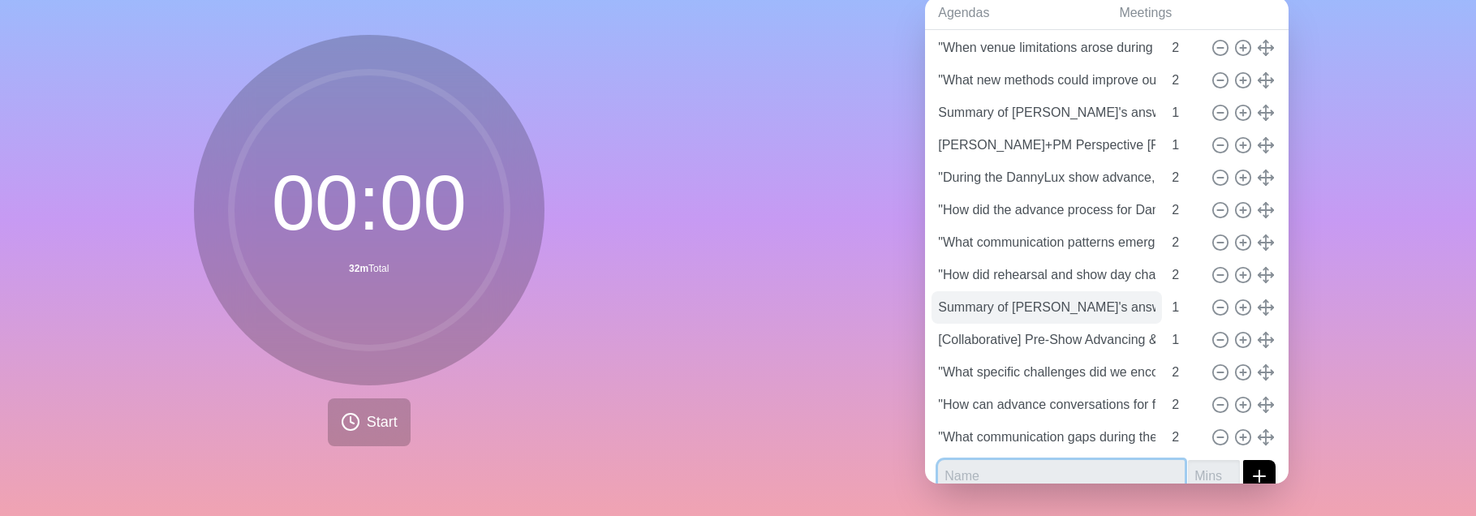
scroll to position [236, 0]
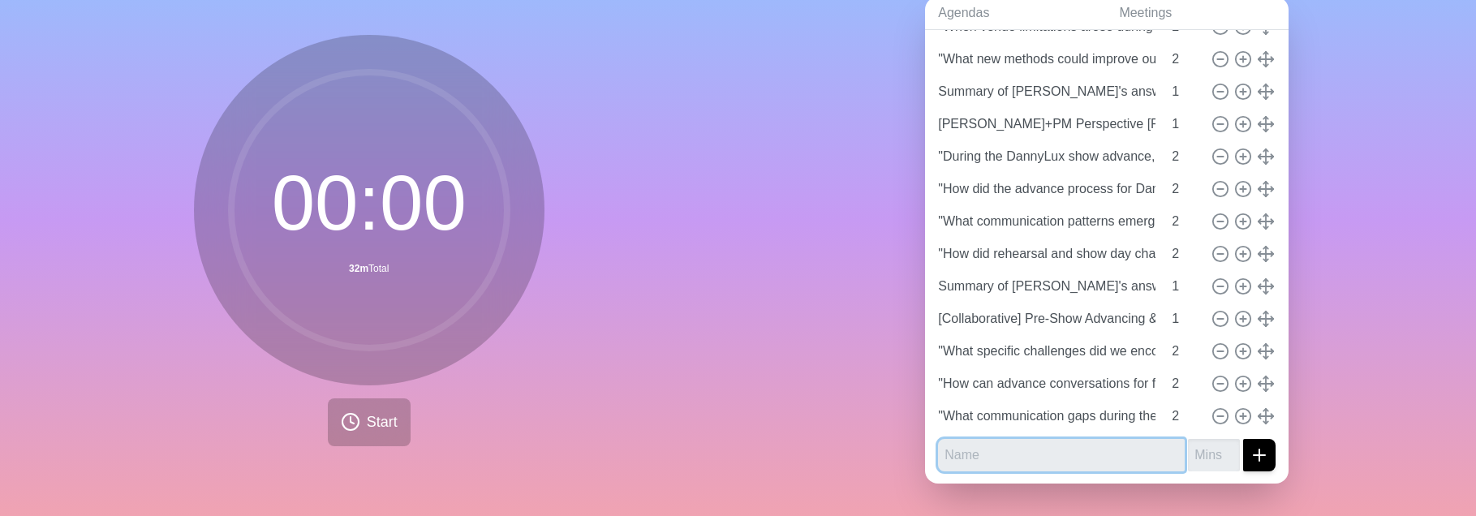
paste input ""How does advance management quality affect crew morale, venue relationships, a…"
type input ""How does advance management quality affect crew morale, venue relationships, a…"
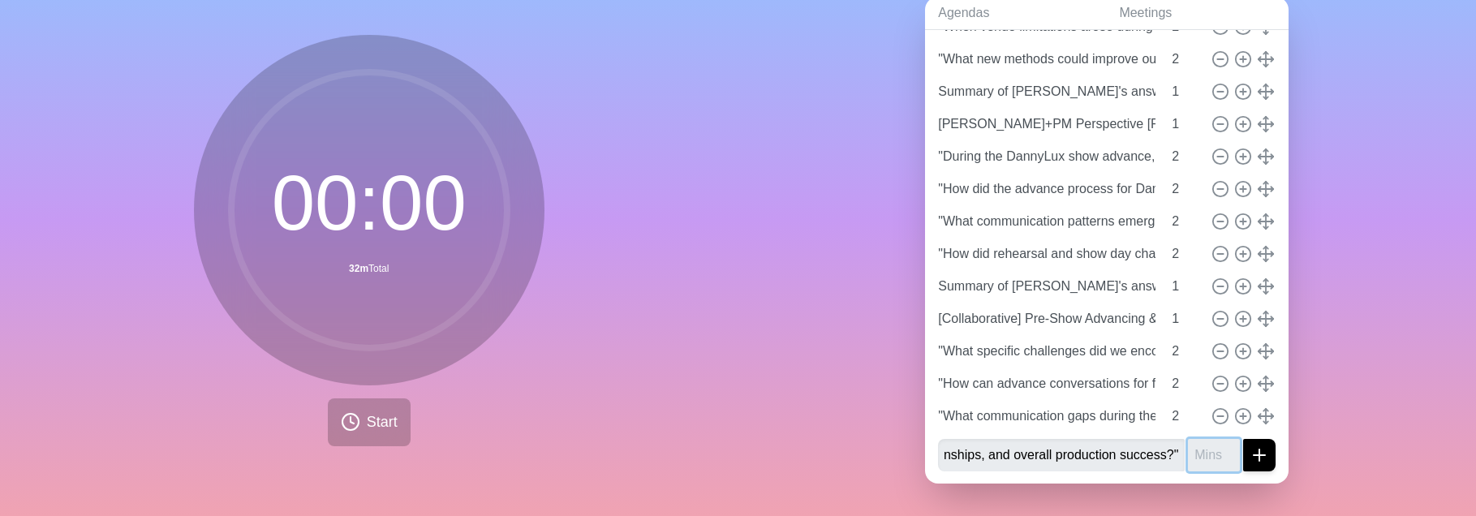
scroll to position [0, 0]
click at [1200, 325] on input "number" at bounding box center [1214, 455] width 52 height 32
type input "2"
click at [1268, 325] on icon "submit" at bounding box center [1259, 455] width 19 height 19
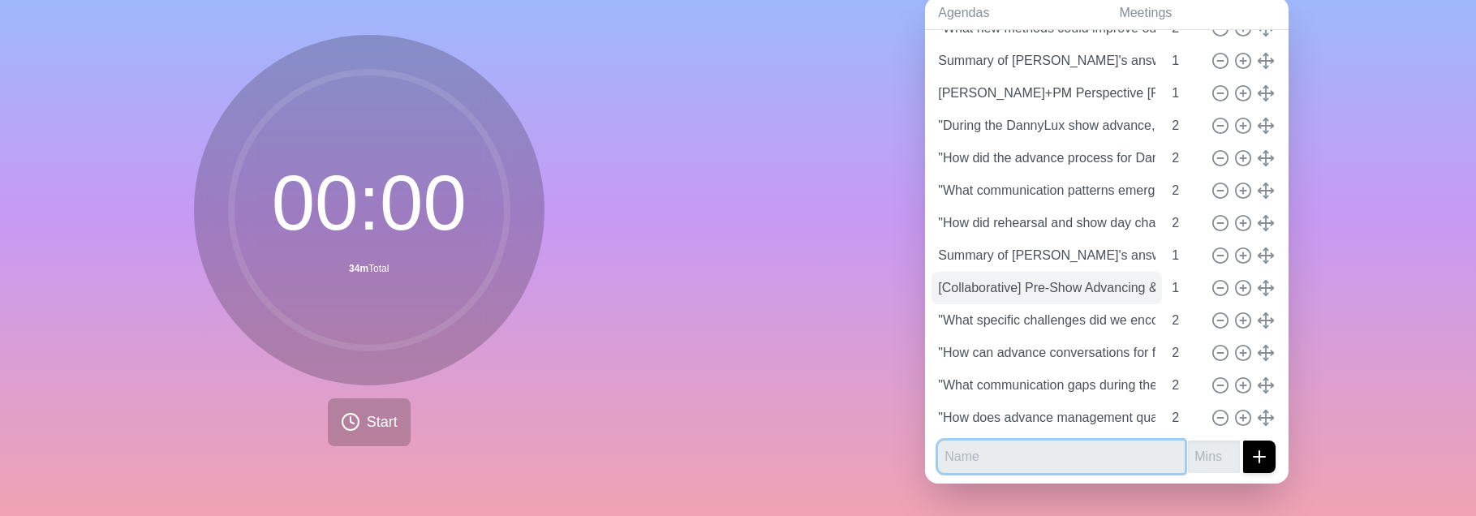
scroll to position [269, 0]
paste input ""From the DannyLux rehearsal day, how do we balance thorough technical work (A)…"
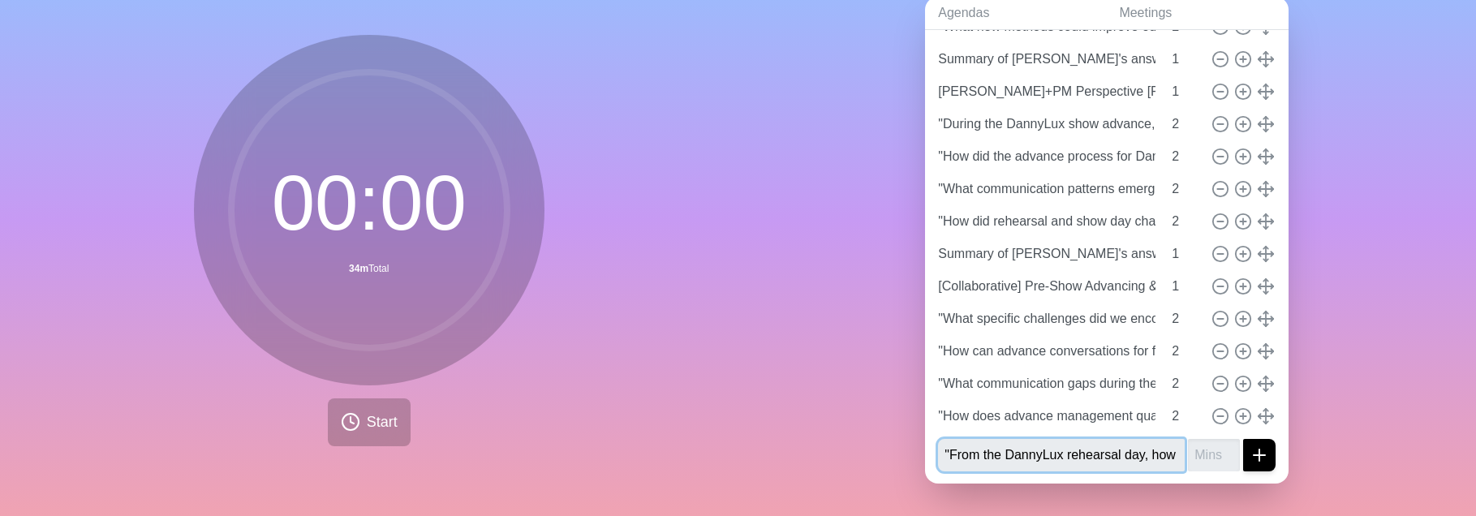
scroll to position [0, 423]
type input ""From the DannyLux rehearsal day, how do we balance thorough technical work (A)…"
click at [1207, 325] on input "number" at bounding box center [1214, 455] width 52 height 32
type input "2"
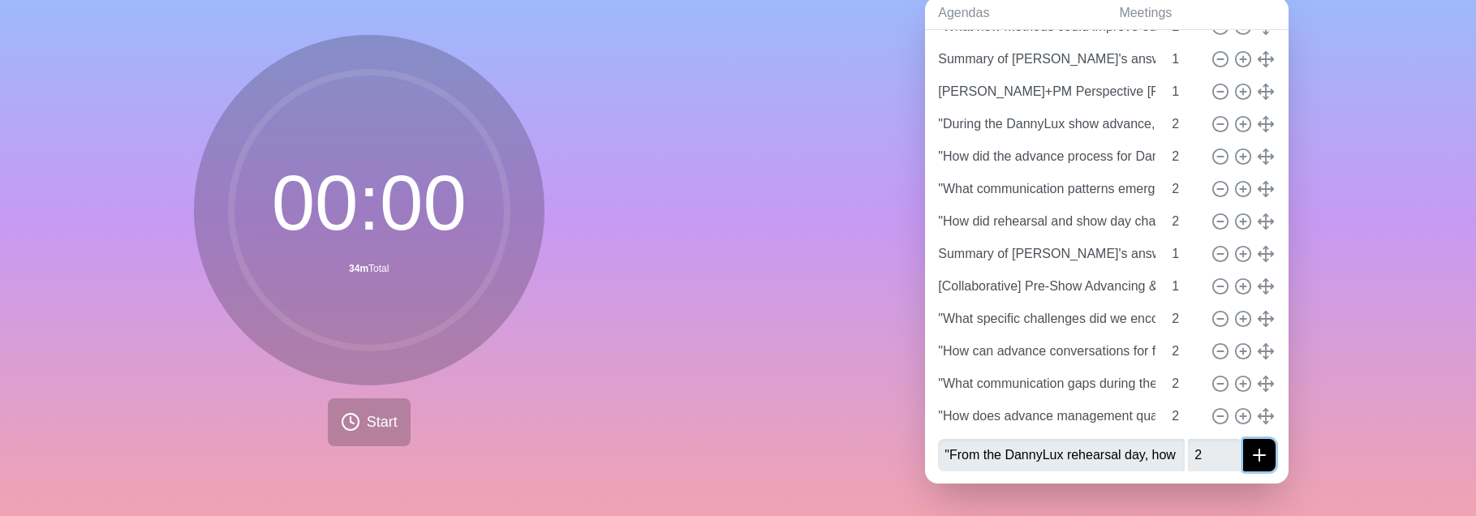
click at [1251, 325] on icon "submit" at bounding box center [1259, 455] width 19 height 19
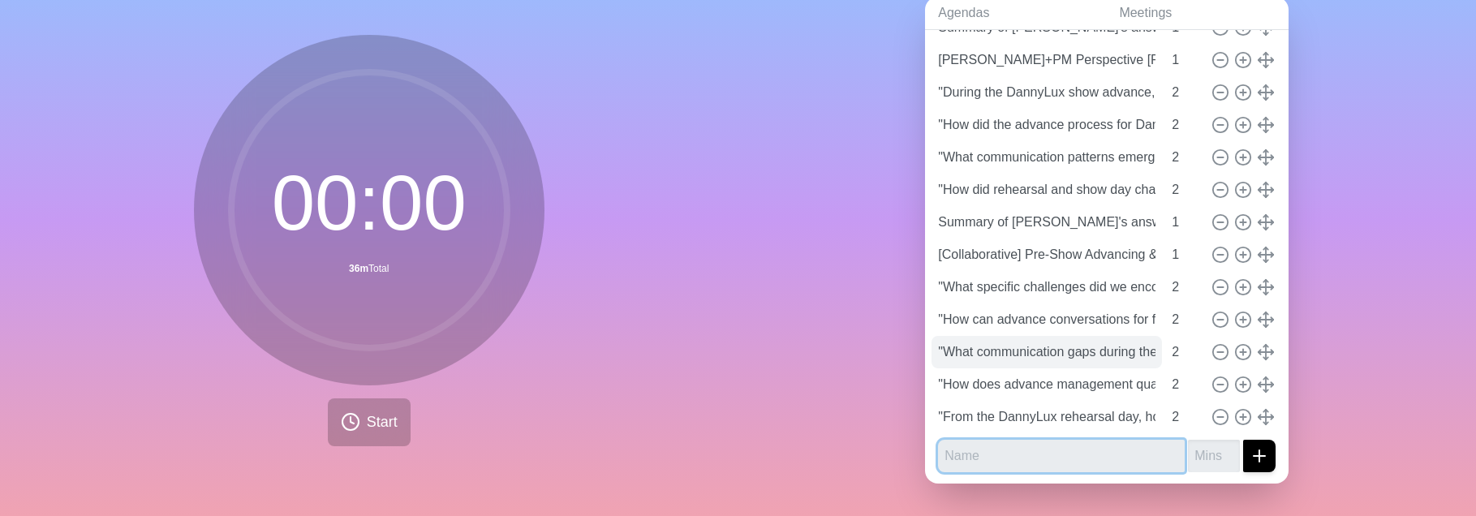
scroll to position [301, 0]
paste input ""What adaptation protocols (E) maintain team coordination (I) when changes occu…"
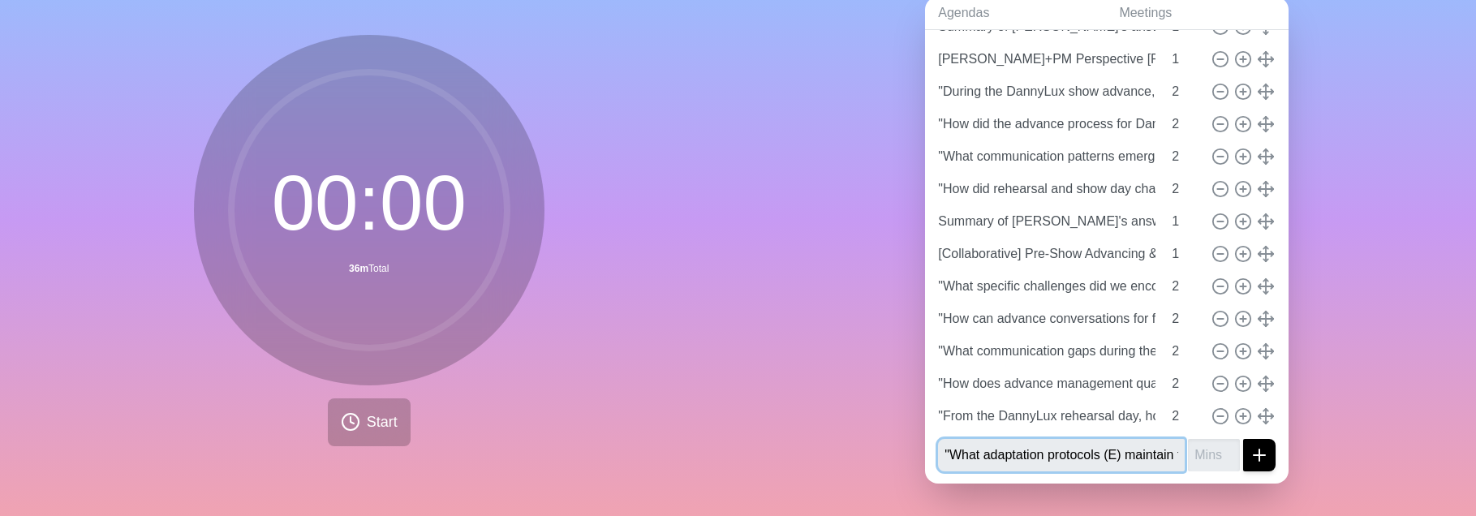
scroll to position [0, 441]
type input ""What adaptation protocols (E) maintain team coordination (I) when changes occu…"
click at [1213, 325] on input "number" at bounding box center [1214, 455] width 52 height 32
type input "2"
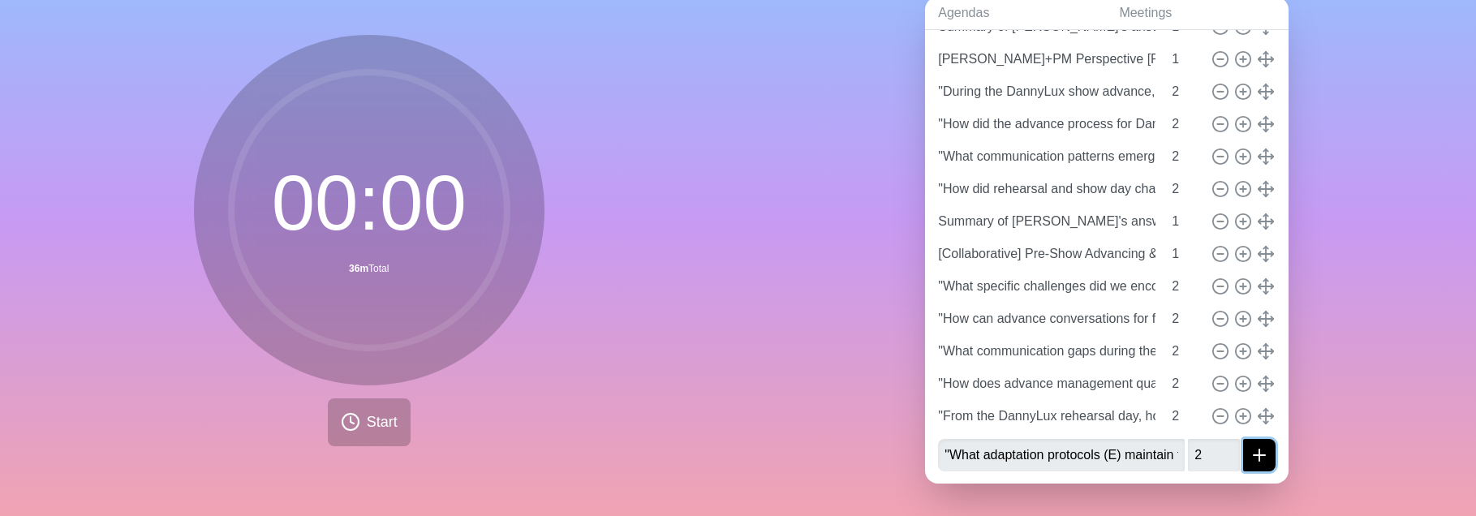
click at [1255, 325] on icon "submit" at bounding box center [1259, 455] width 19 height 19
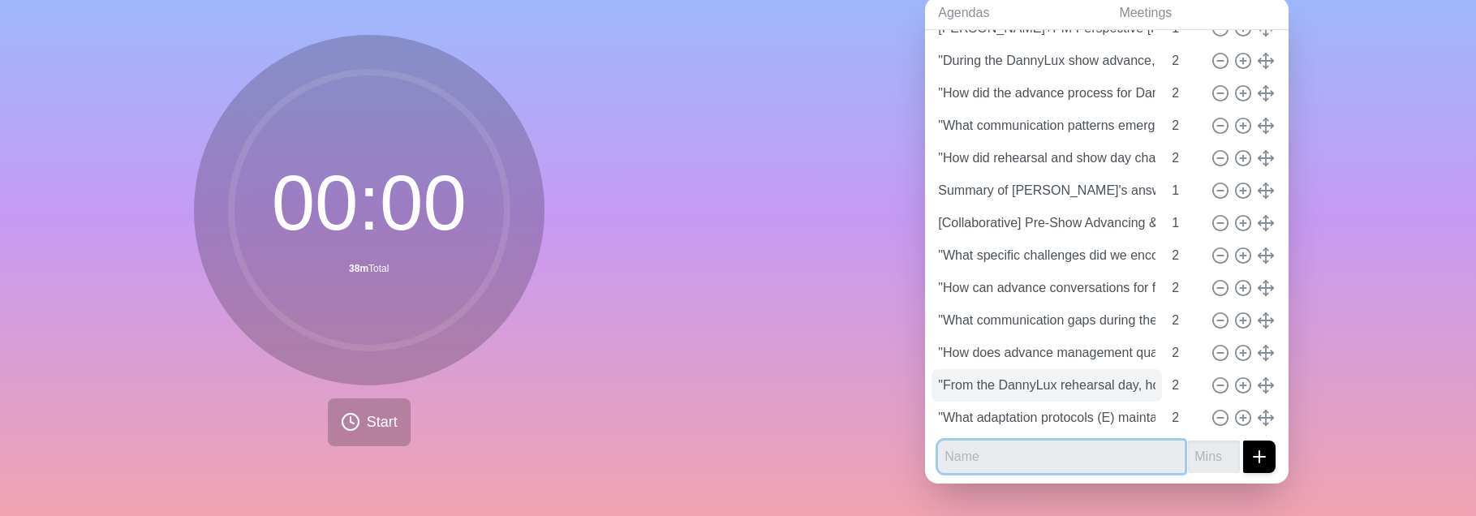
scroll to position [334, 0]
paste input ""How can FOH technical needs and TM/PM management create mutual support for fut…"
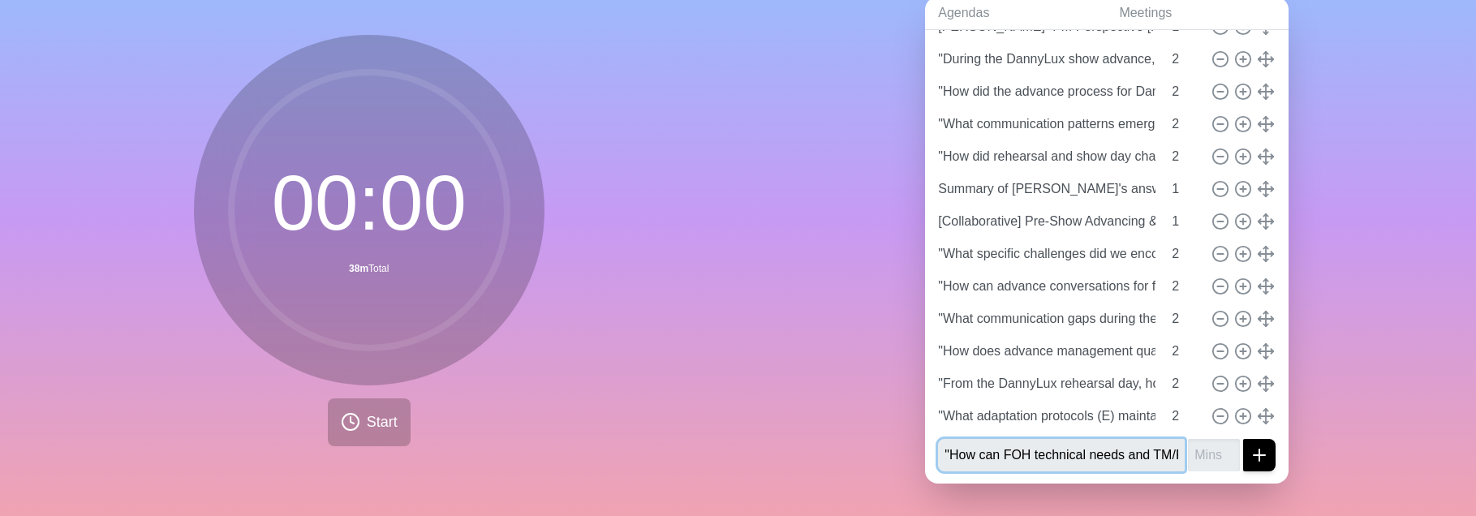
scroll to position [0, 703]
type input ""How can FOH technical needs and TM/PM management create mutual support for fut…"
click at [1204, 325] on input "number" at bounding box center [1214, 455] width 52 height 32
type input "2"
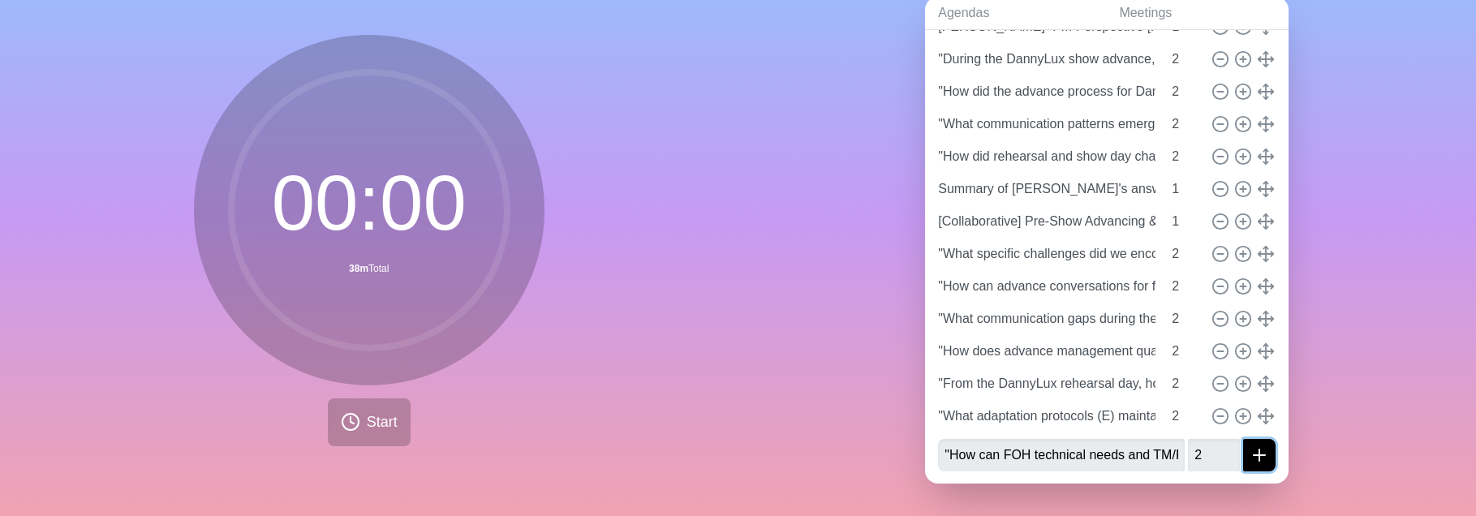
click at [1265, 325] on icon "submit" at bounding box center [1259, 455] width 19 height 19
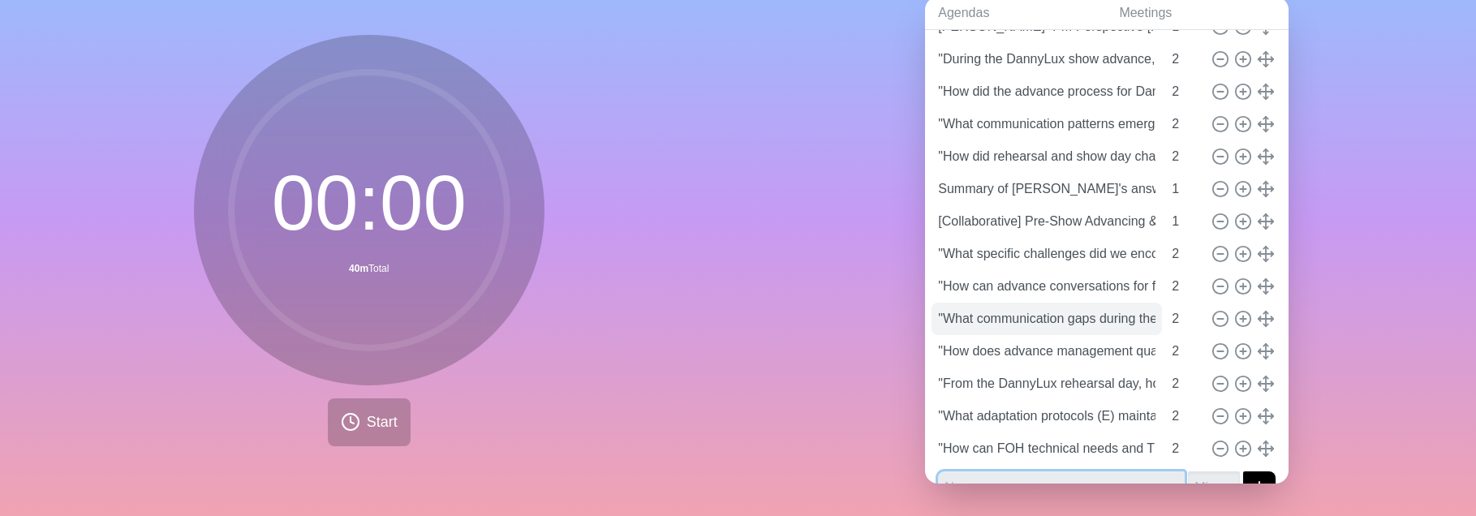
scroll to position [366, 0]
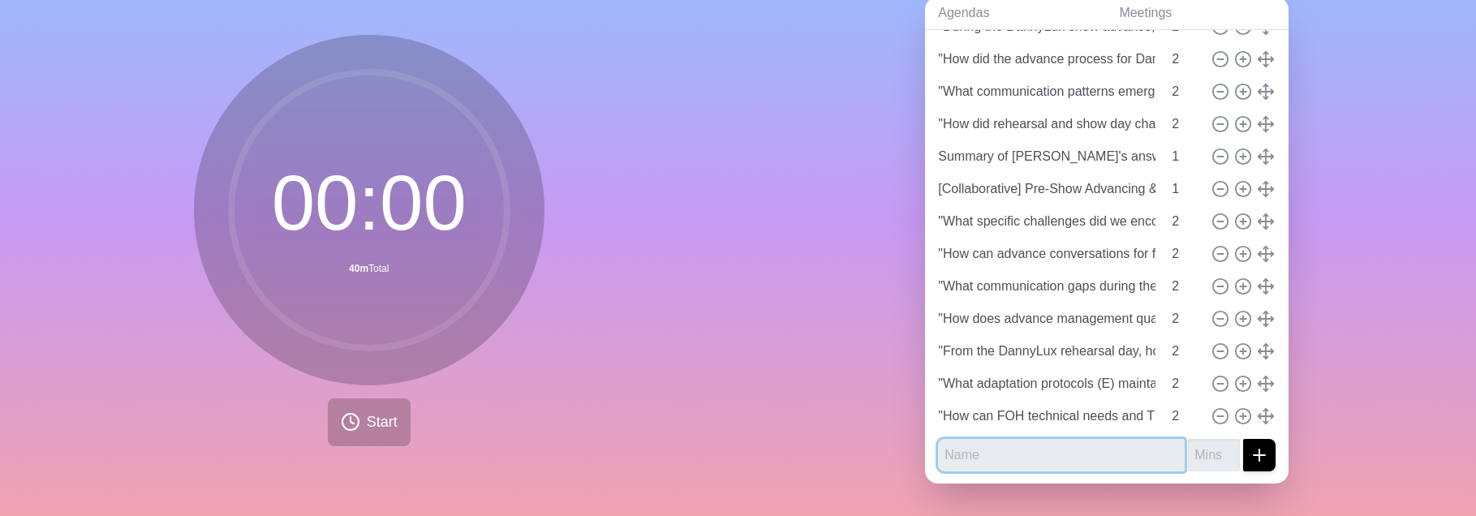
paste input ""How do we develop new methods (E) while maintaining crew confidence (I) during…"
type input ""How do we develop new methods (E) while maintaining crew confidence (I) during…"
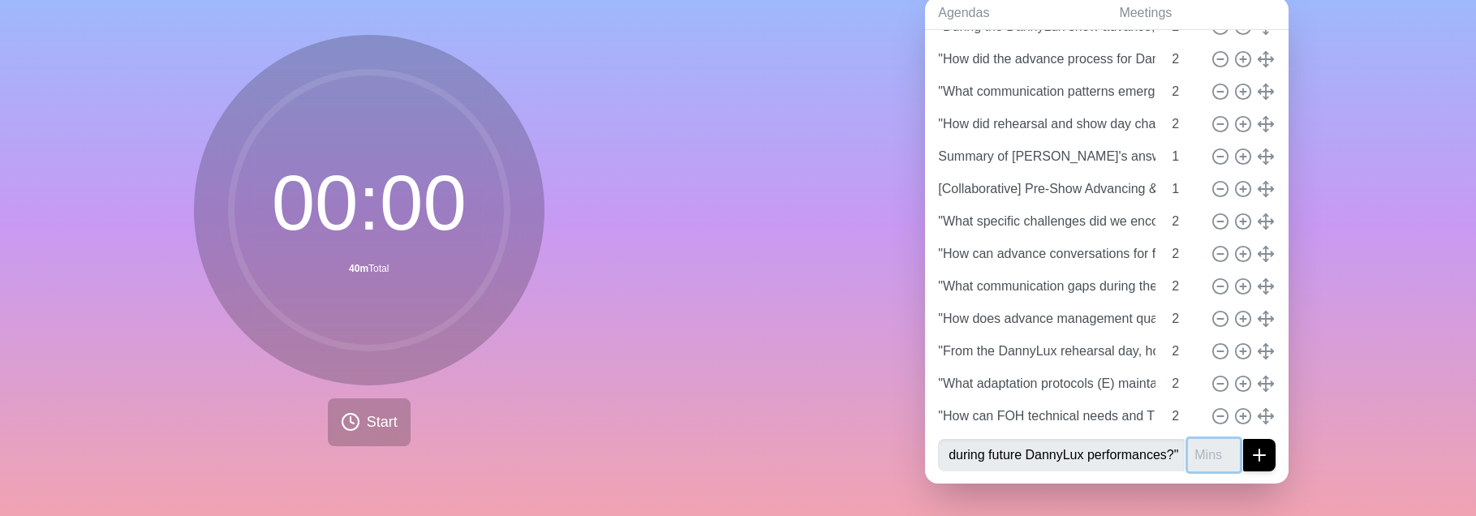
scroll to position [0, 0]
click at [1201, 325] on input "number" at bounding box center [1214, 455] width 52 height 32
type input "2"
click at [1166, 325] on input ""How do we develop new methods (E) while maintaining crew confidence (I) during…" at bounding box center [1061, 455] width 247 height 32
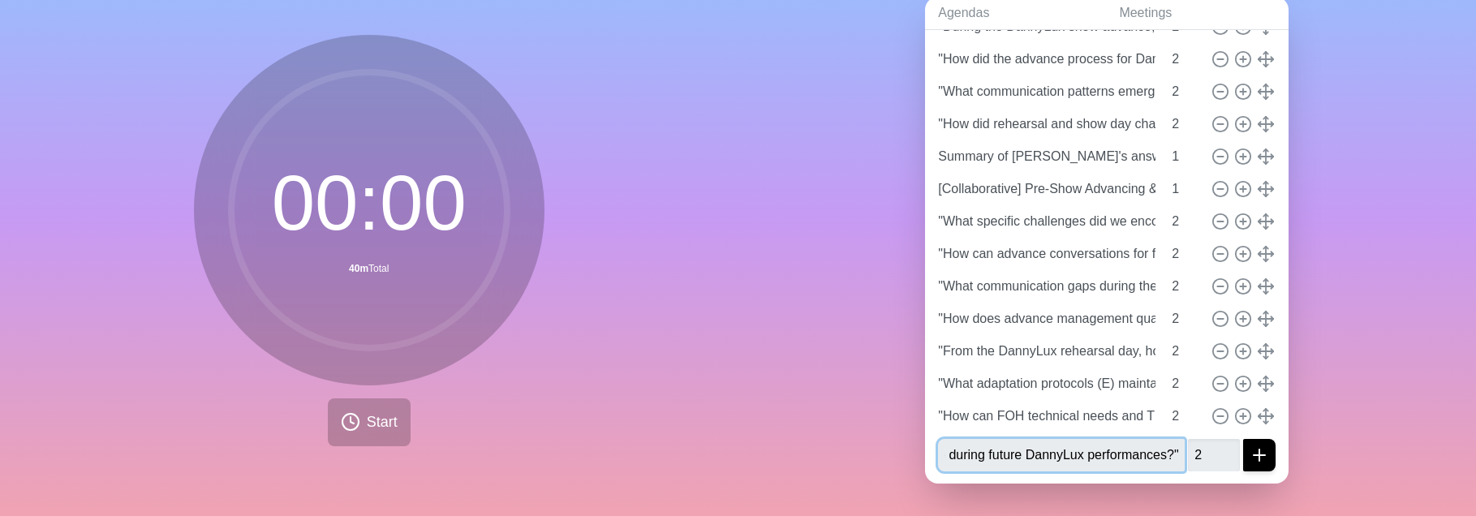
type input ""How do we develop new methods while maintaining crew confidence (I) during fut…"
click at [1260, 325] on icon "submit" at bounding box center [1259, 455] width 19 height 19
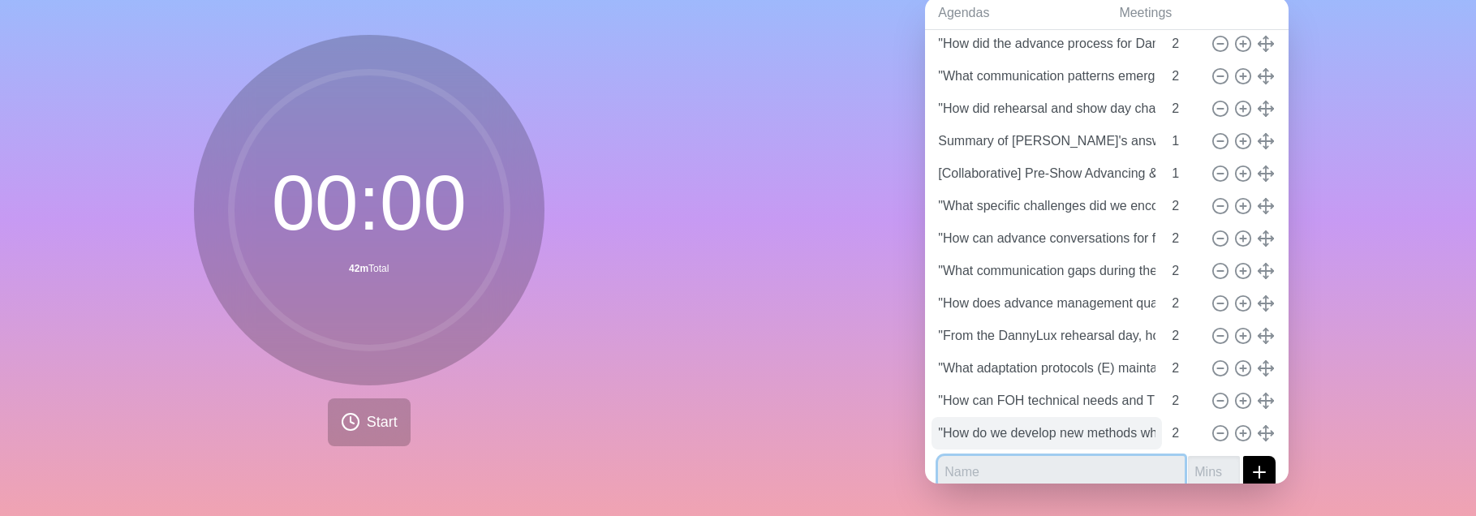
scroll to position [398, 0]
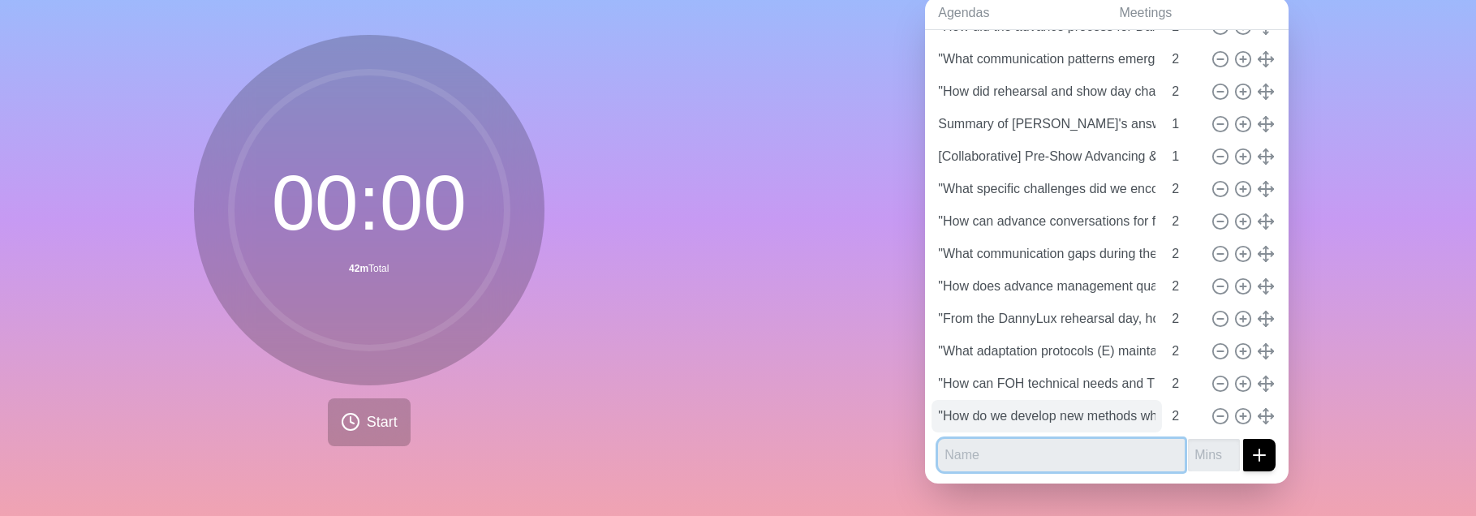
paste input "Solution Development & Implementation"
type input "Solution Development & Implementation"
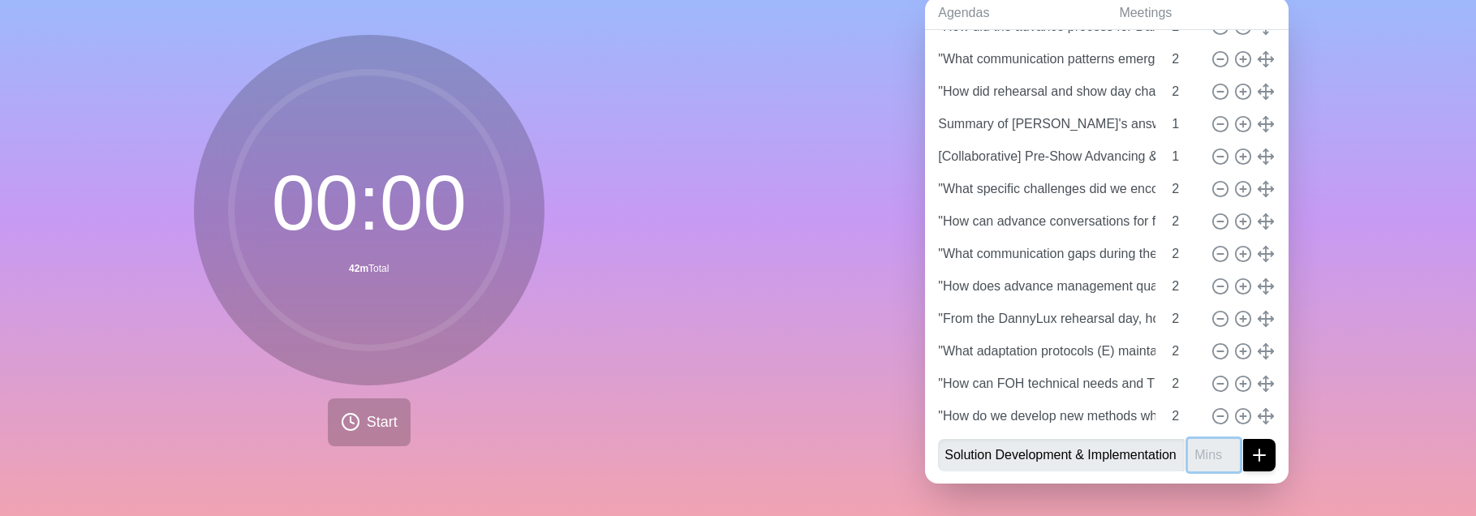
click at [1207, 325] on input "number" at bounding box center [1214, 455] width 52 height 32
type input "10"
click at [1258, 325] on icon "submit" at bounding box center [1259, 455] width 19 height 19
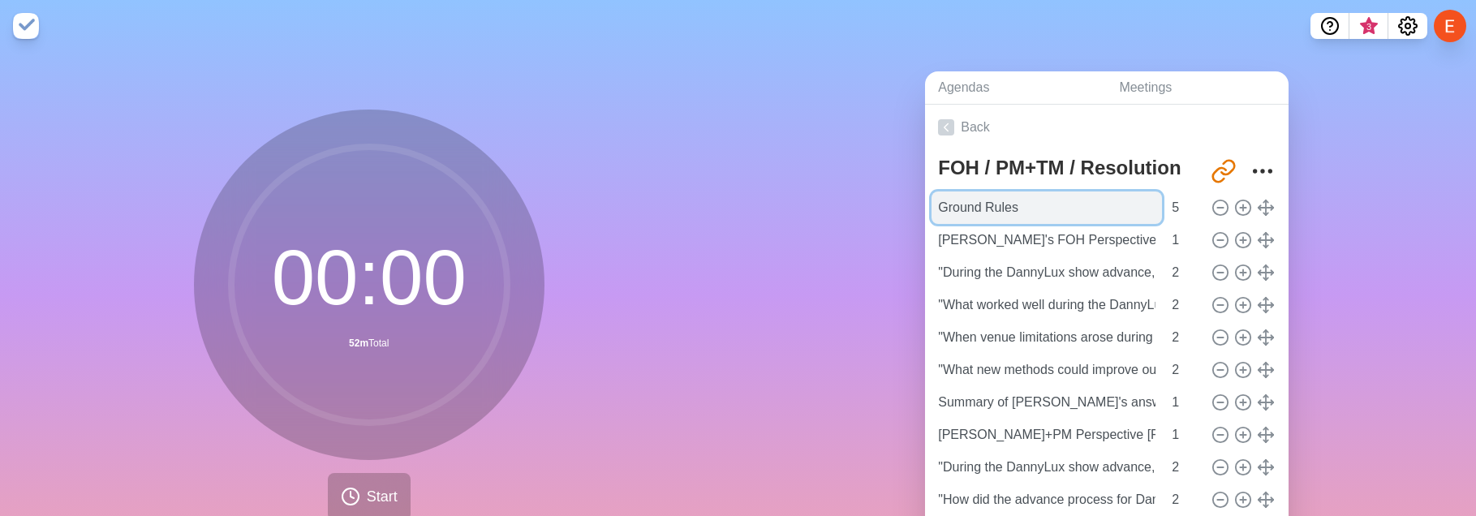
click at [1001, 202] on input "Ground Rules" at bounding box center [1047, 208] width 230 height 32
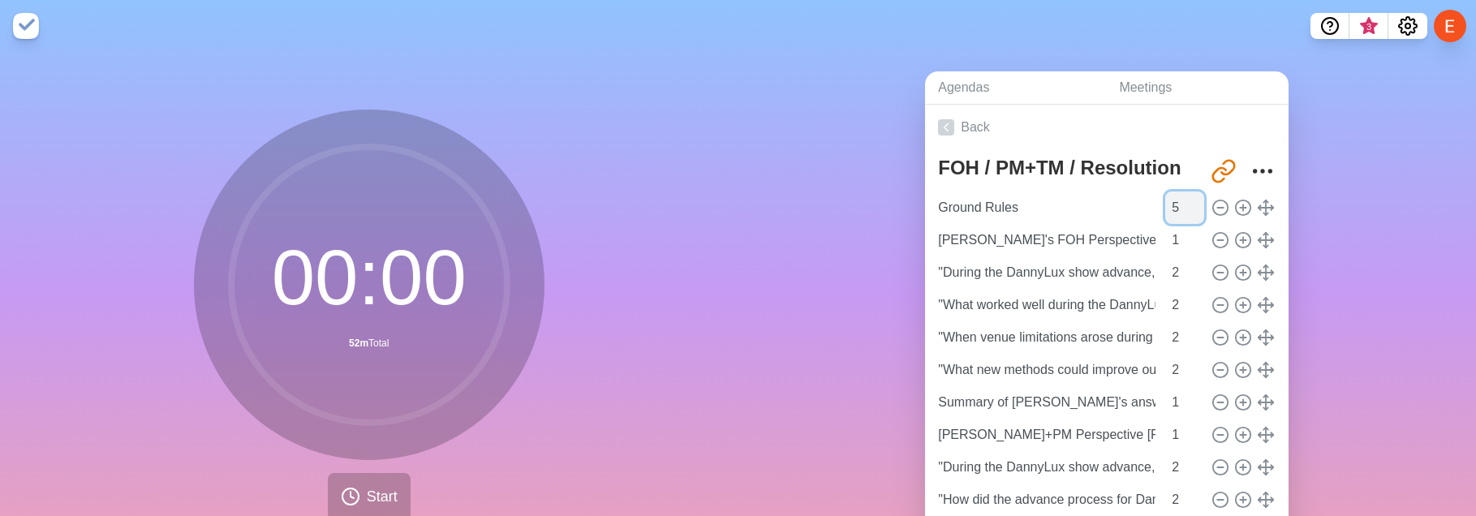
click at [1169, 202] on input "5" at bounding box center [1184, 208] width 39 height 32
type input "3"
click at [1385, 262] on div "Agendas Meetings Back FOH / PM+TM / Resolution [URL][DOMAIN_NAME] Ground Rules …" at bounding box center [1107, 321] width 738 height 539
click at [1171, 212] on input "3" at bounding box center [1184, 208] width 39 height 32
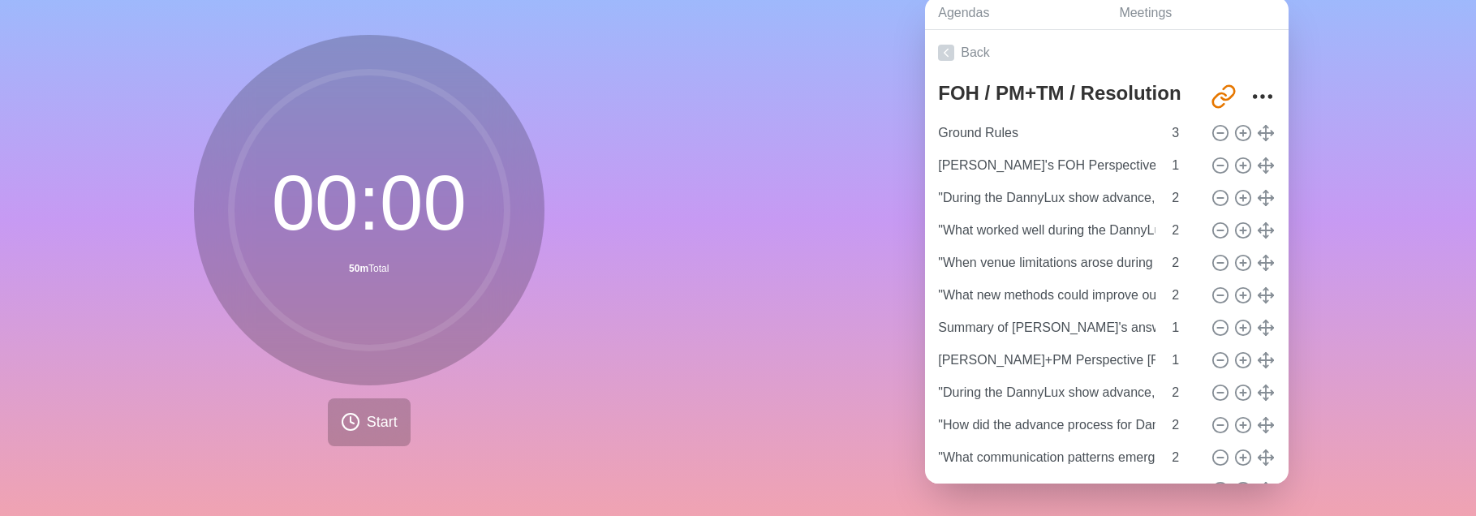
click at [799, 243] on div "Agendas Meetings Back FOH / PM+TM / Resolution [URL][DOMAIN_NAME] Ground Rules …" at bounding box center [1107, 246] width 738 height 539
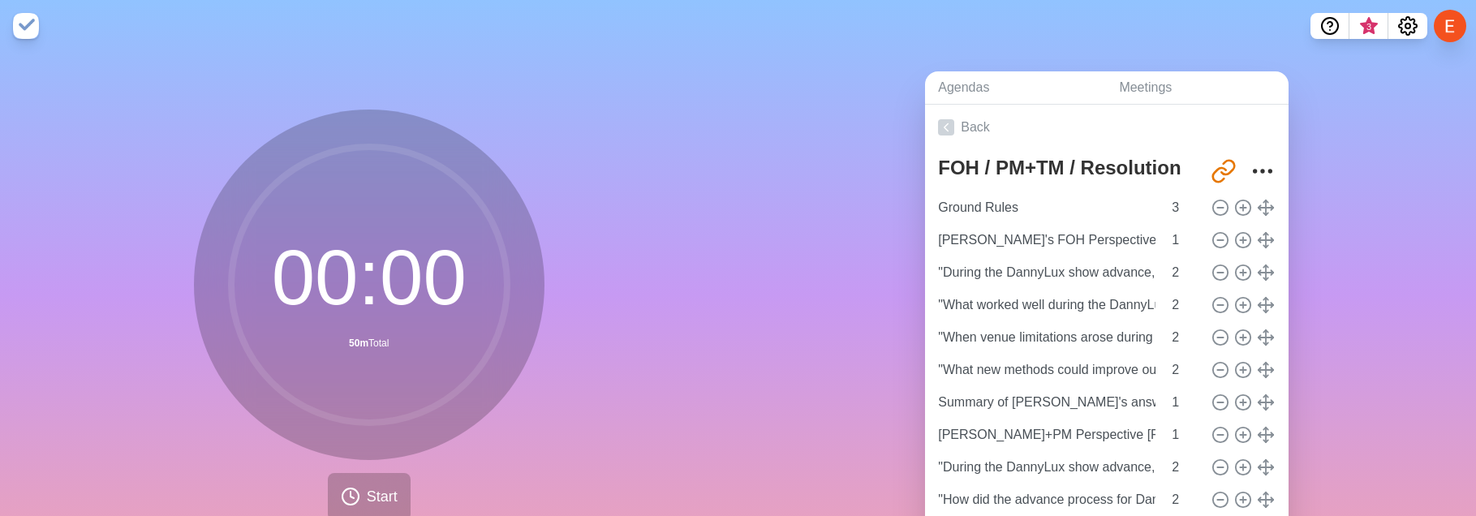
click at [716, 177] on div "00 : 00 50m Total Start" at bounding box center [369, 321] width 738 height 539
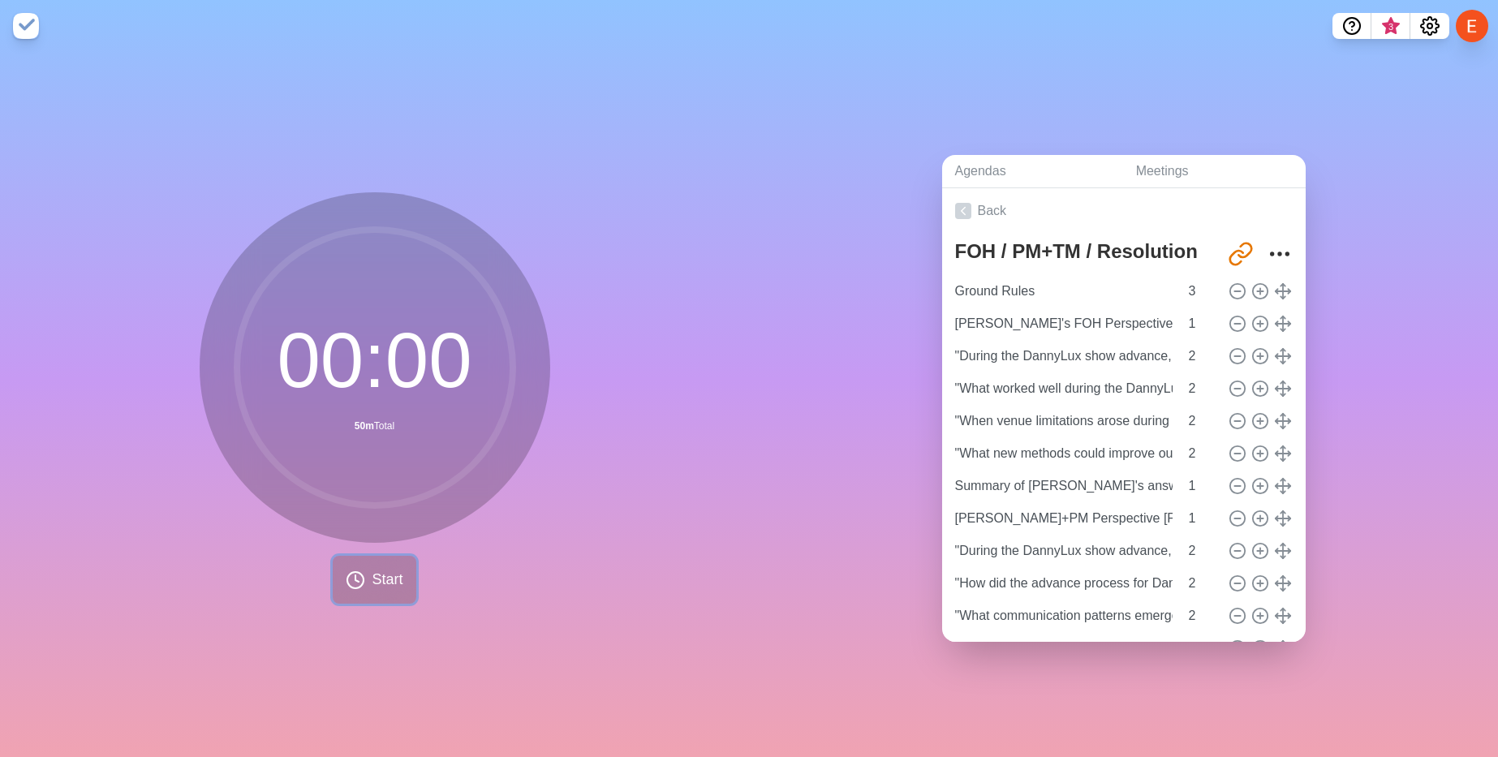
click at [369, 325] on button "Start" at bounding box center [374, 580] width 83 height 48
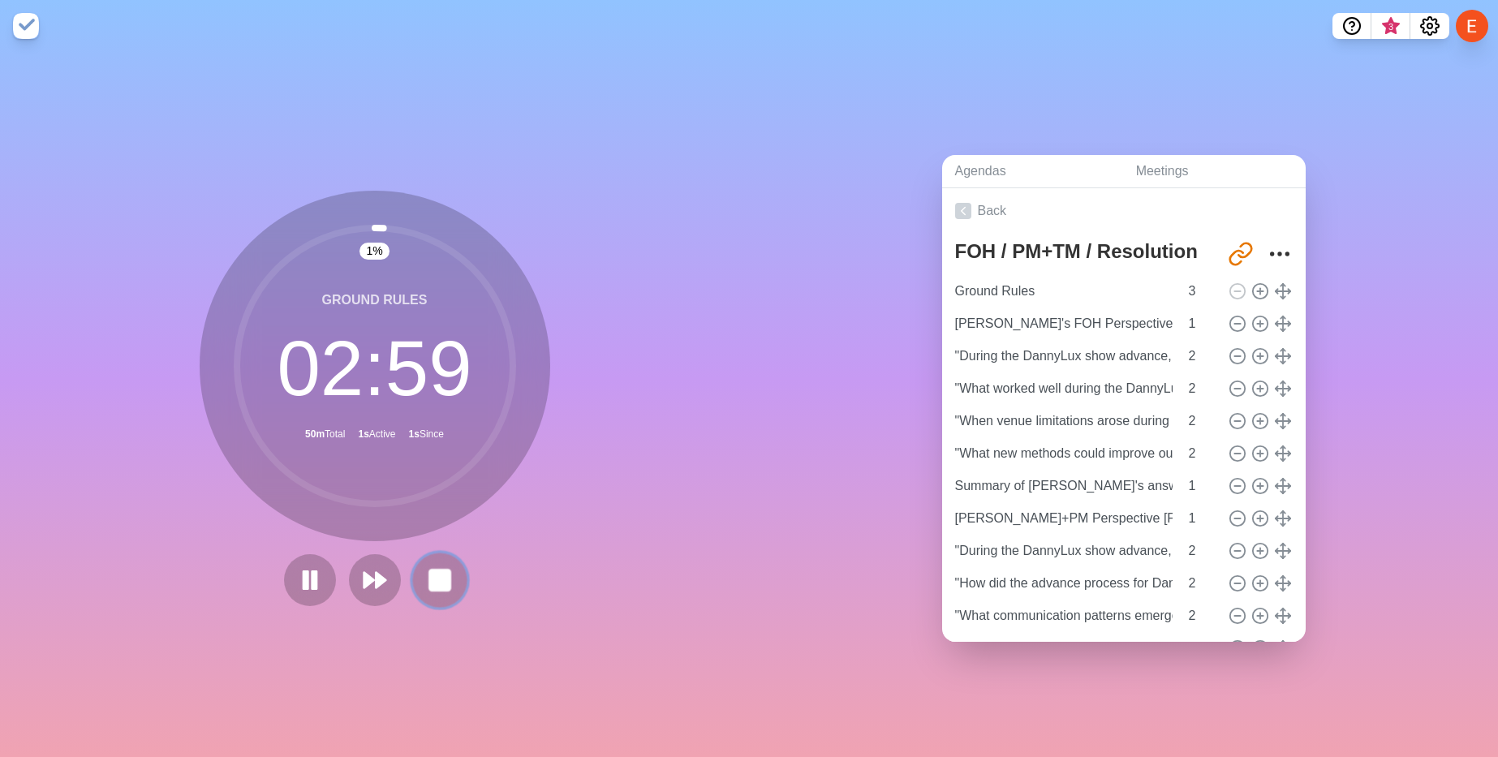
click at [433, 325] on rect at bounding box center [439, 580] width 20 height 20
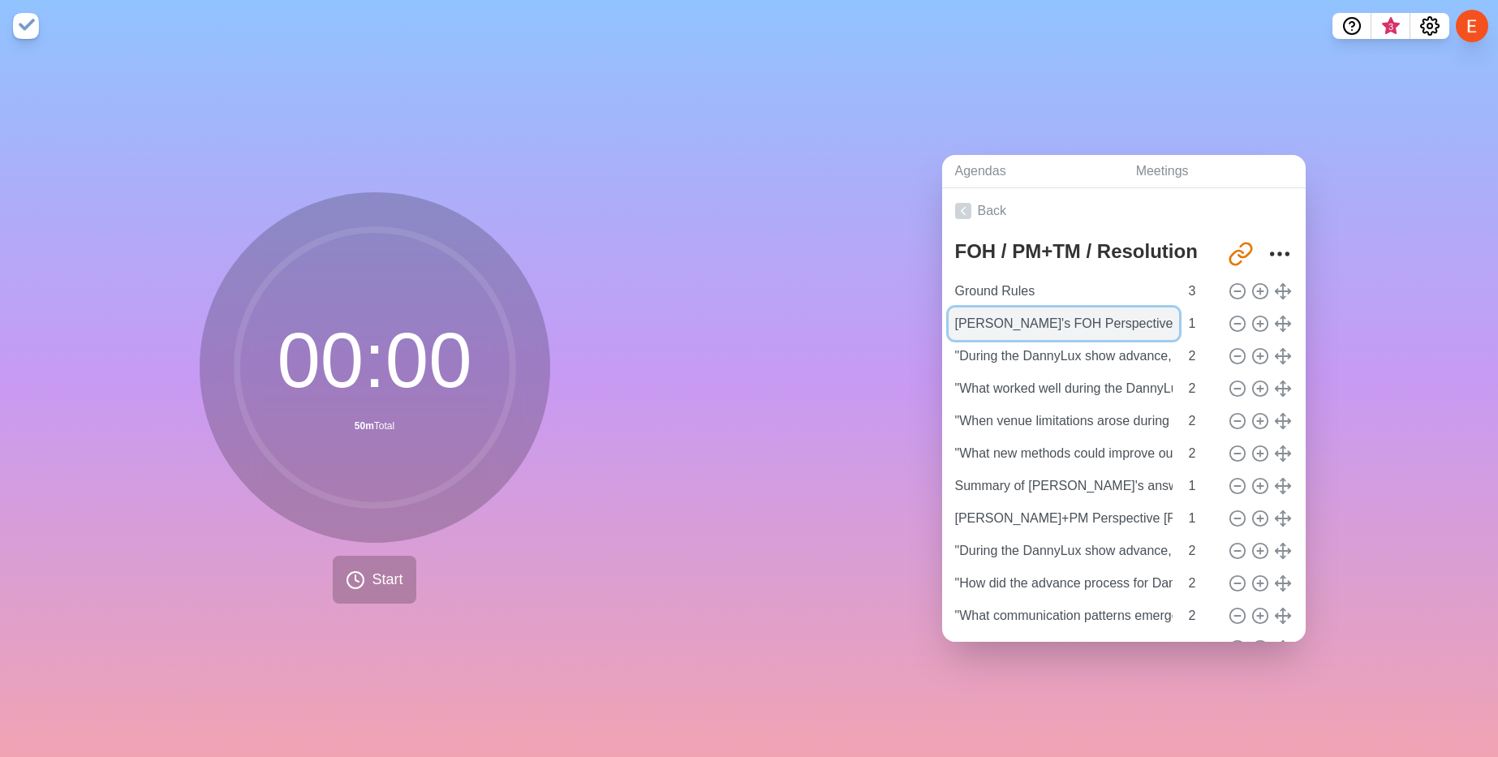
click at [1003, 325] on input "[PERSON_NAME]'s FOH Perspective [Format Review]" at bounding box center [1064, 324] width 230 height 32
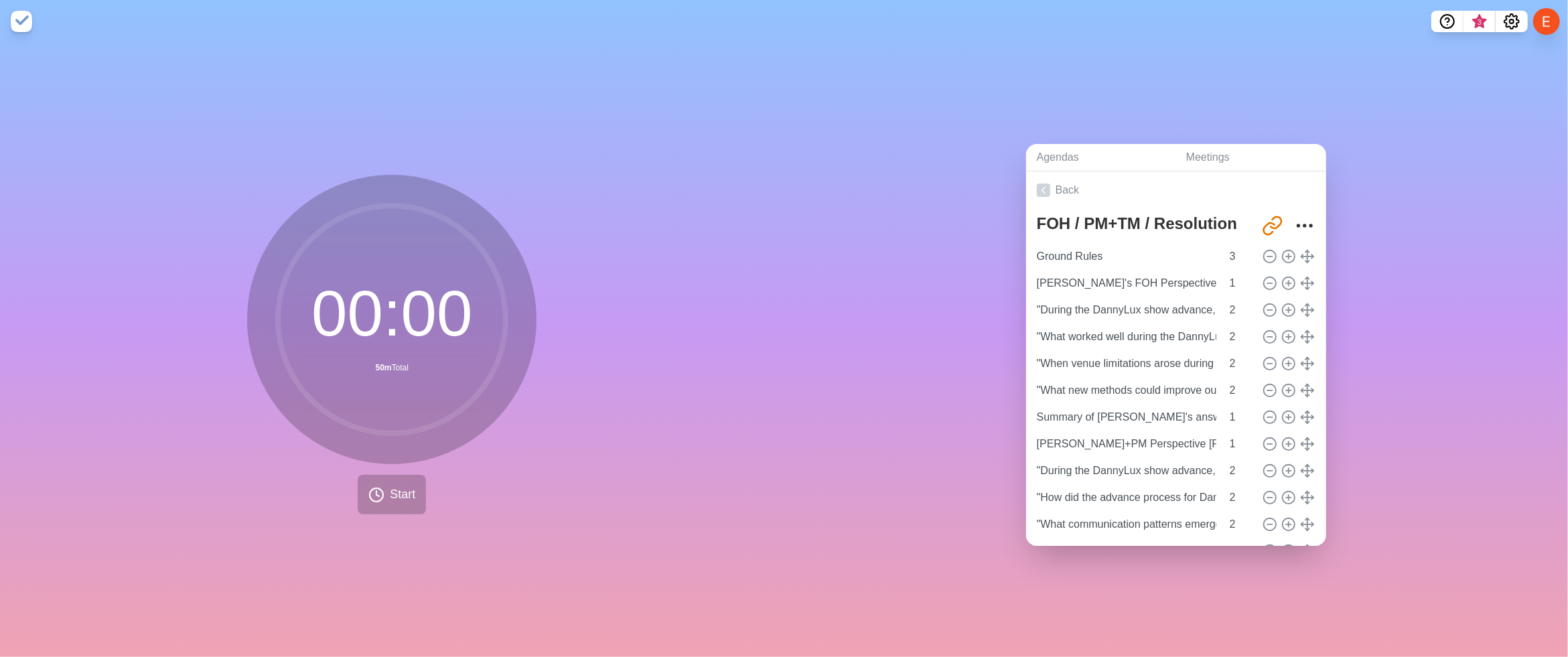
click at [818, 268] on div "Agendas Meetings Back FOH / PM+TM / Resolution [URL][DOMAIN_NAME] Ground Rules …" at bounding box center [1176, 350] width 784 height 614
click at [1040, 256] on input "Ground Rules" at bounding box center [1126, 257] width 190 height 26
type input "Ownership Ground Rules"
click at [1217, 259] on input "3" at bounding box center [1240, 257] width 32 height 26
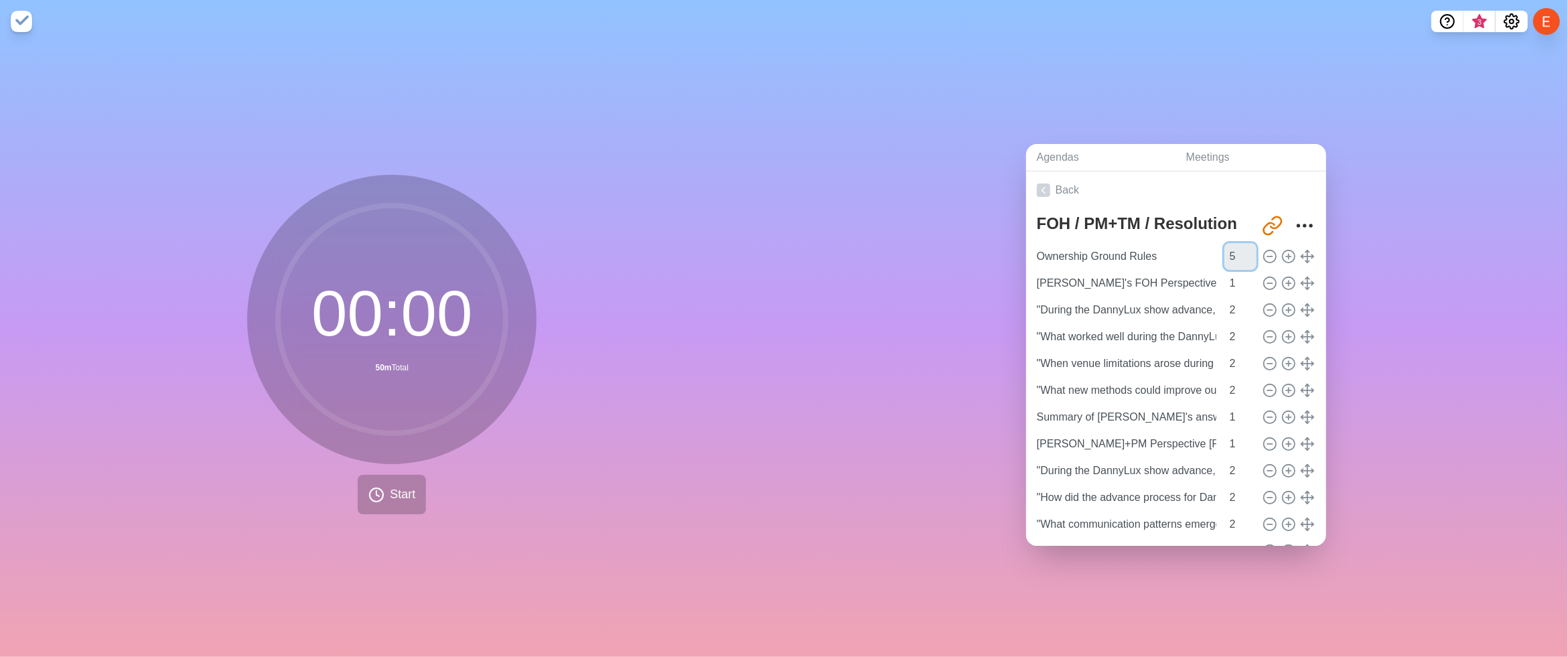
type input "5"
click at [834, 268] on div "Agendas Meetings Back FOH / PM+TM / Resolution [URL][DOMAIN_NAME] Ownership Gro…" at bounding box center [1176, 350] width 784 height 614
click at [1217, 154] on link "Meetings" at bounding box center [1250, 157] width 151 height 27
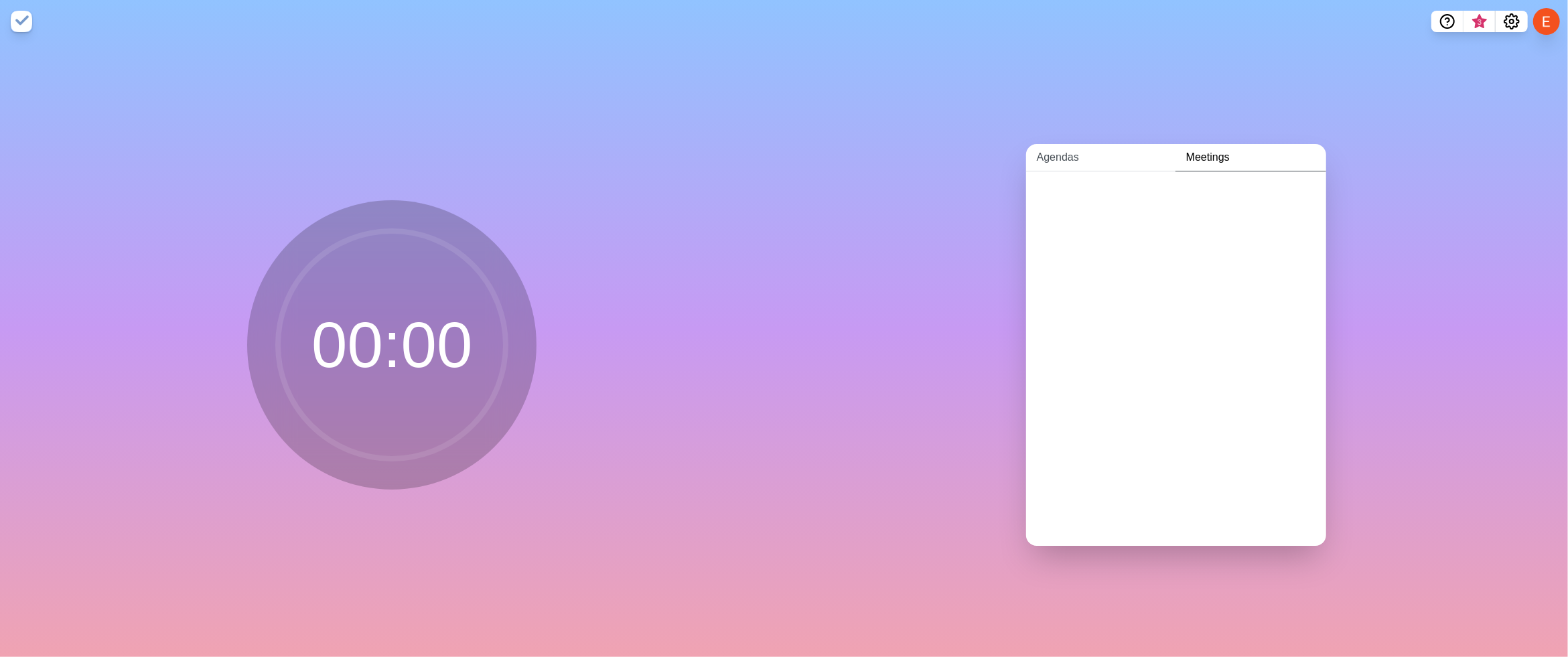
click at [1064, 165] on link "Agendas" at bounding box center [1100, 157] width 149 height 27
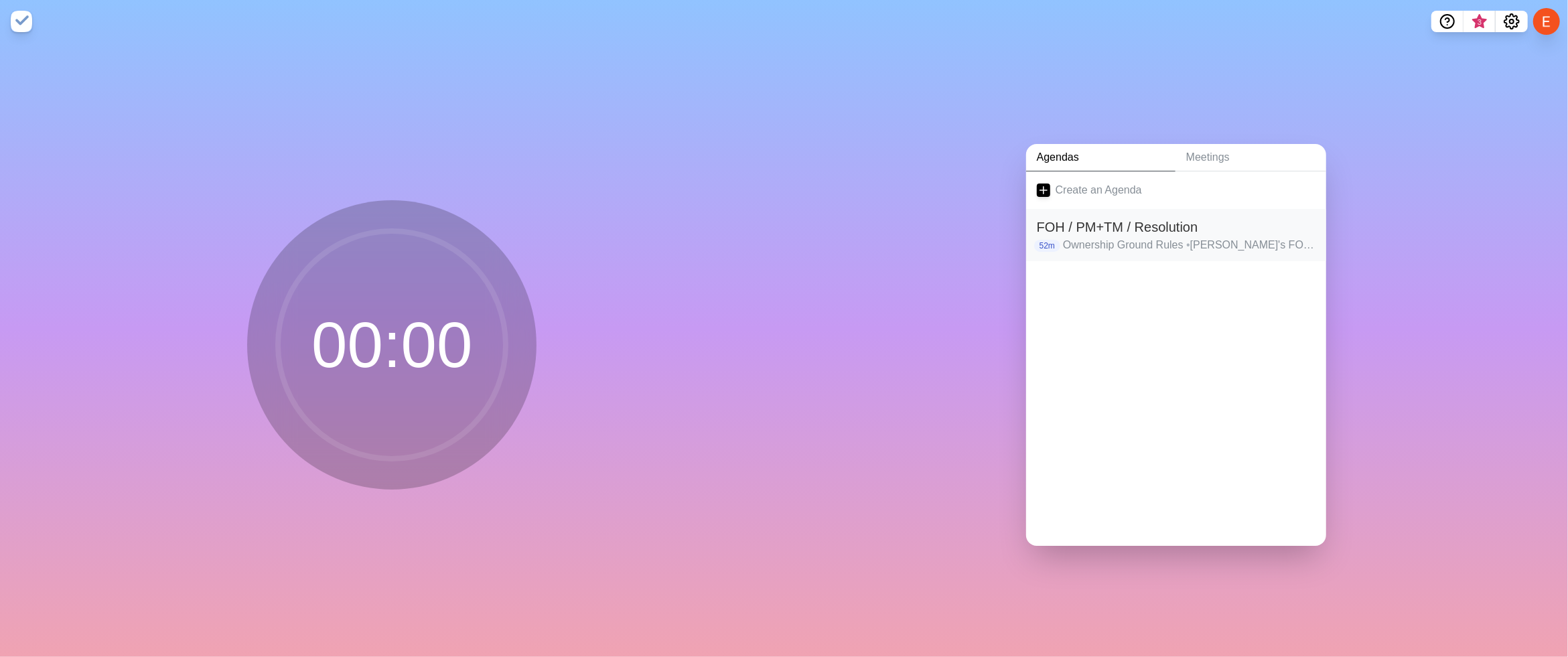
click at [1130, 237] on p "Ownership Ground Rules • [PERSON_NAME]'s FOH Perspective [Format Review] • "Dur…" at bounding box center [1189, 244] width 253 height 16
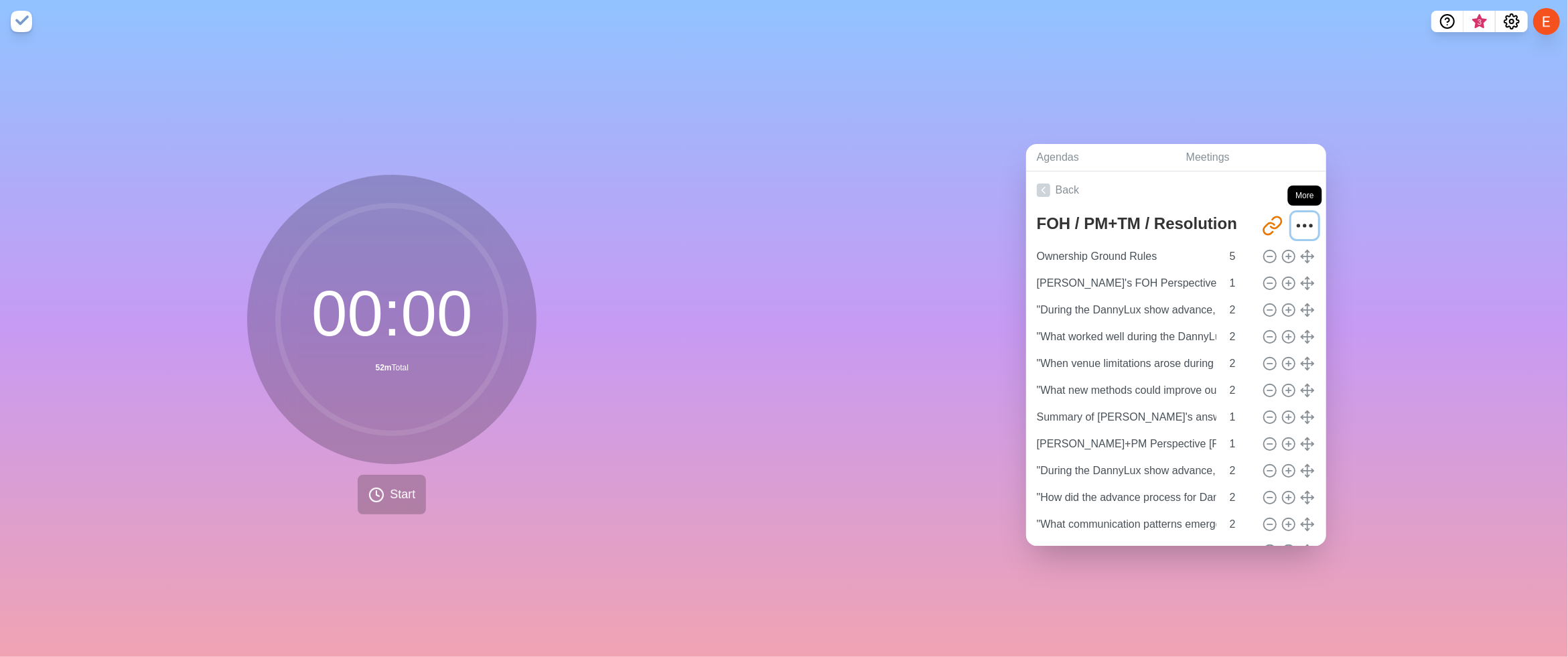
click at [1217, 223] on icon "More" at bounding box center [1305, 225] width 21 height 21
click at [782, 173] on div "00 : 00 52m Total Start" at bounding box center [392, 350] width 784 height 614
click at [1002, 215] on div "Agendas Meetings Back FOH / PM+TM / Resolution [URL][DOMAIN_NAME] Clear time bl…" at bounding box center [1176, 350] width 784 height 614
click at [1217, 222] on icon "More" at bounding box center [1305, 225] width 21 height 21
